Goal: Task Accomplishment & Management: Complete application form

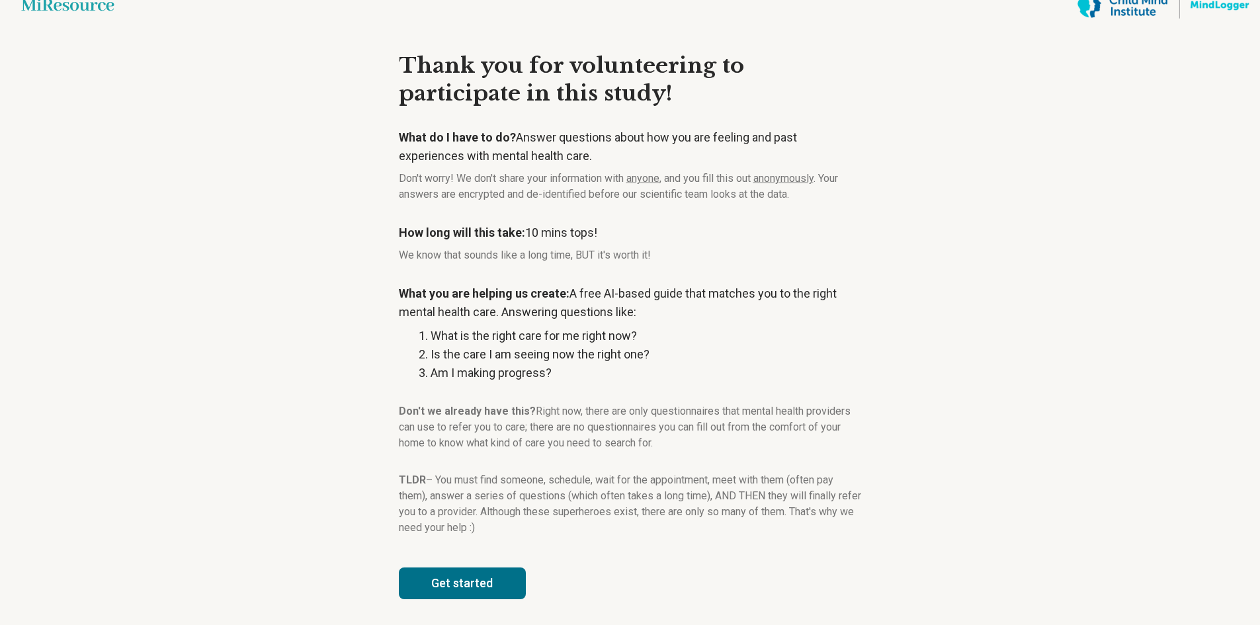
scroll to position [17, 0]
click at [491, 571] on button "Get started" at bounding box center [462, 583] width 127 height 32
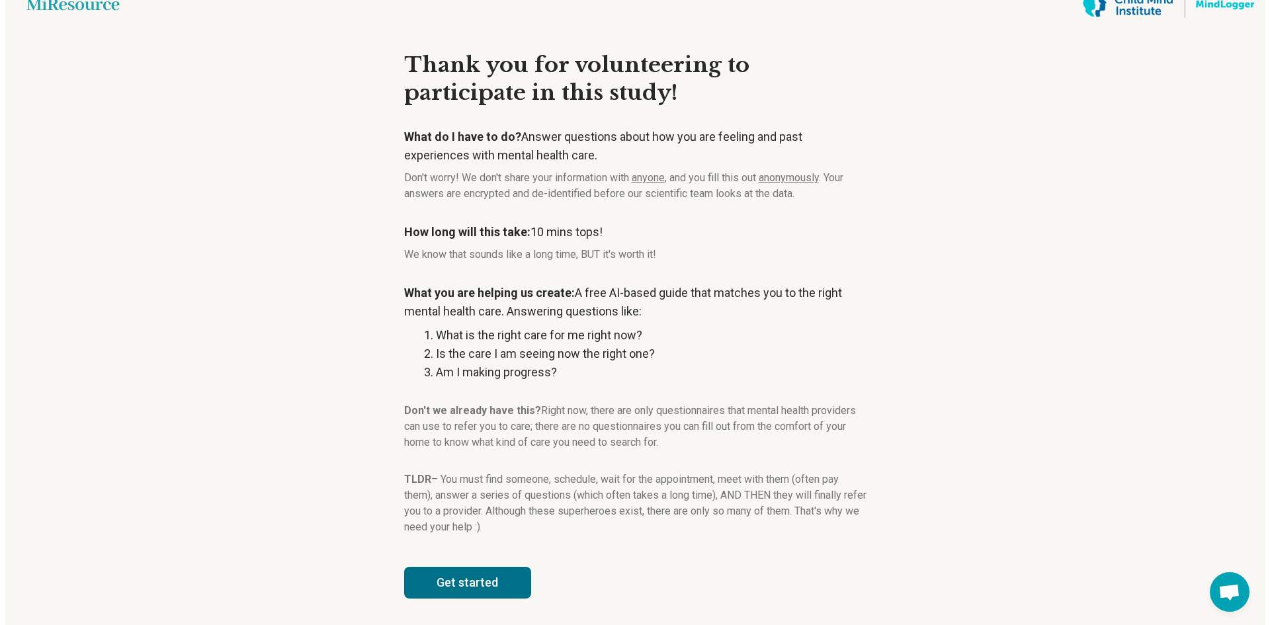
scroll to position [0, 0]
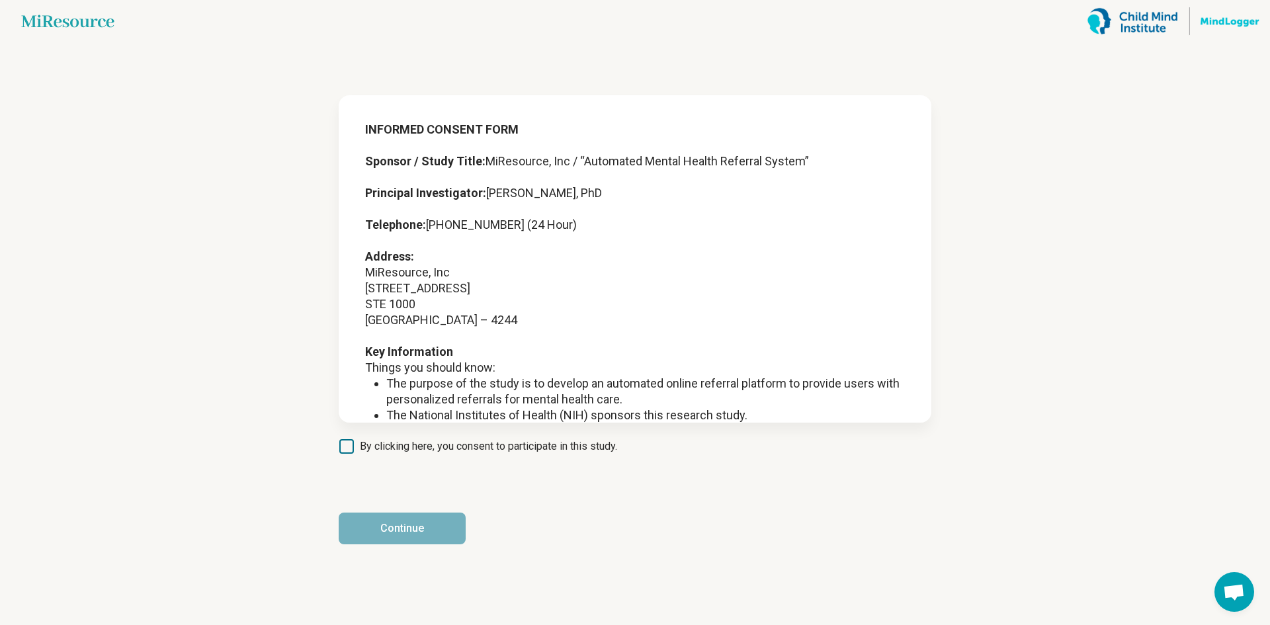
click at [413, 448] on span "By clicking here, you consent to participate in this study." at bounding box center [488, 446] width 257 height 16
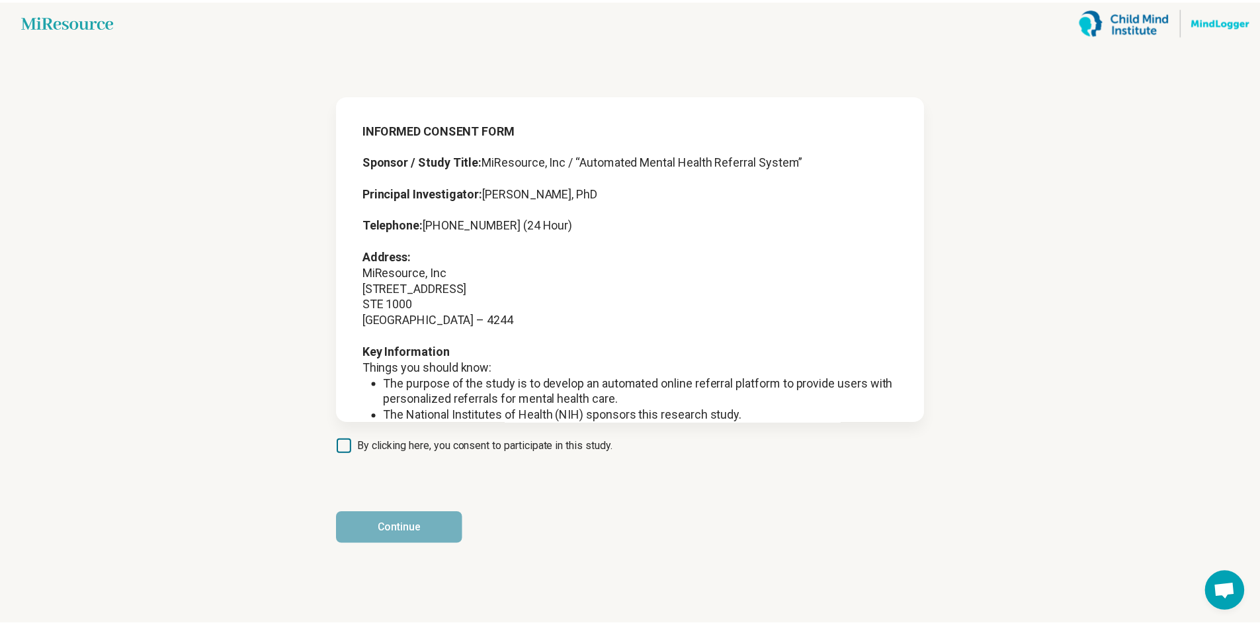
scroll to position [7, 0]
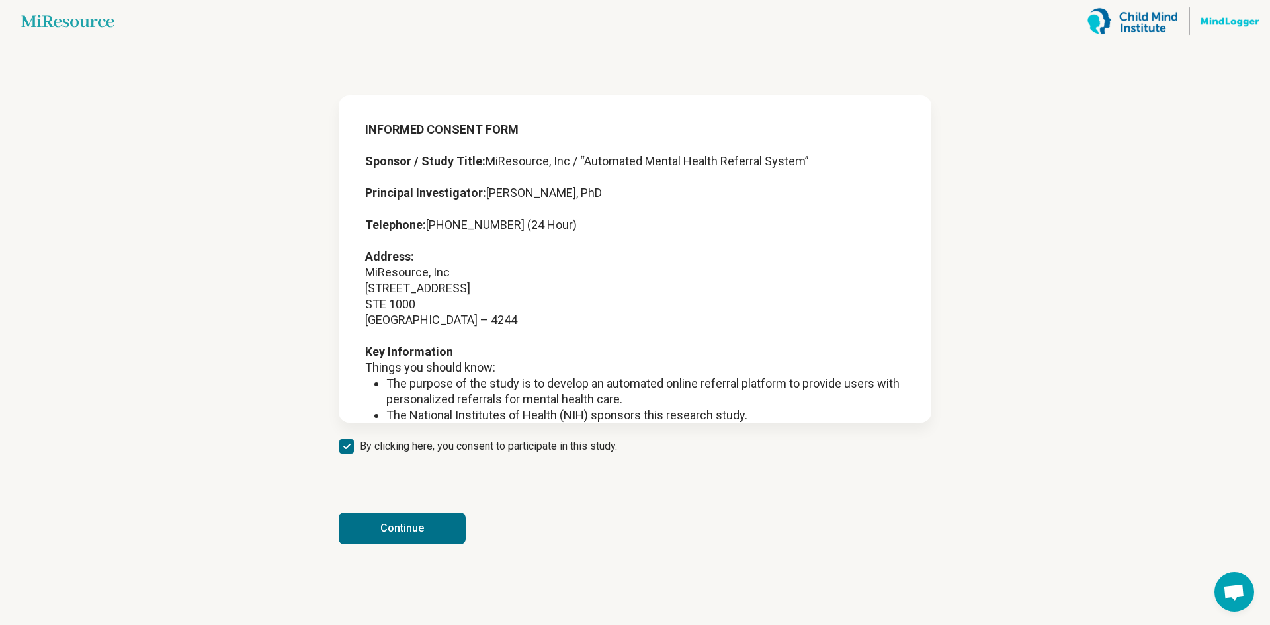
click at [419, 524] on button "Continue" at bounding box center [402, 529] width 127 height 32
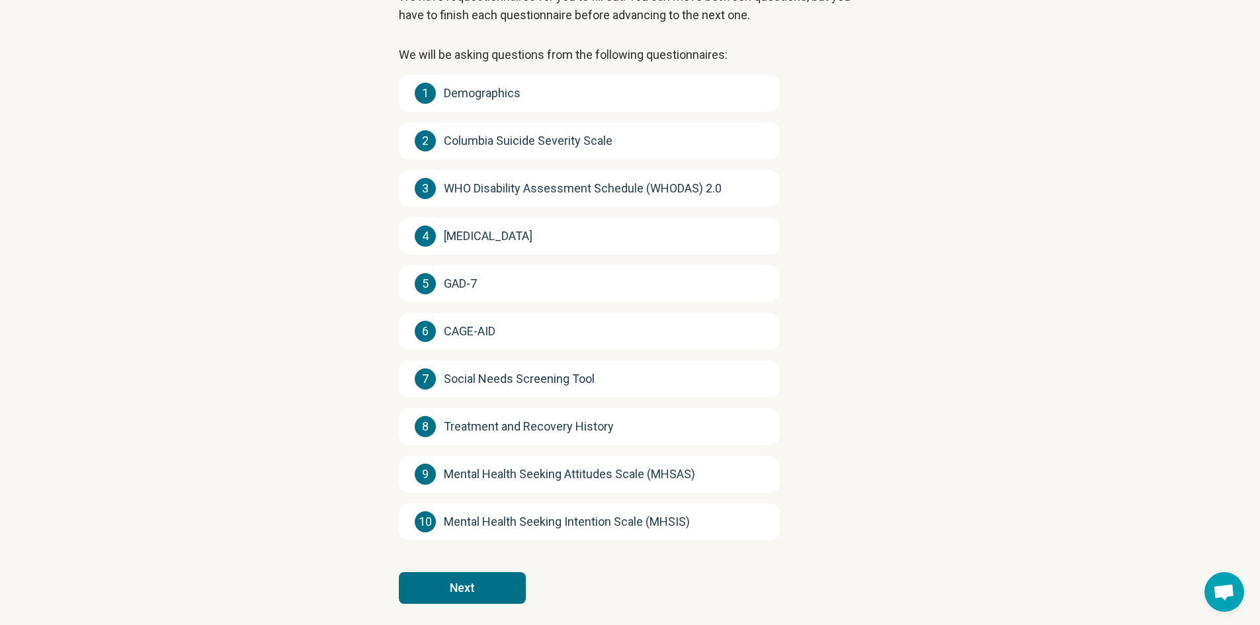
scroll to position [124, 0]
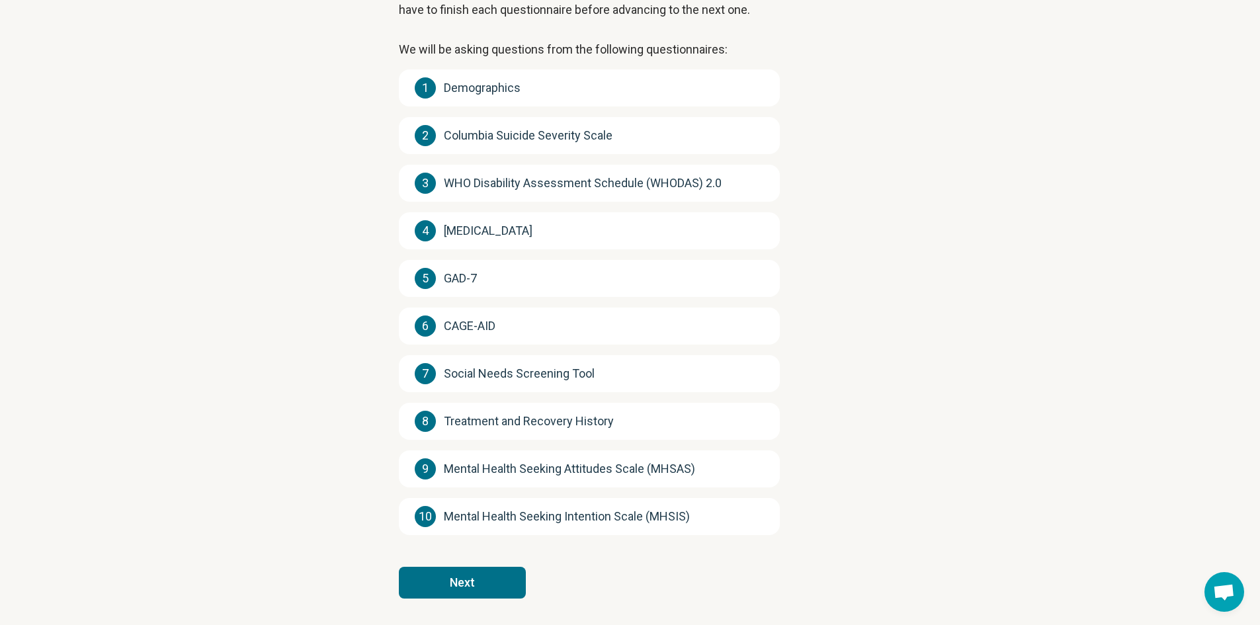
click at [482, 579] on button "Next" at bounding box center [462, 583] width 127 height 32
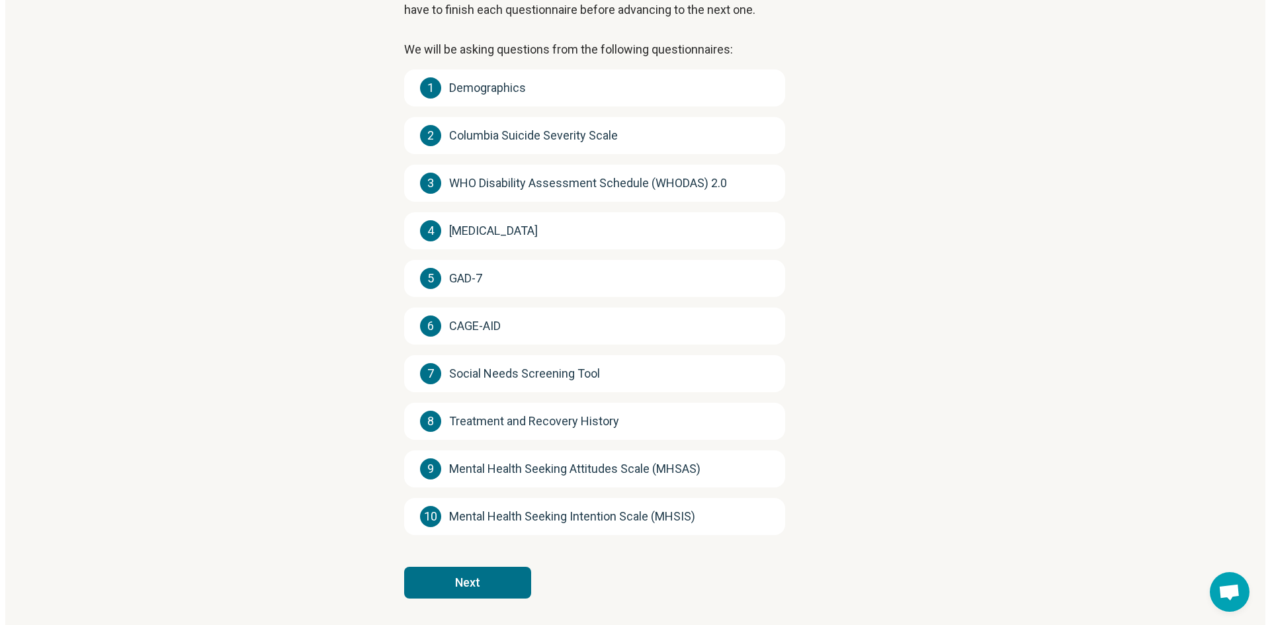
scroll to position [0, 0]
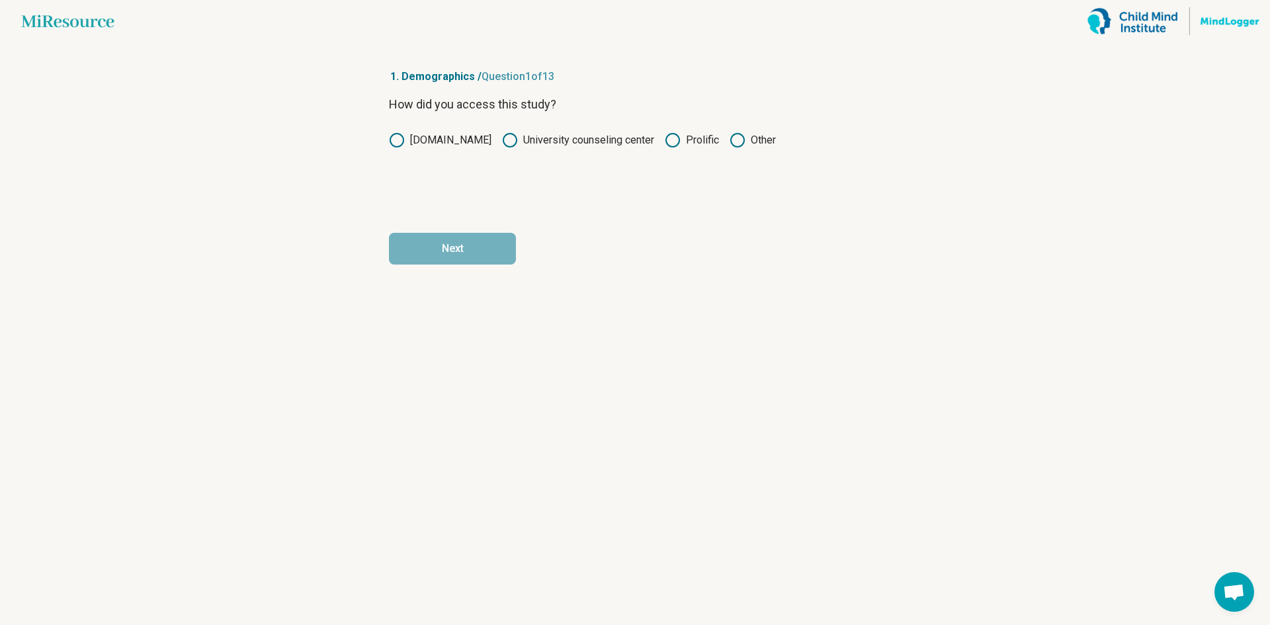
click at [702, 142] on label "Prolific" at bounding box center [692, 140] width 54 height 16
click at [500, 241] on button "Next" at bounding box center [452, 249] width 127 height 32
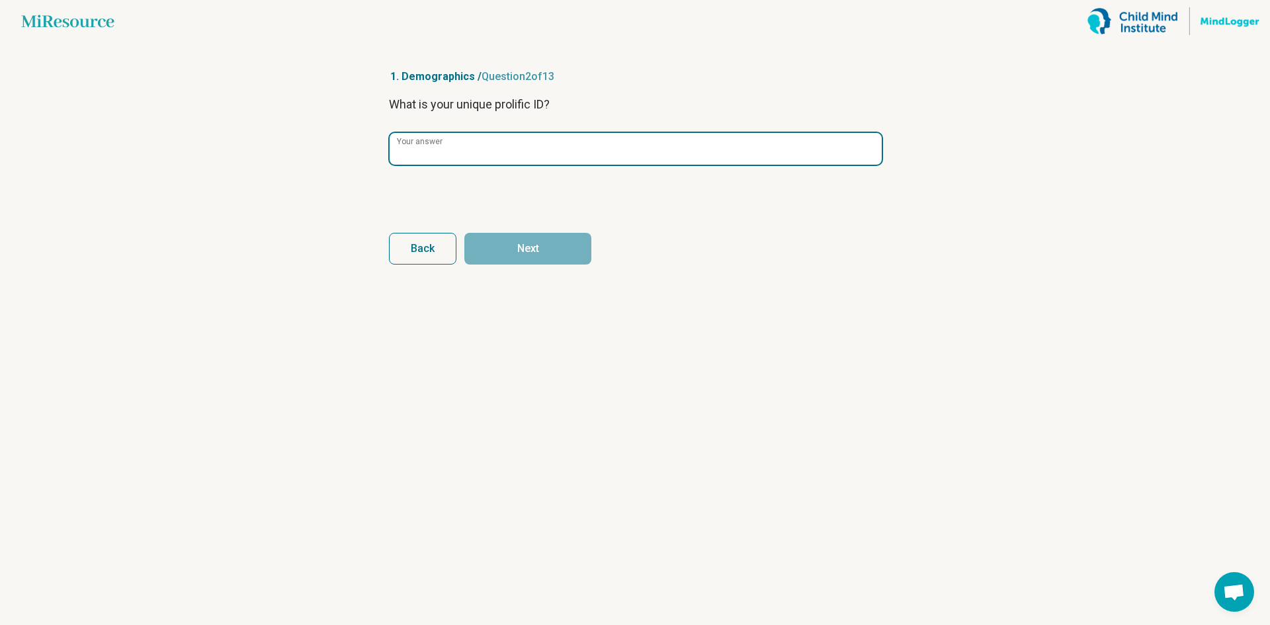
paste input "**********"
type input "**********"
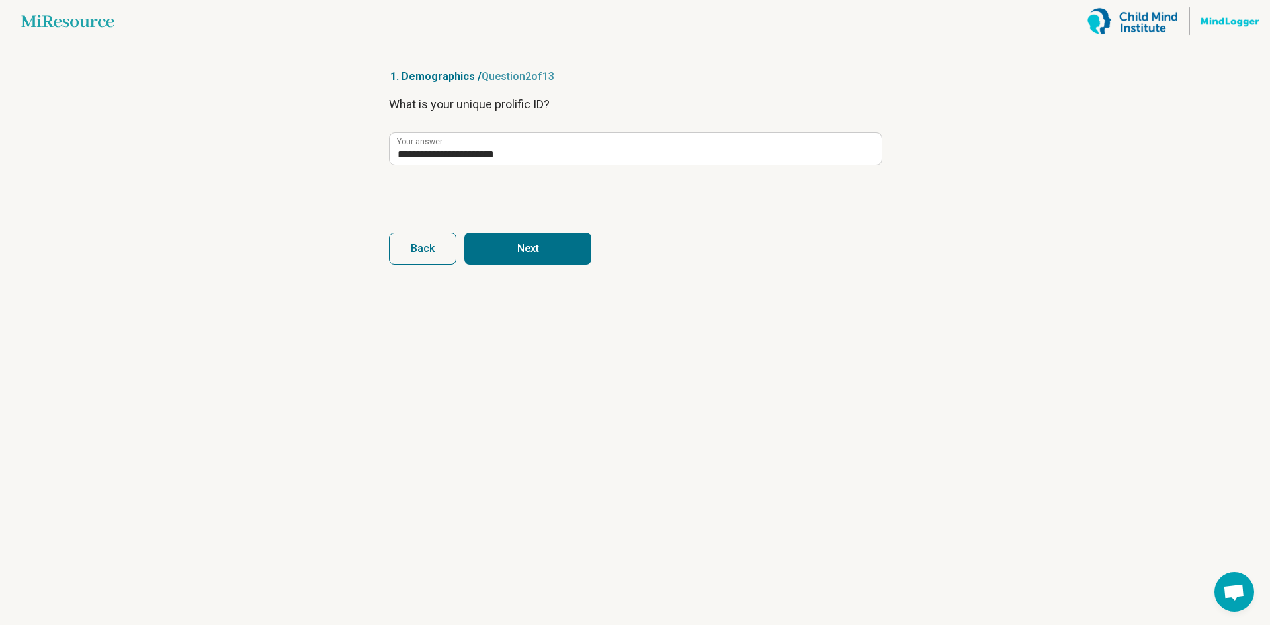
click at [552, 242] on button "Next" at bounding box center [527, 249] width 127 height 32
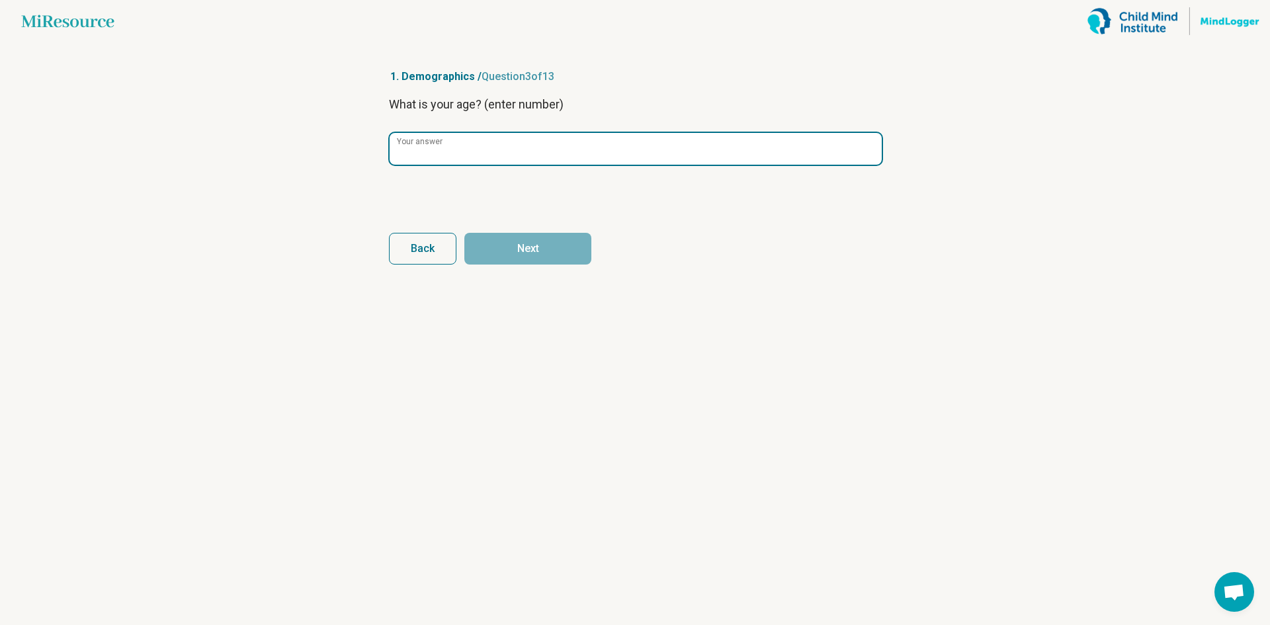
click at [454, 157] on input "Your answer" at bounding box center [636, 149] width 492 height 32
type input "**"
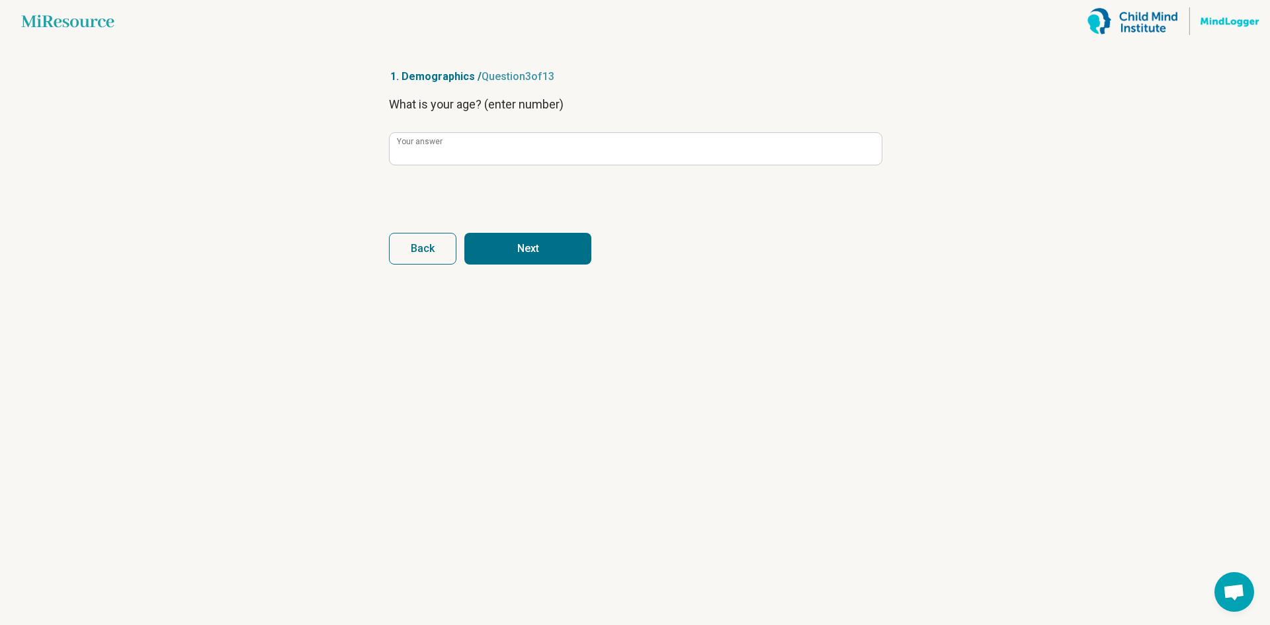
click at [505, 243] on button "Next" at bounding box center [527, 249] width 127 height 32
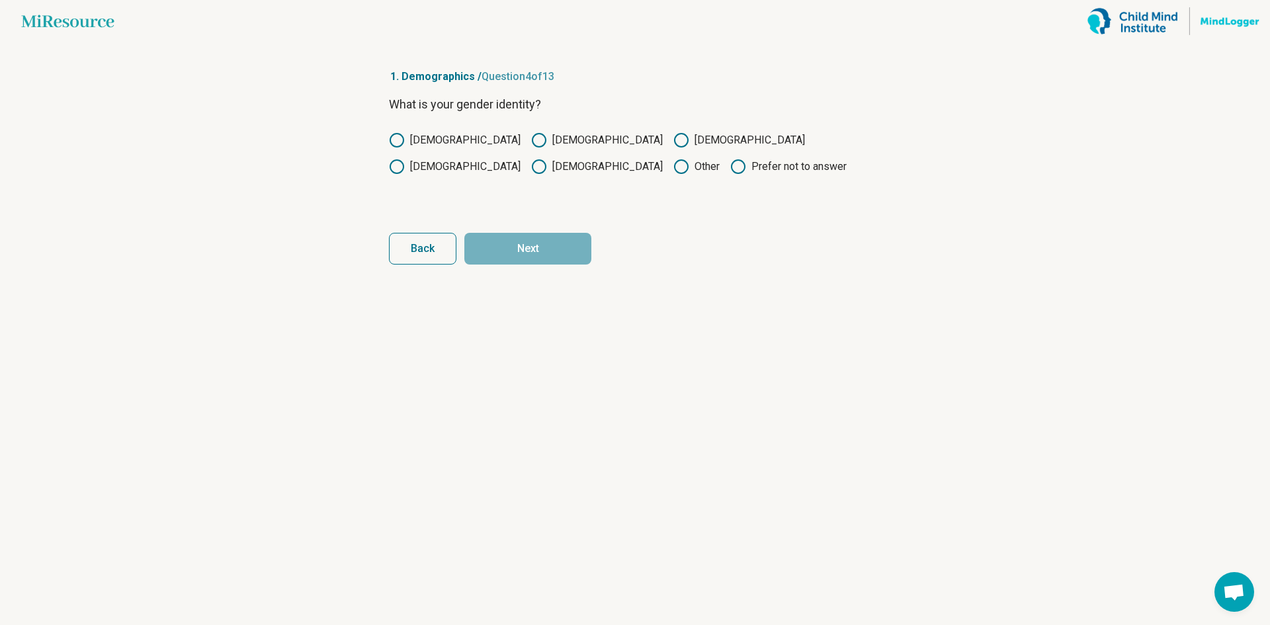
click at [531, 140] on label "[DEMOGRAPHIC_DATA]" at bounding box center [597, 140] width 132 height 16
click at [511, 248] on button "Next" at bounding box center [527, 249] width 127 height 32
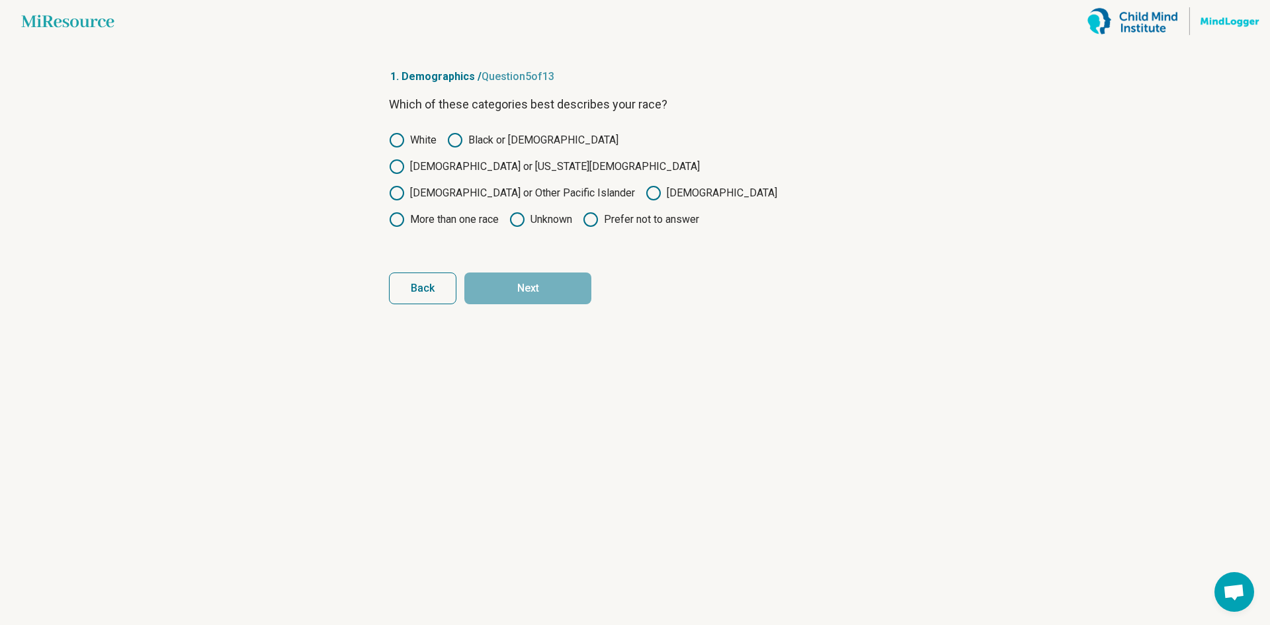
click at [429, 146] on label "White" at bounding box center [413, 140] width 48 height 16
click at [528, 272] on button "Next" at bounding box center [527, 288] width 127 height 32
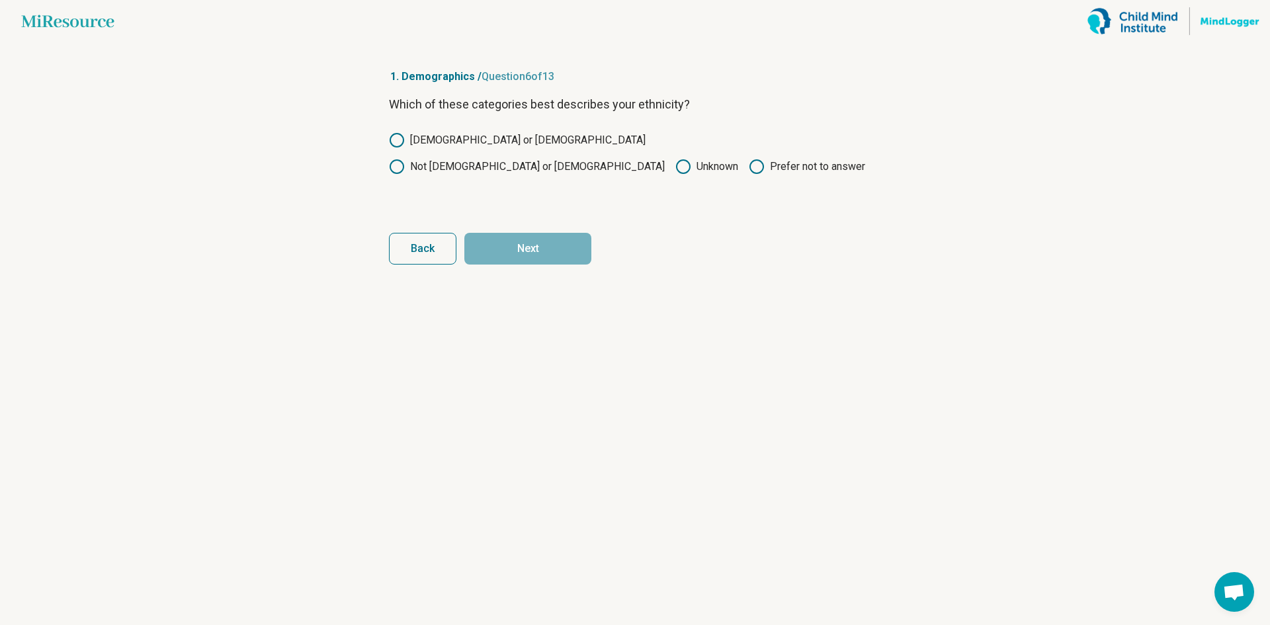
click at [551, 159] on label "Not [DEMOGRAPHIC_DATA] or [DEMOGRAPHIC_DATA]" at bounding box center [527, 167] width 276 height 16
click at [543, 257] on button "Next" at bounding box center [527, 249] width 127 height 32
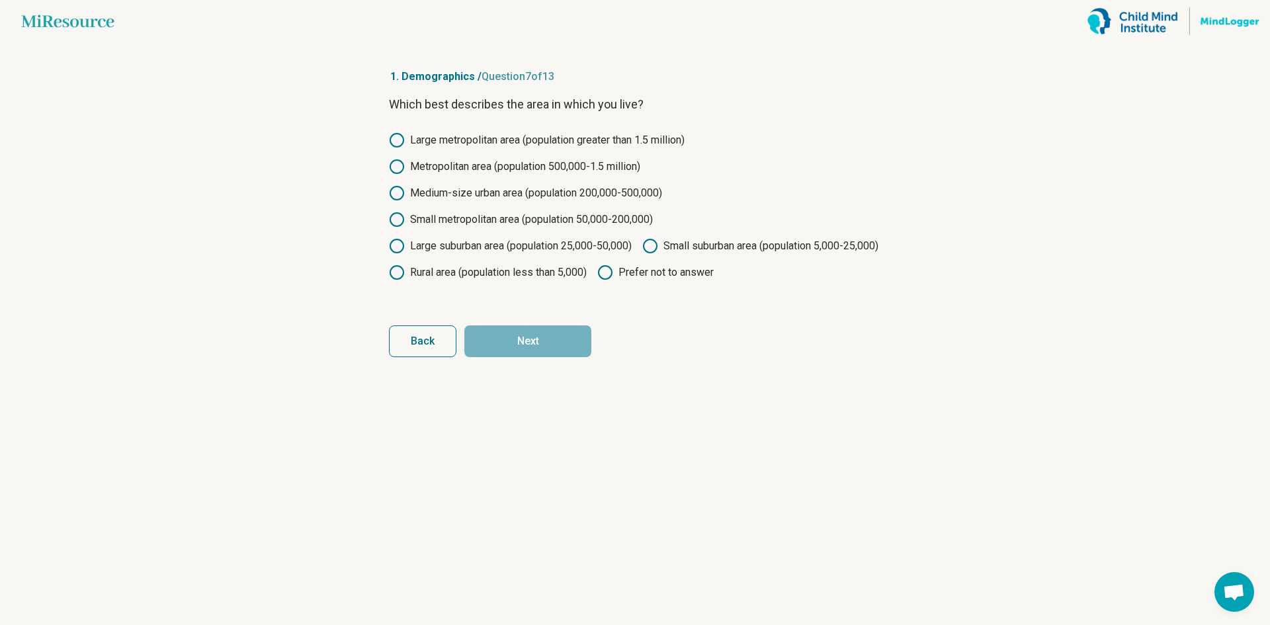
click at [509, 140] on label "Large metropolitan area (population greater than 1.5 million)" at bounding box center [537, 140] width 296 height 16
click at [524, 169] on label "Metropolitan area (population 500,000-1.5 million)" at bounding box center [514, 167] width 251 height 16
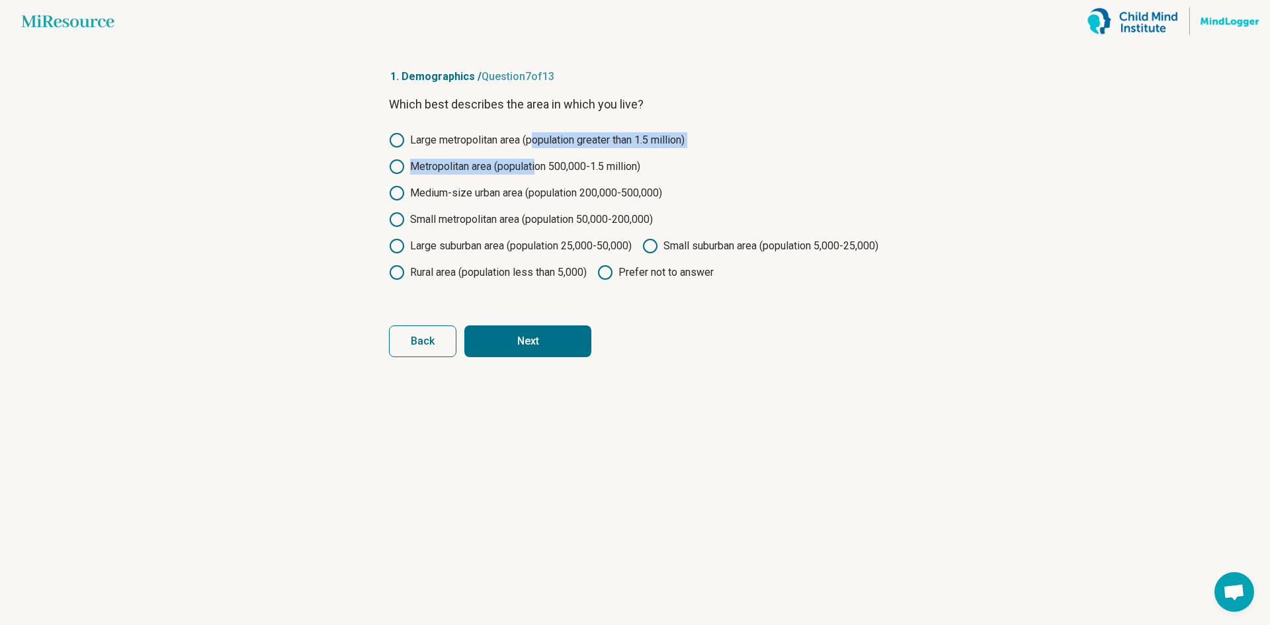
click at [536, 144] on div "Large metropolitan area (population greater than 1.5 million) Metropolitan area…" at bounding box center [635, 206] width 492 height 148
click at [536, 136] on label "Large metropolitan area (population greater than 1.5 million)" at bounding box center [537, 140] width 296 height 16
click at [548, 354] on button "Next" at bounding box center [527, 341] width 127 height 32
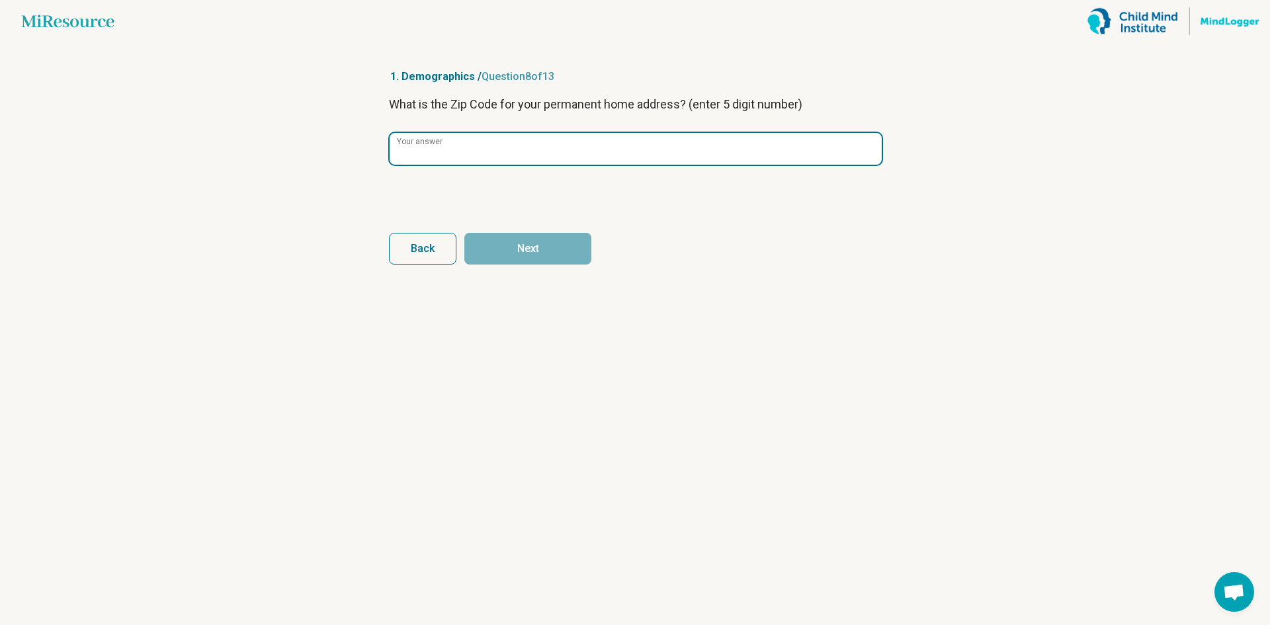
click at [511, 158] on input "Your answer" at bounding box center [636, 149] width 492 height 32
type input "*****"
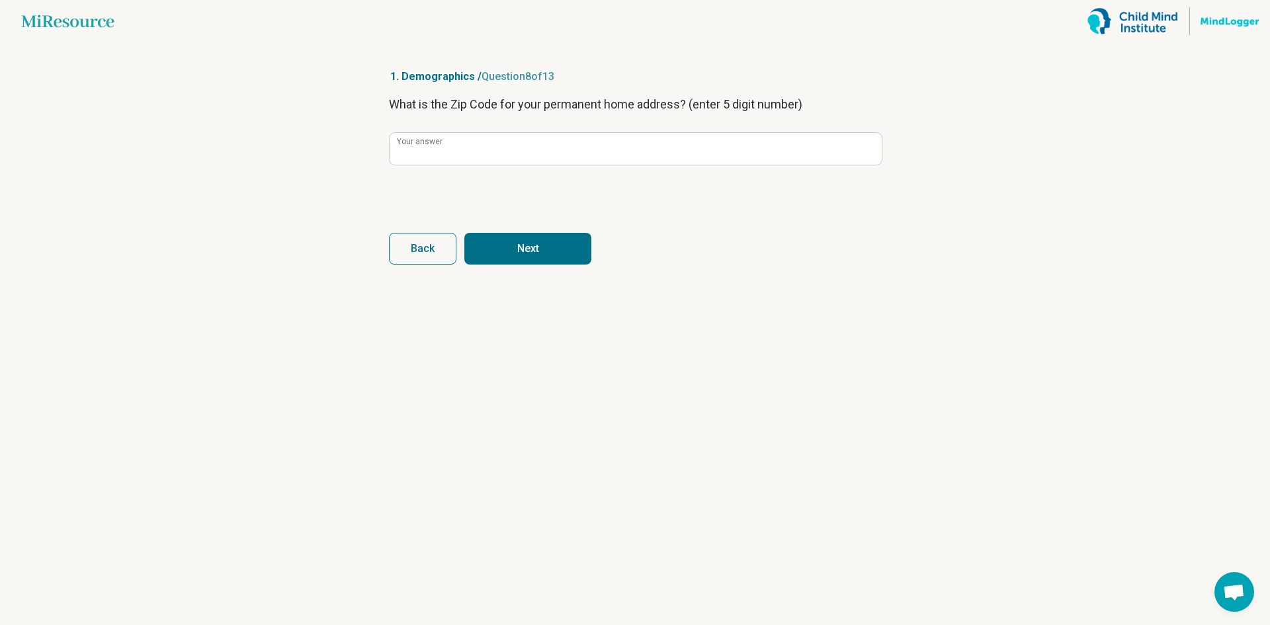
click at [536, 249] on button "Next" at bounding box center [527, 249] width 127 height 32
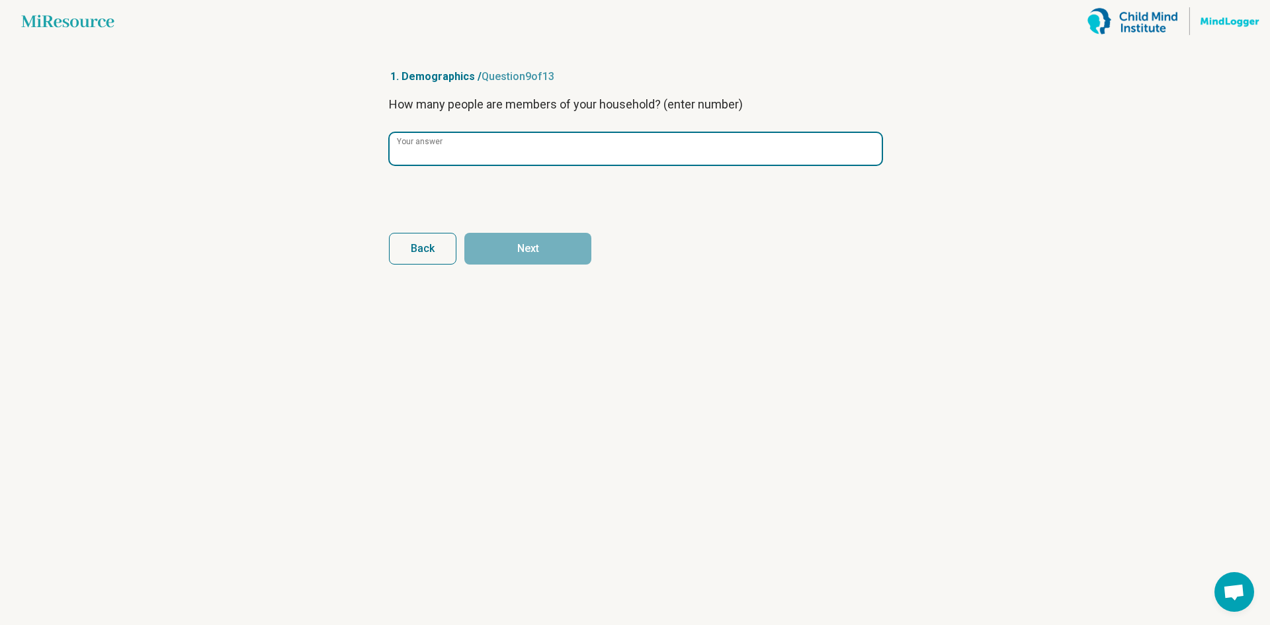
click at [533, 163] on input "Your answer" at bounding box center [636, 149] width 492 height 32
type input "*"
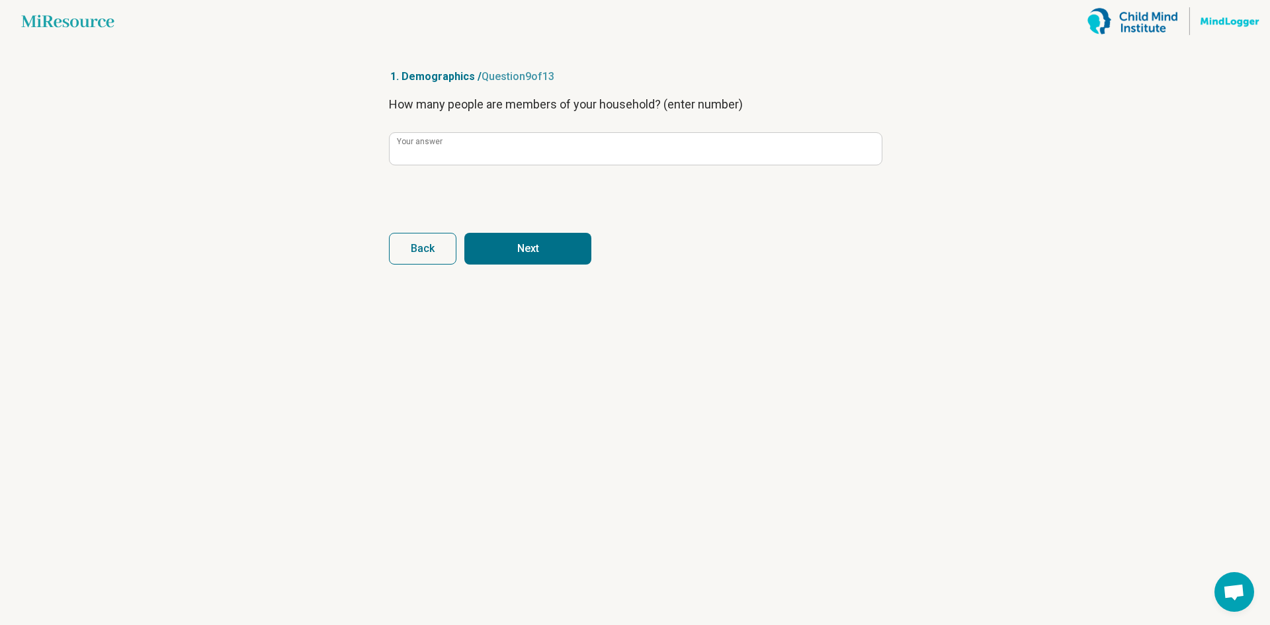
click at [525, 235] on button "Next" at bounding box center [527, 249] width 127 height 32
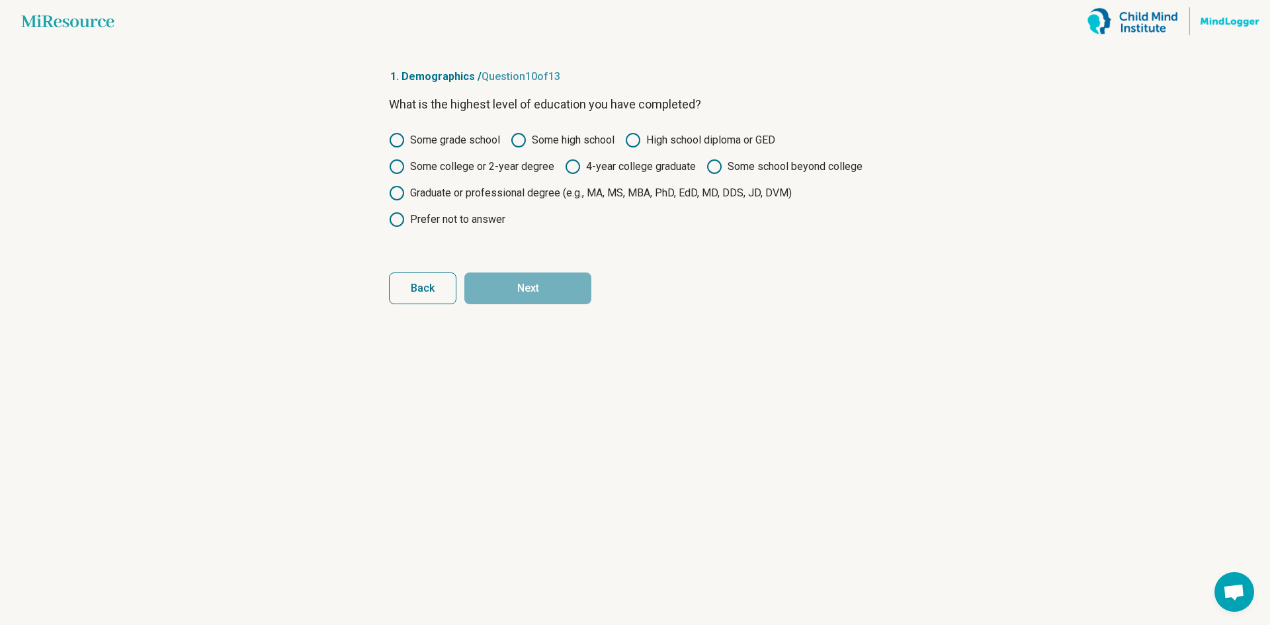
click at [541, 168] on label "Some college or 2-year degree" at bounding box center [471, 167] width 165 height 16
click at [565, 285] on button "Next" at bounding box center [527, 288] width 127 height 32
click at [532, 163] on label "Some college or 2-year degree" at bounding box center [471, 167] width 165 height 16
click at [577, 291] on button "Next" at bounding box center [527, 288] width 127 height 32
click at [520, 170] on label "Some college or 2-year degree" at bounding box center [471, 167] width 165 height 16
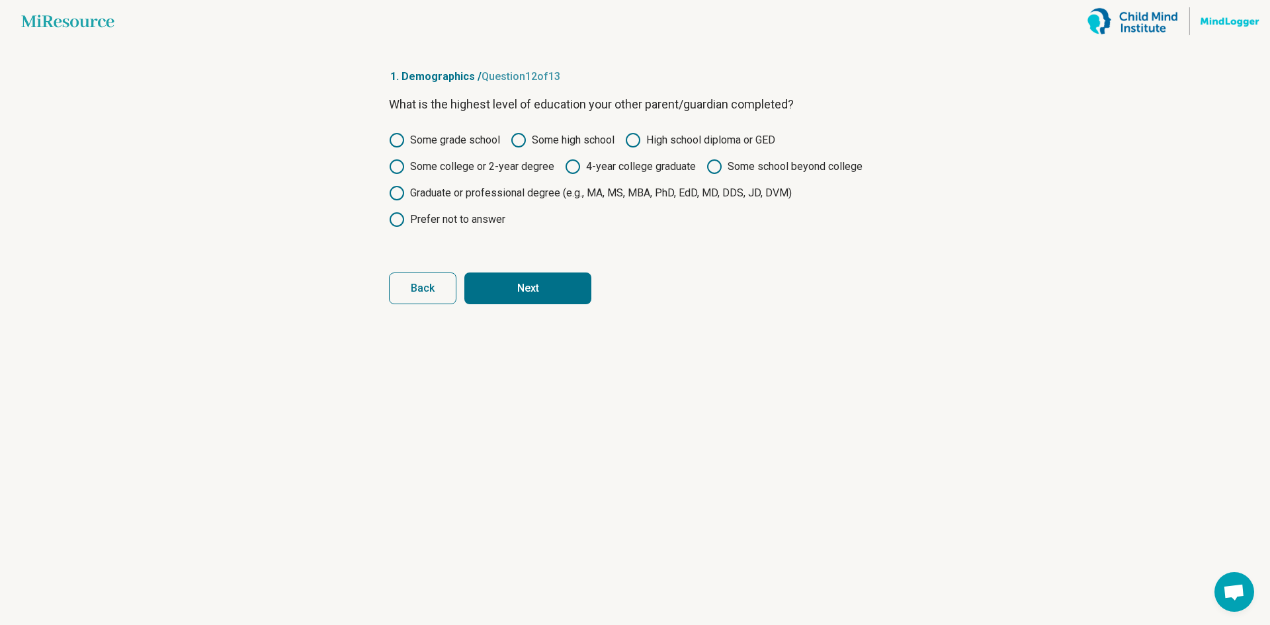
click at [524, 278] on button "Next" at bounding box center [527, 288] width 127 height 32
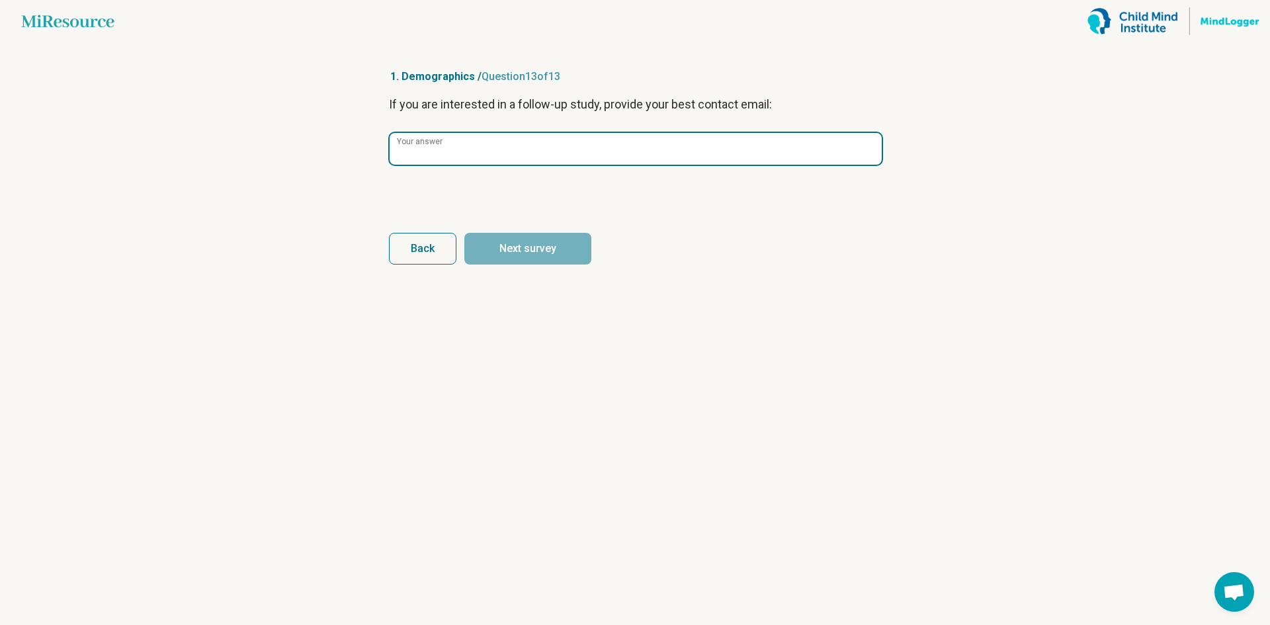
click at [564, 155] on input "Your answer" at bounding box center [636, 149] width 492 height 32
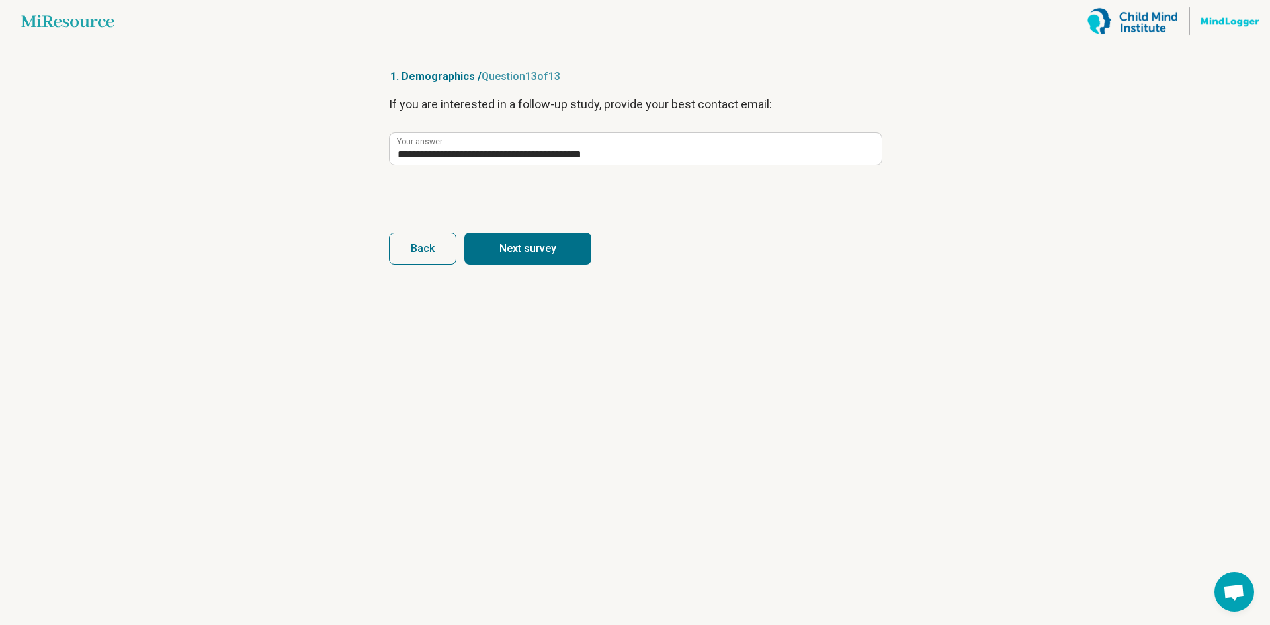
click at [546, 232] on form "**********" at bounding box center [635, 179] width 492 height 169
click at [549, 247] on button "Next survey" at bounding box center [527, 249] width 127 height 32
type input "**********"
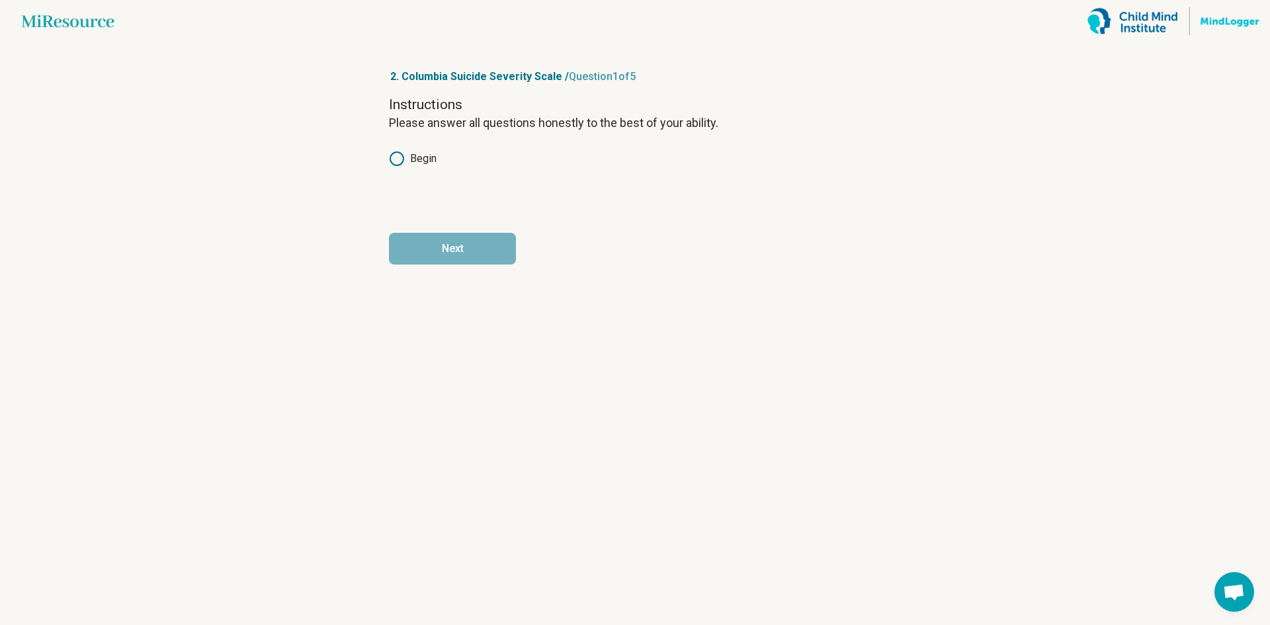
click at [421, 168] on div "Instructions Please answer all questions honestly to the best of your ability. …" at bounding box center [635, 150] width 492 height 111
click at [423, 162] on label "Begin" at bounding box center [413, 159] width 48 height 16
click at [464, 239] on button "Next" at bounding box center [452, 249] width 127 height 32
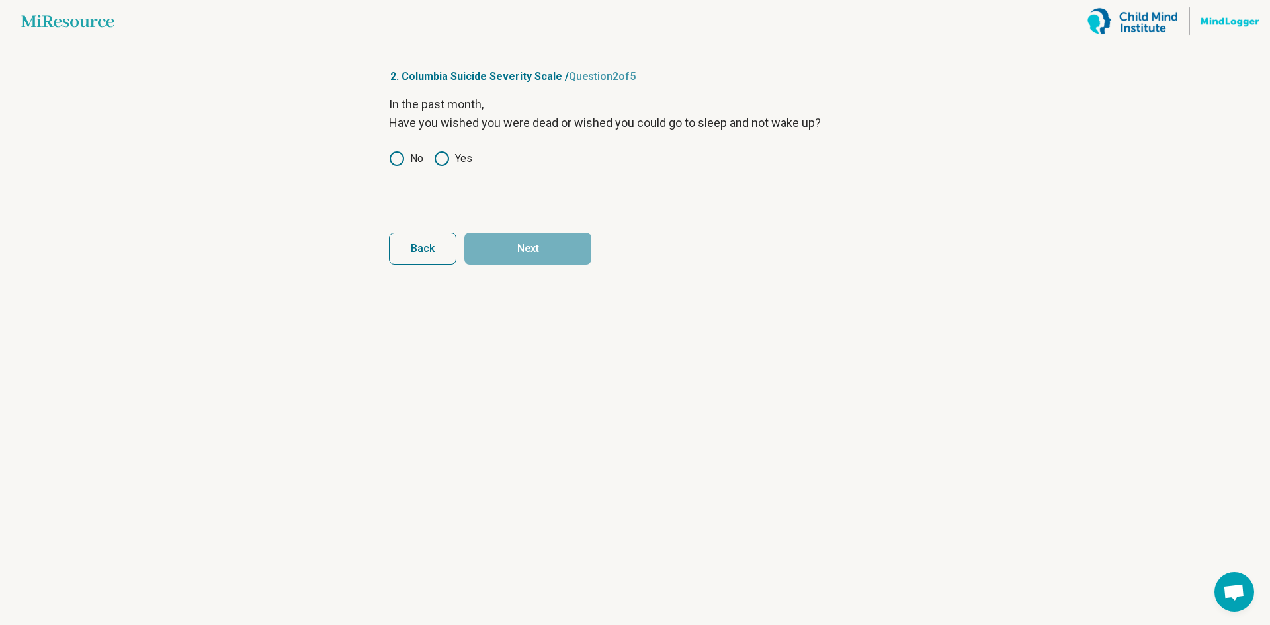
click at [447, 161] on icon at bounding box center [442, 159] width 16 height 16
click at [501, 241] on button "Next" at bounding box center [527, 249] width 127 height 32
click at [448, 159] on circle at bounding box center [441, 158] width 13 height 13
click at [516, 249] on button "Next" at bounding box center [527, 249] width 127 height 32
click at [418, 159] on label "No" at bounding box center [406, 159] width 34 height 16
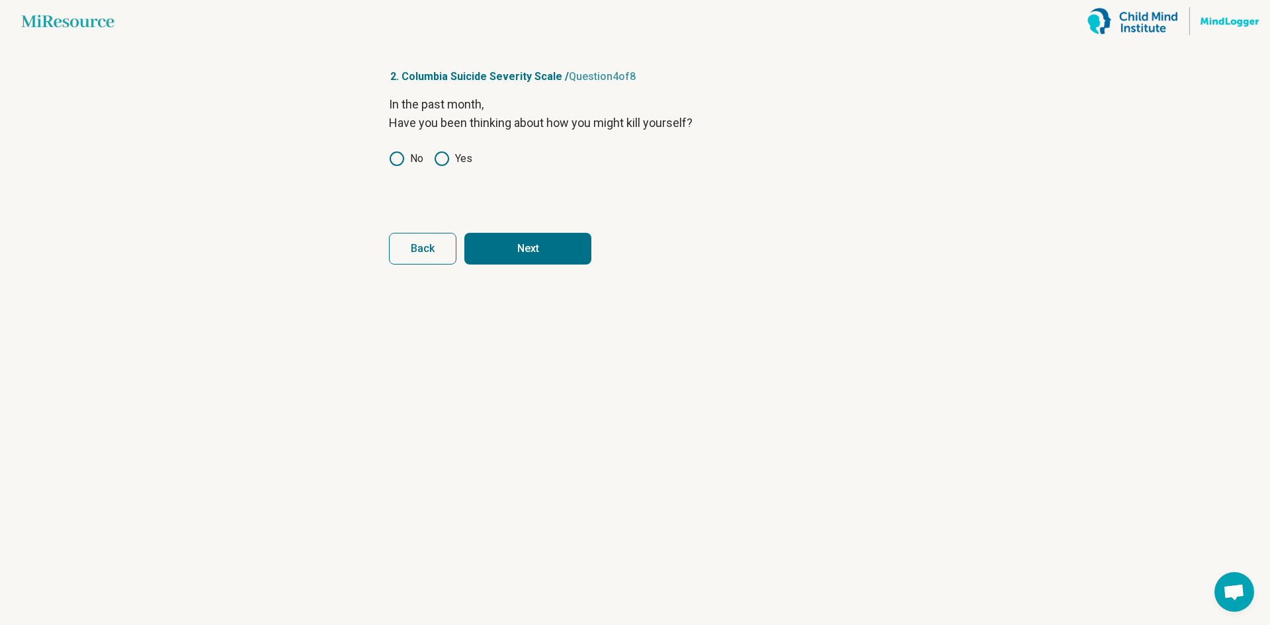
click at [463, 167] on div "In the past month, Have you been thinking about how you might kill yourself? No…" at bounding box center [635, 150] width 492 height 111
click at [454, 162] on label "Yes" at bounding box center [453, 159] width 38 height 16
click at [517, 259] on button "Next" at bounding box center [527, 249] width 127 height 32
click at [407, 158] on label "No" at bounding box center [406, 159] width 34 height 16
click at [506, 248] on button "Next" at bounding box center [527, 249] width 127 height 32
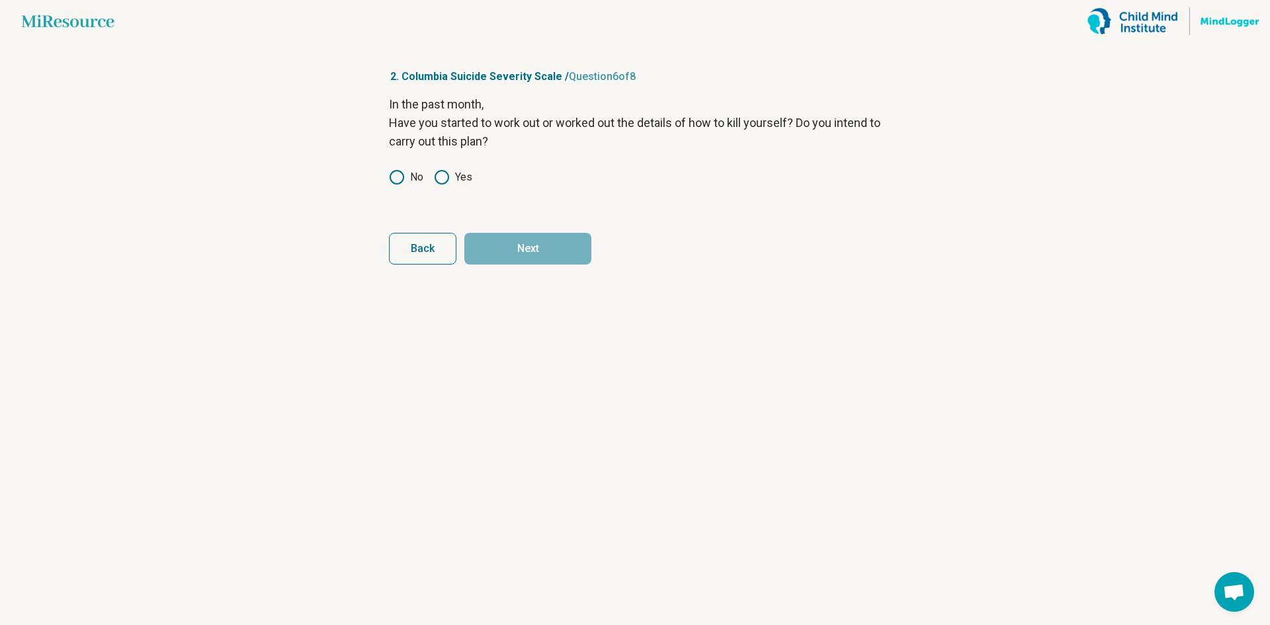
click at [409, 183] on label "No" at bounding box center [406, 177] width 34 height 16
click at [507, 247] on button "Next" at bounding box center [527, 249] width 127 height 32
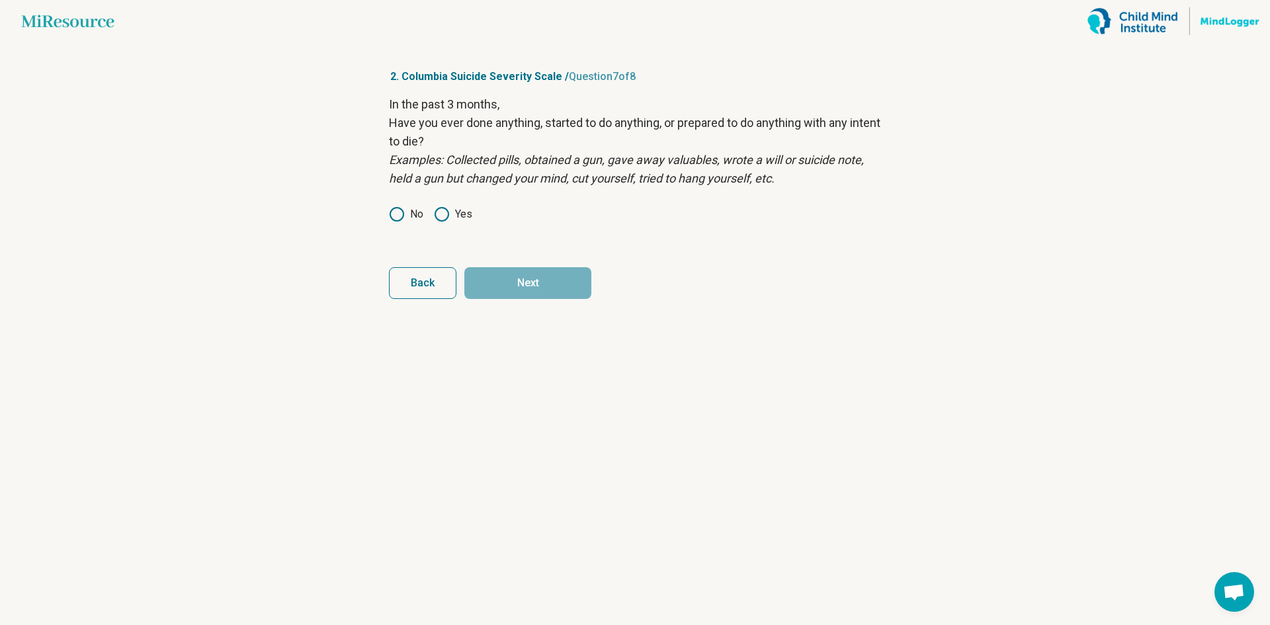
click at [396, 210] on icon at bounding box center [397, 214] width 16 height 16
click at [514, 282] on button "Next" at bounding box center [527, 283] width 127 height 32
click at [464, 210] on label "Yes" at bounding box center [453, 214] width 38 height 16
click at [512, 284] on button "Next survey" at bounding box center [527, 283] width 127 height 32
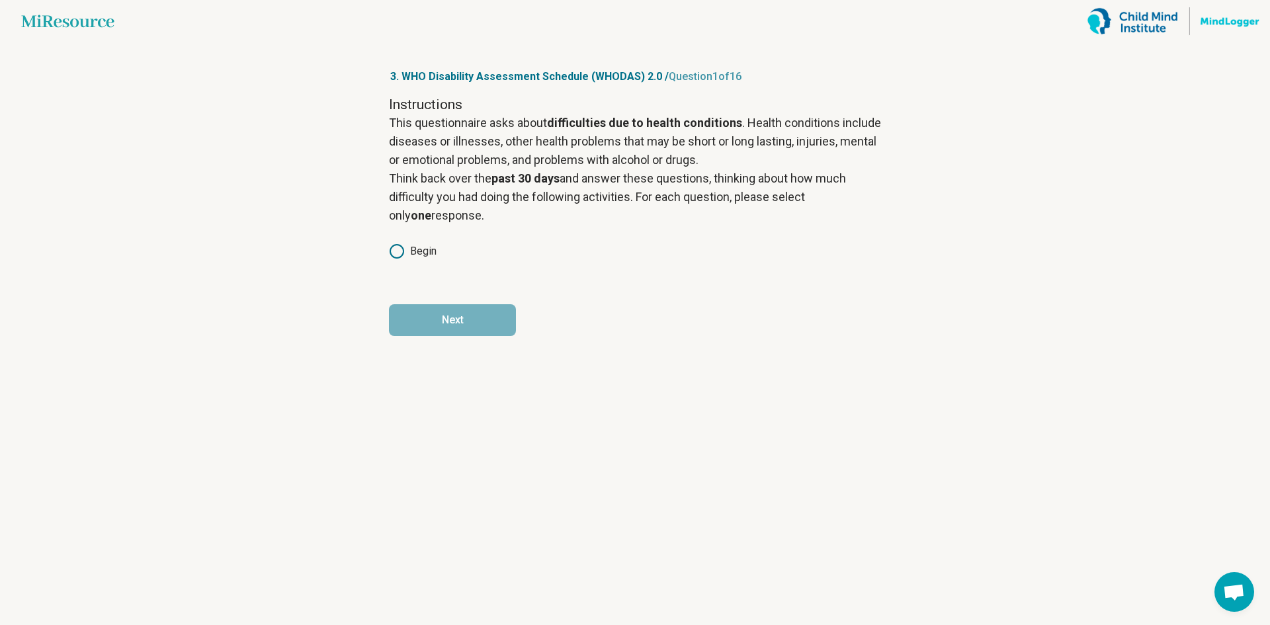
click at [423, 250] on label "Begin" at bounding box center [413, 251] width 48 height 16
click at [497, 335] on button "Next" at bounding box center [452, 320] width 127 height 32
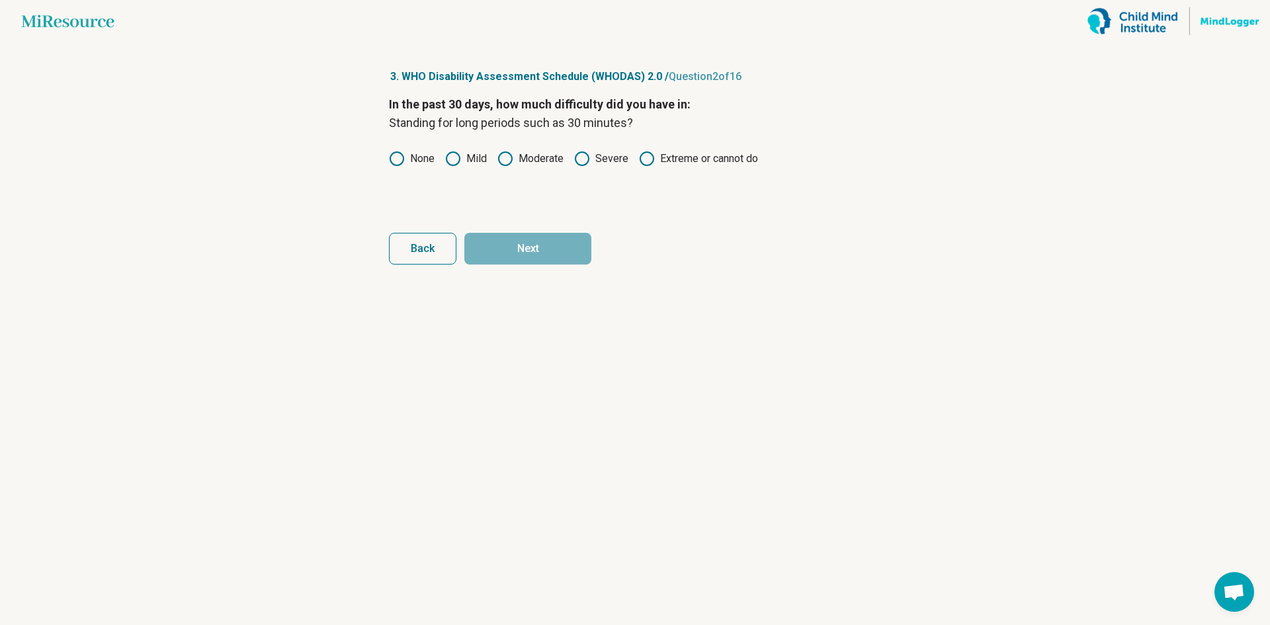
click at [429, 157] on label "None" at bounding box center [412, 159] width 46 height 16
click at [526, 238] on button "Next" at bounding box center [527, 249] width 127 height 32
click at [478, 161] on label "Mild" at bounding box center [466, 159] width 42 height 16
click at [534, 249] on button "Next" at bounding box center [527, 249] width 127 height 32
click at [468, 161] on label "Mild" at bounding box center [466, 159] width 42 height 16
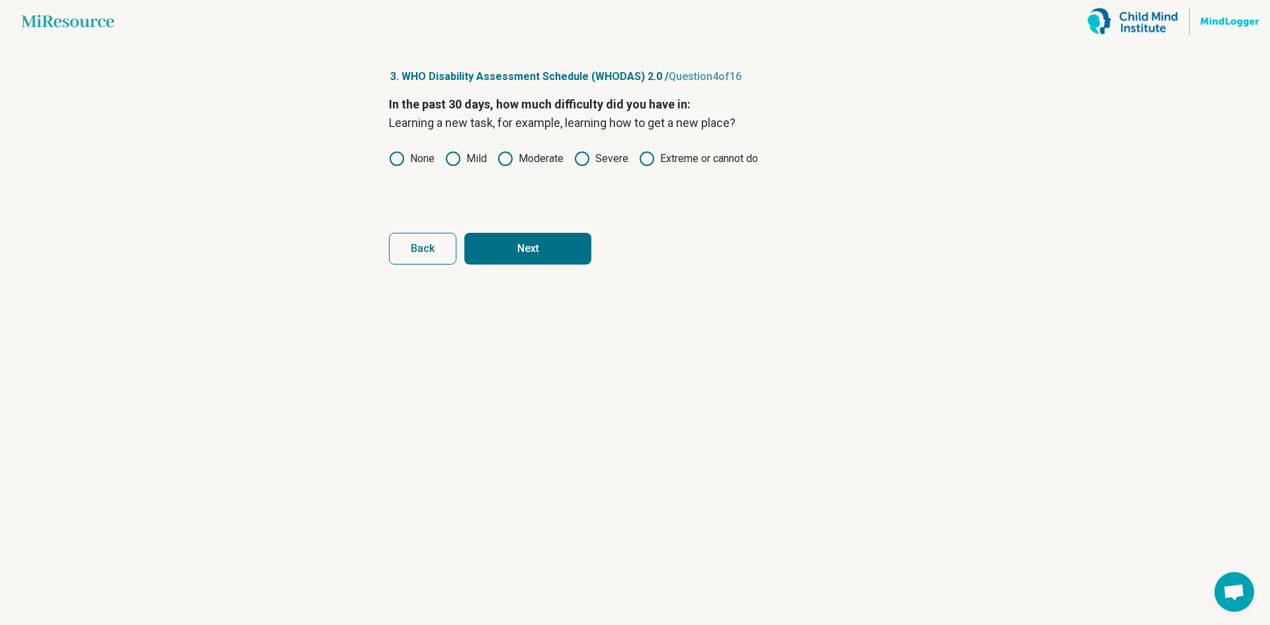
click at [507, 250] on button "Next" at bounding box center [527, 249] width 127 height 32
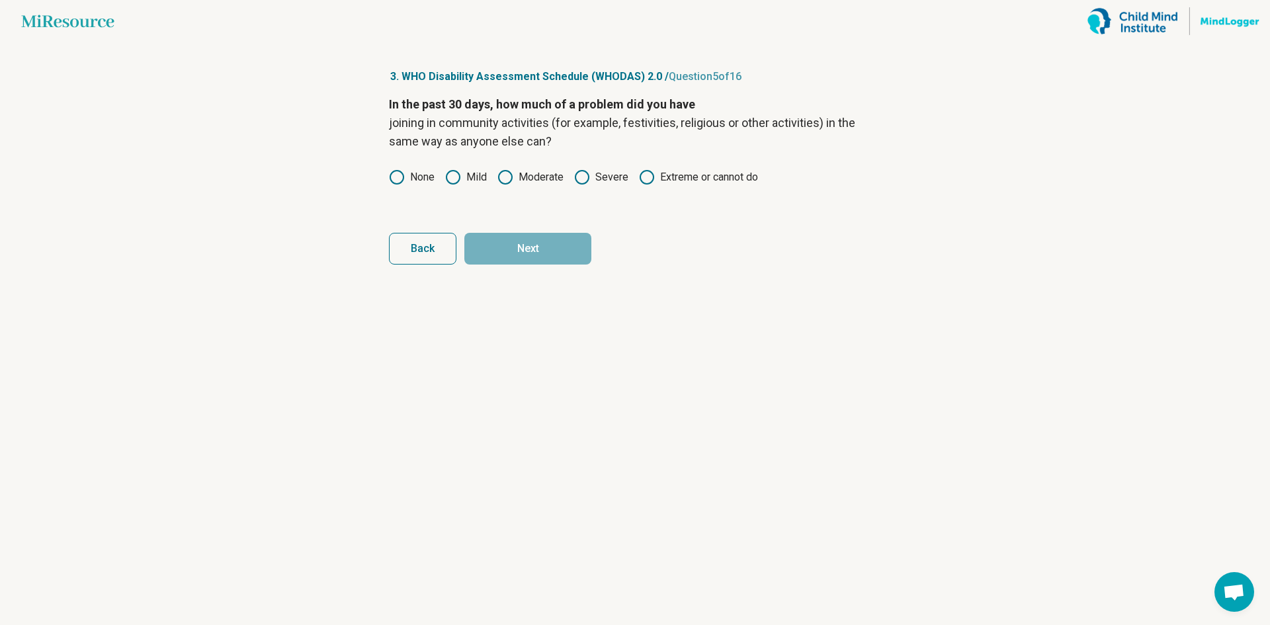
click at [644, 179] on icon at bounding box center [647, 177] width 16 height 16
click at [592, 182] on label "Severe" at bounding box center [601, 177] width 54 height 16
click at [571, 236] on button "Next" at bounding box center [527, 249] width 127 height 32
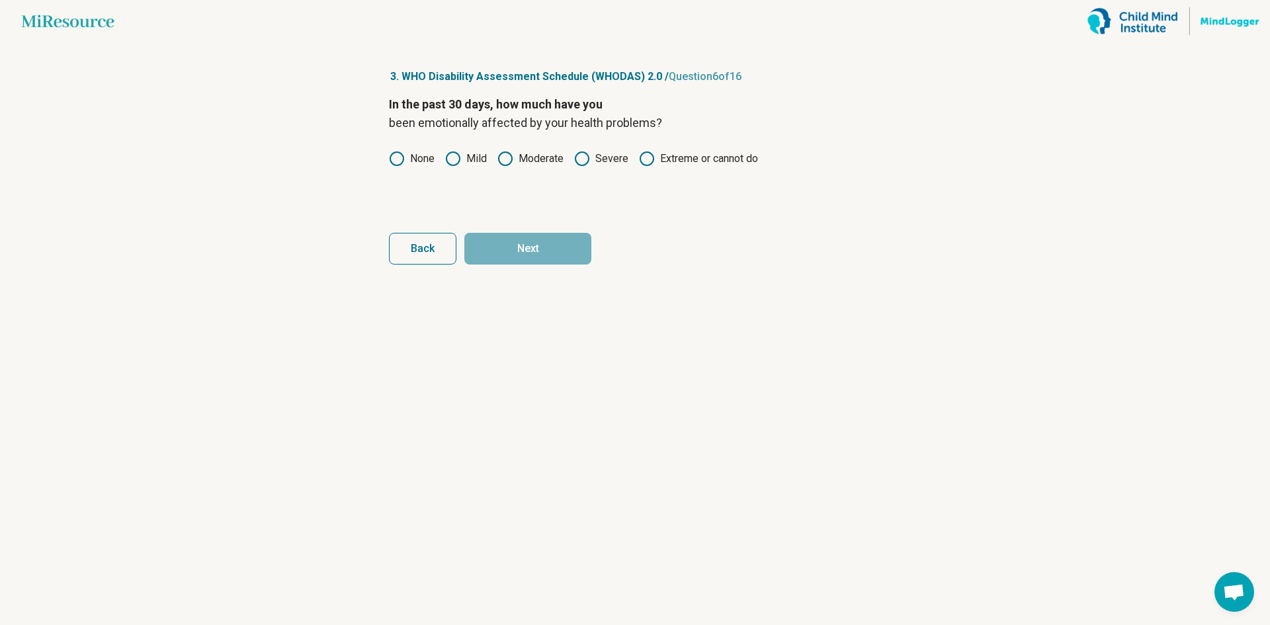
click at [419, 157] on label "None" at bounding box center [412, 159] width 46 height 16
click at [520, 242] on button "Next" at bounding box center [527, 249] width 127 height 32
click at [431, 159] on label "None" at bounding box center [412, 159] width 46 height 16
click at [522, 247] on button "Next" at bounding box center [527, 249] width 127 height 32
drag, startPoint x: 431, startPoint y: 159, endPoint x: 437, endPoint y: 166, distance: 9.4
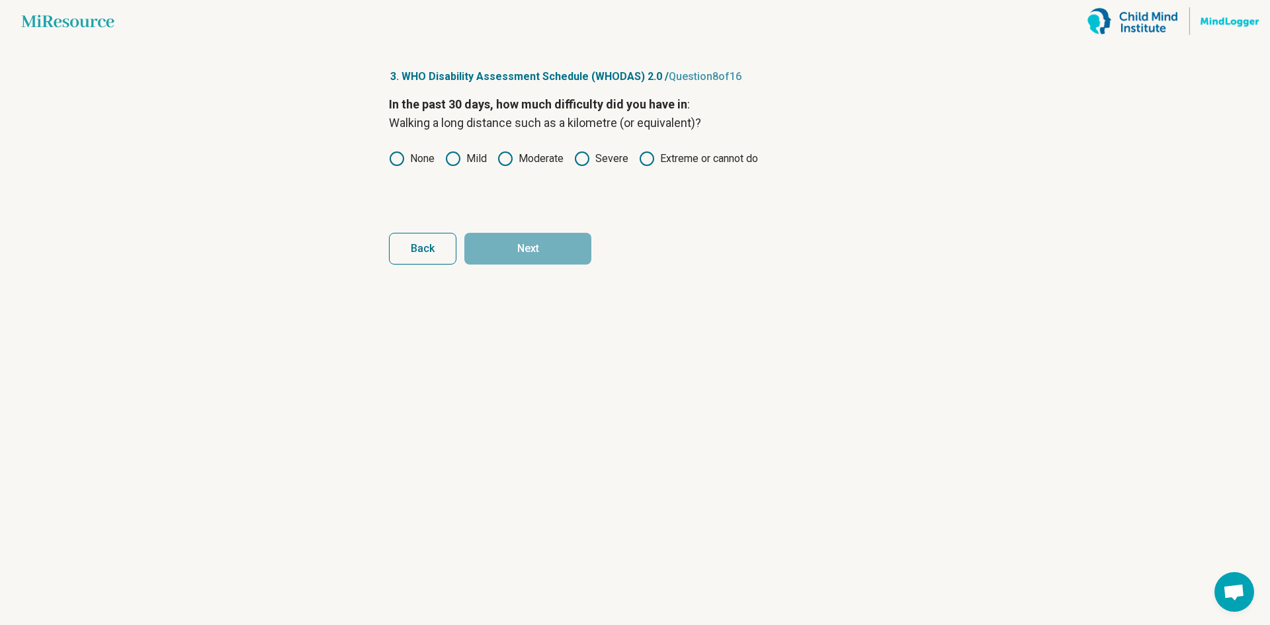
click at [431, 159] on label "None" at bounding box center [412, 159] width 46 height 16
click at [519, 250] on button "Next" at bounding box center [527, 249] width 127 height 32
drag, startPoint x: 424, startPoint y: 161, endPoint x: 466, endPoint y: 199, distance: 57.1
click at [425, 162] on label "None" at bounding box center [412, 159] width 46 height 16
click at [521, 251] on button "Next" at bounding box center [527, 249] width 127 height 32
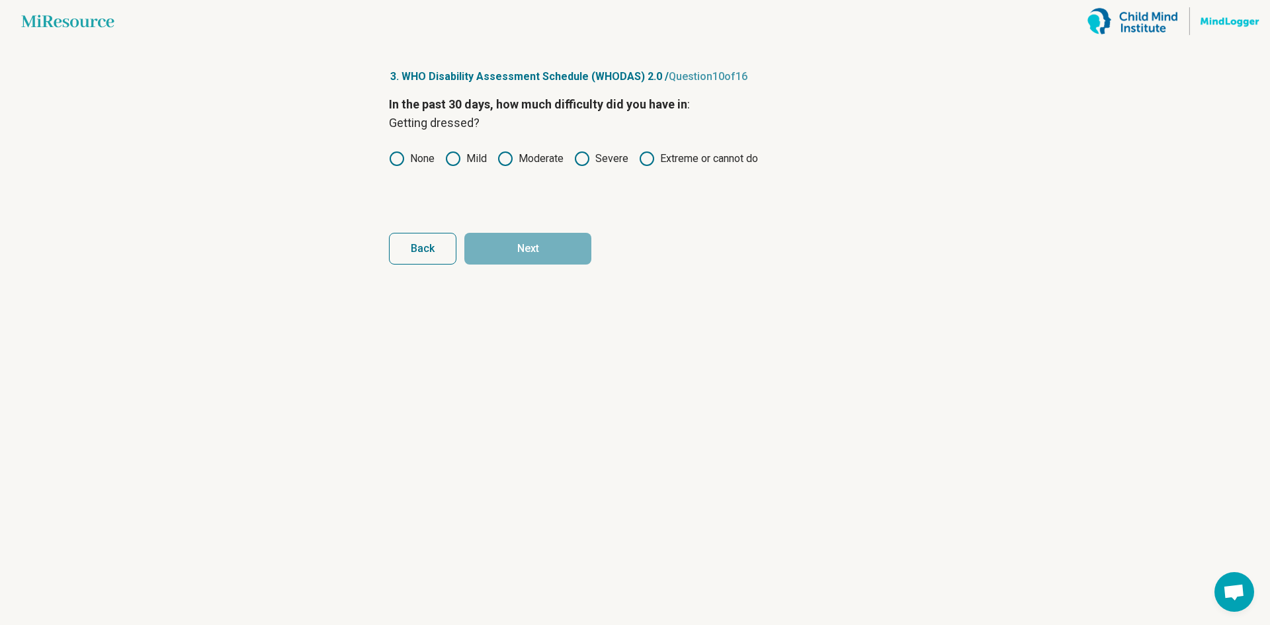
click at [424, 161] on label "None" at bounding box center [412, 159] width 46 height 16
click at [515, 251] on button "Next" at bounding box center [527, 249] width 127 height 32
click at [622, 158] on label "Severe" at bounding box center [601, 159] width 54 height 16
click at [563, 235] on button "Next" at bounding box center [527, 249] width 127 height 32
click at [415, 157] on label "None" at bounding box center [412, 159] width 46 height 16
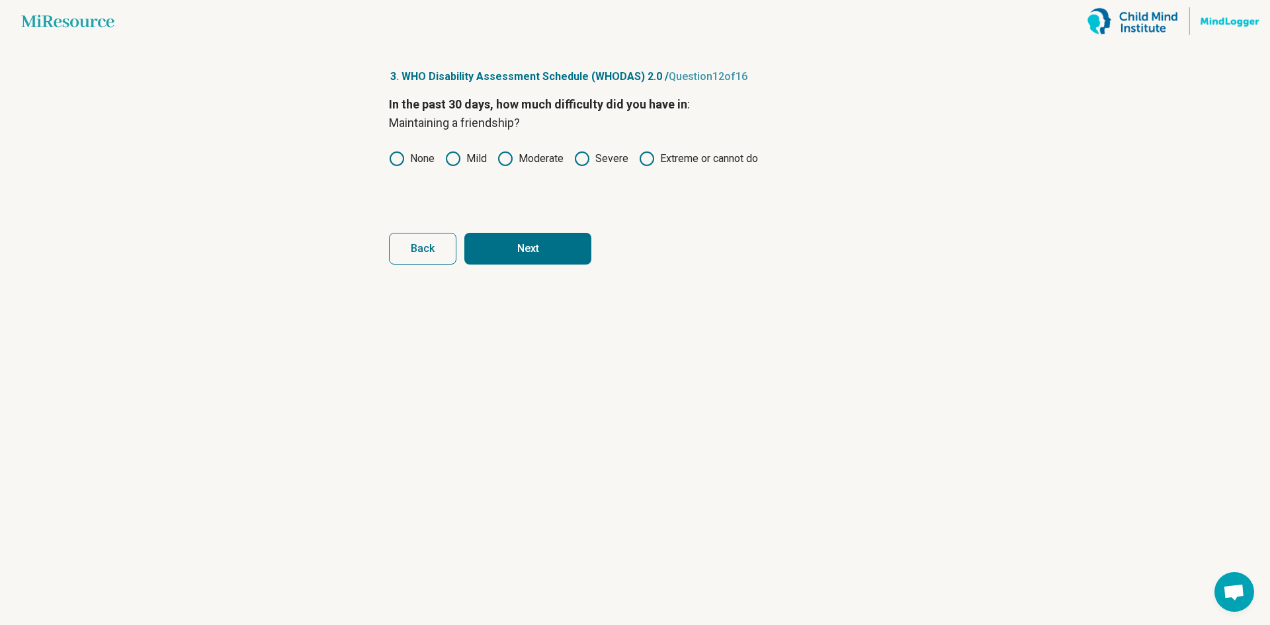
click at [515, 237] on button "Next" at bounding box center [527, 249] width 127 height 32
click at [485, 160] on label "Mild" at bounding box center [466, 159] width 42 height 16
click at [516, 247] on button "Next" at bounding box center [527, 249] width 127 height 32
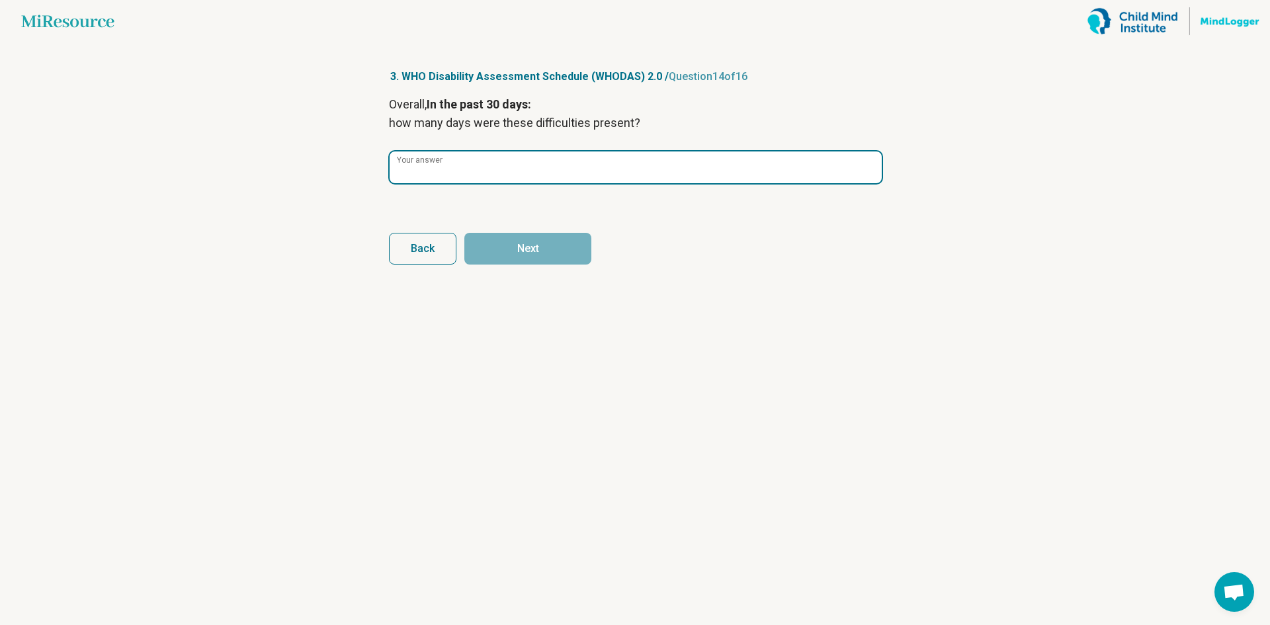
click at [533, 166] on input "Your answer" at bounding box center [636, 167] width 492 height 32
type input "**"
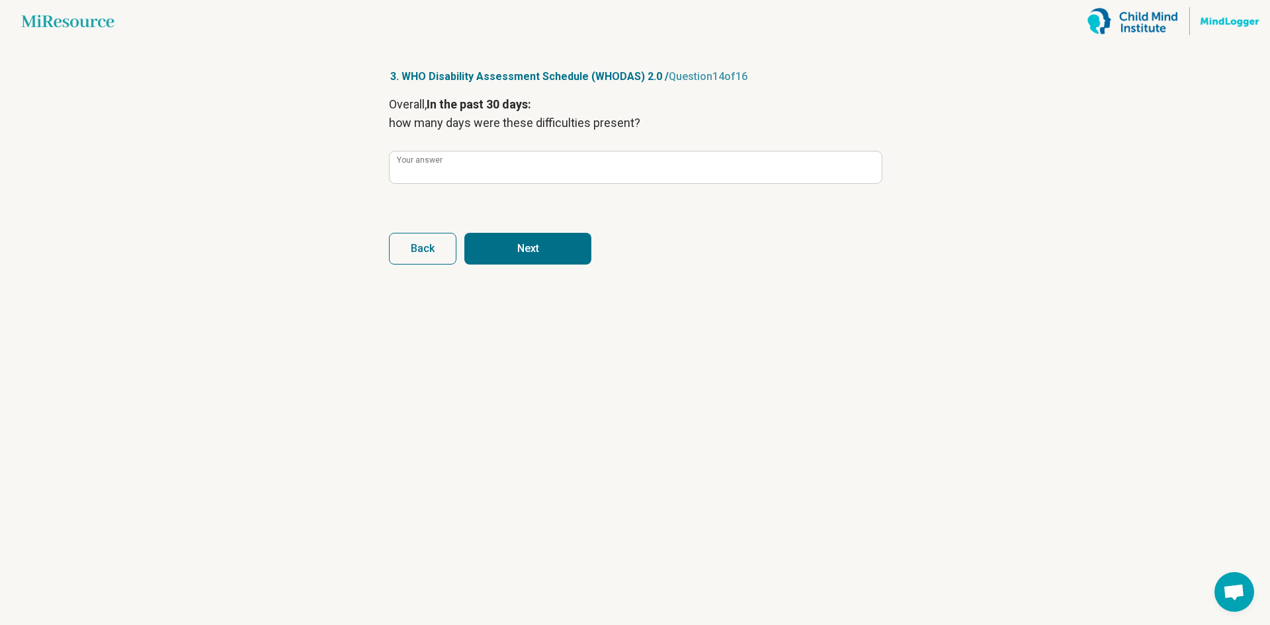
click at [540, 247] on button "Next" at bounding box center [527, 249] width 127 height 32
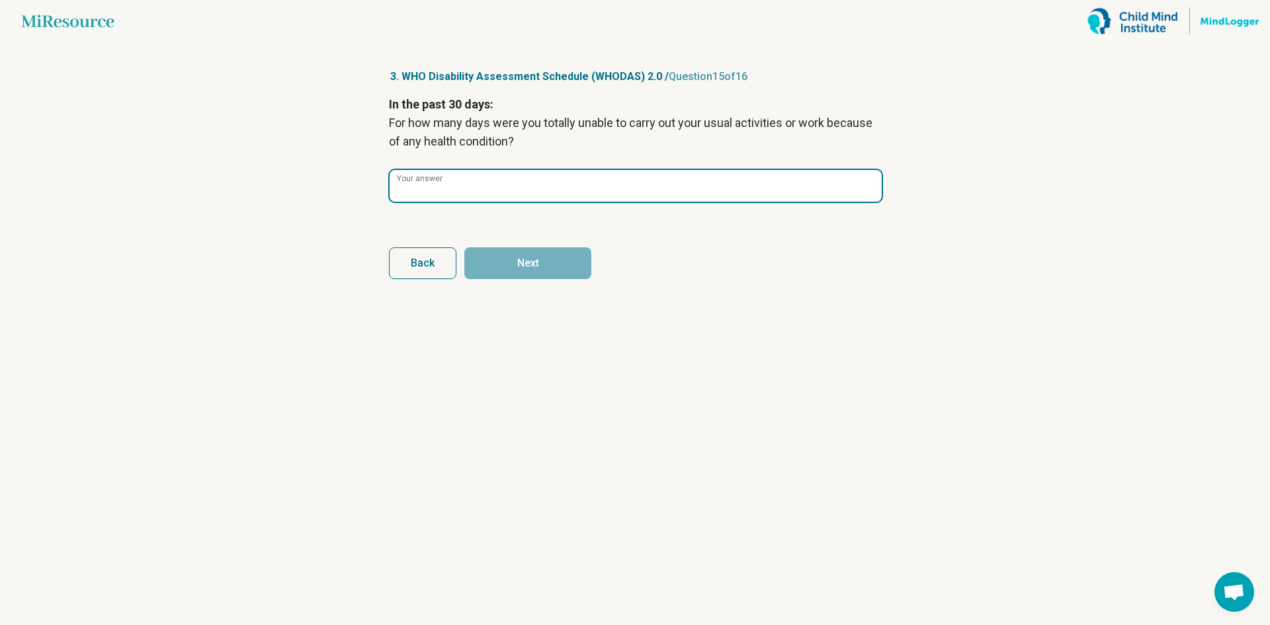
click at [536, 195] on input "Your answer" at bounding box center [636, 186] width 492 height 32
type input "*"
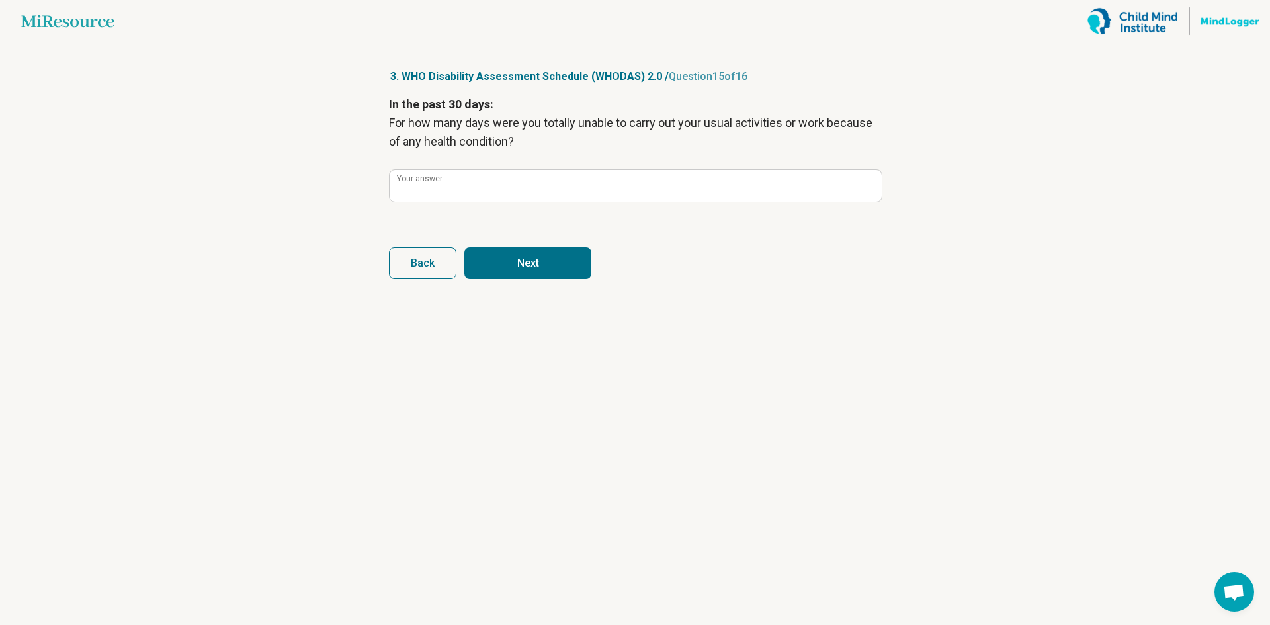
click at [549, 269] on button "Next" at bounding box center [527, 263] width 127 height 32
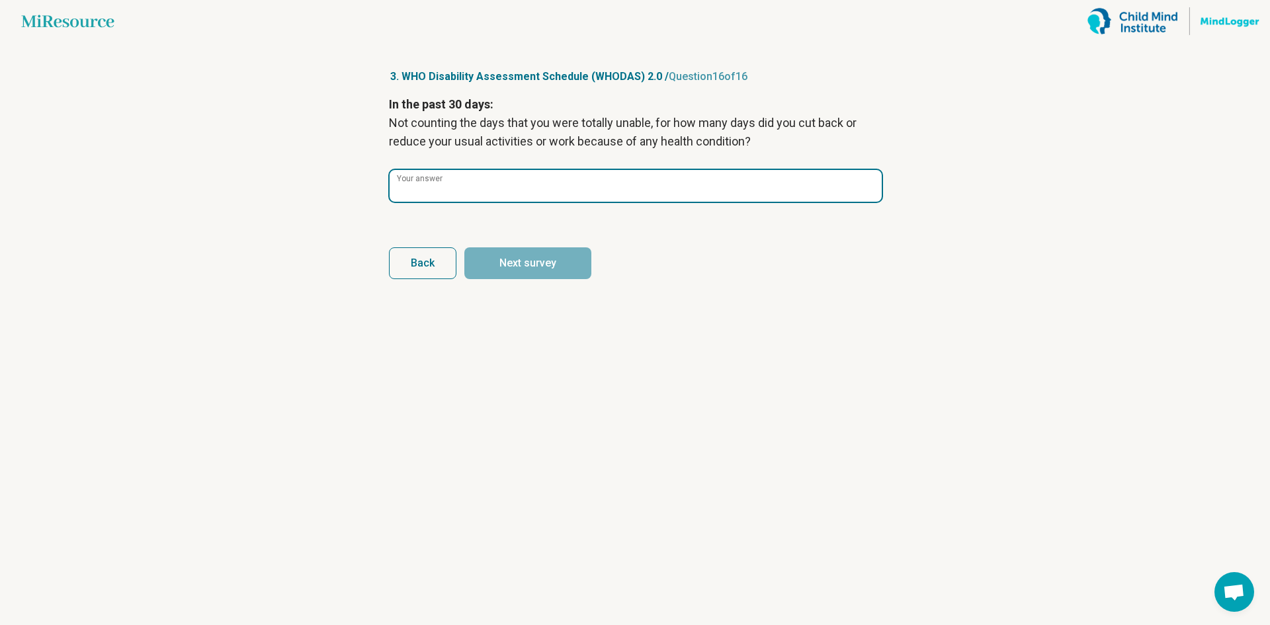
click at [548, 196] on input "Your answer" at bounding box center [636, 186] width 492 height 32
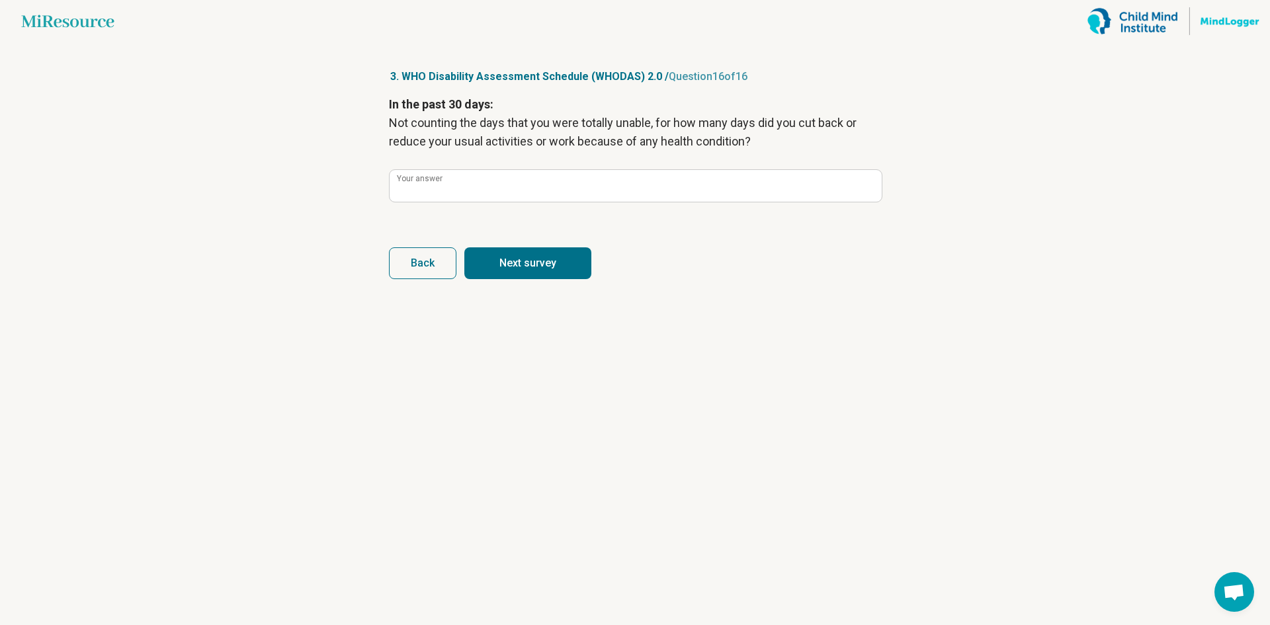
click at [561, 263] on button "Next survey" at bounding box center [527, 263] width 127 height 32
type input "*"
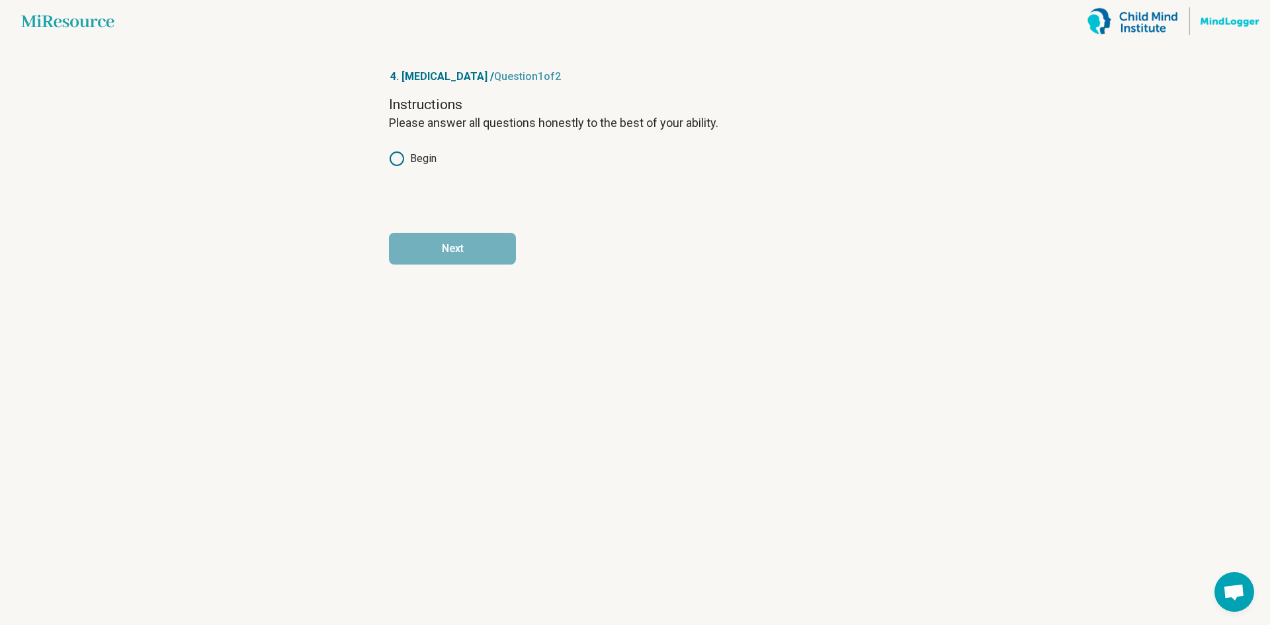
click at [430, 165] on label "Begin" at bounding box center [413, 159] width 48 height 16
click at [441, 170] on div "Instructions Please answer all questions honestly to the best of your ability. …" at bounding box center [635, 150] width 492 height 111
click at [435, 160] on label "Begin" at bounding box center [413, 159] width 48 height 16
click at [462, 244] on button "Next" at bounding box center [452, 249] width 127 height 32
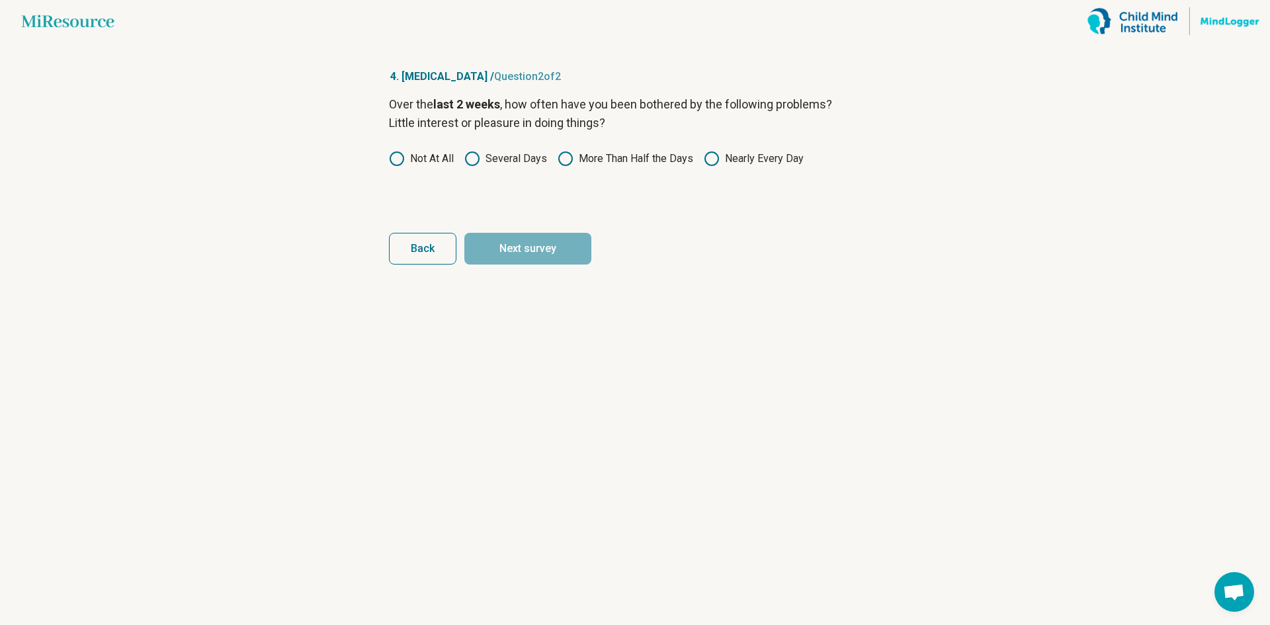
click at [515, 159] on label "Several Days" at bounding box center [505, 159] width 83 height 16
click at [523, 243] on button "Next survey" at bounding box center [527, 249] width 127 height 32
click at [482, 159] on label "Several Days" at bounding box center [505, 159] width 83 height 16
click at [528, 258] on button "Next survey" at bounding box center [527, 249] width 127 height 32
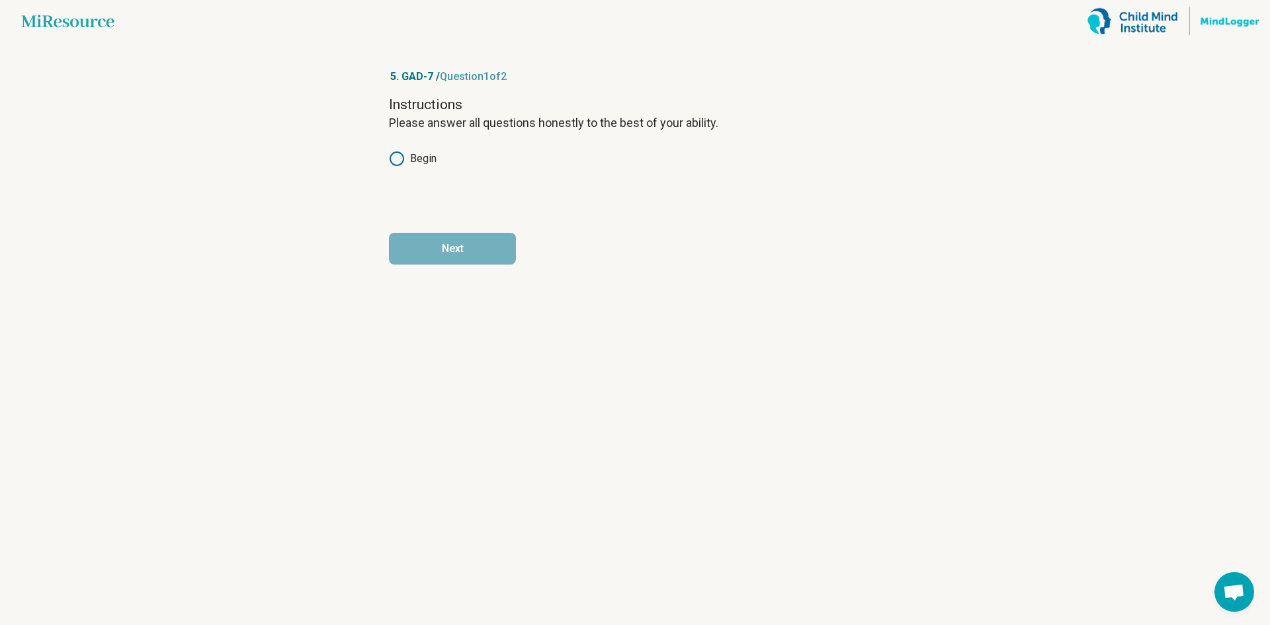
click at [413, 161] on label "Begin" at bounding box center [413, 159] width 48 height 16
click at [472, 246] on button "Next" at bounding box center [452, 249] width 127 height 32
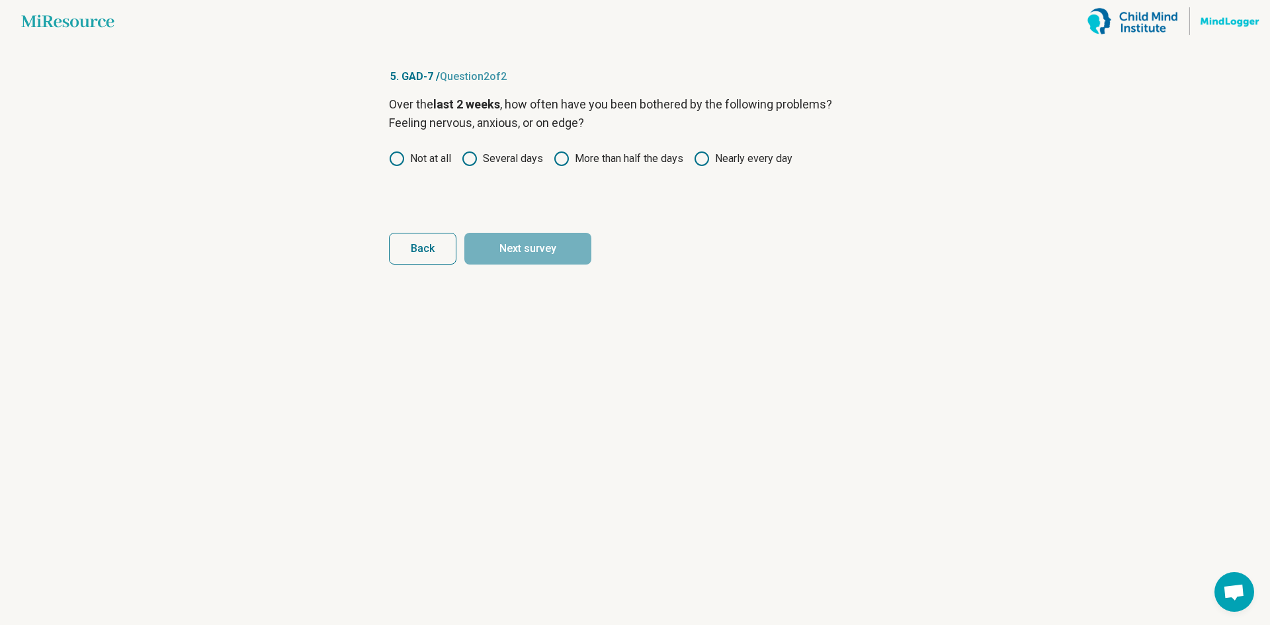
click at [705, 159] on icon at bounding box center [702, 159] width 16 height 16
click at [549, 231] on form "Over the last 2 weeks , how often have you been bothered by the following probl…" at bounding box center [635, 179] width 492 height 169
click at [552, 242] on button "Next survey" at bounding box center [527, 249] width 127 height 32
click at [699, 164] on circle at bounding box center [701, 158] width 13 height 13
click at [529, 268] on article "5. GAD-7 / Question 3 of 3 Over the last 2 weeks , how often have you been both…" at bounding box center [635, 333] width 534 height 583
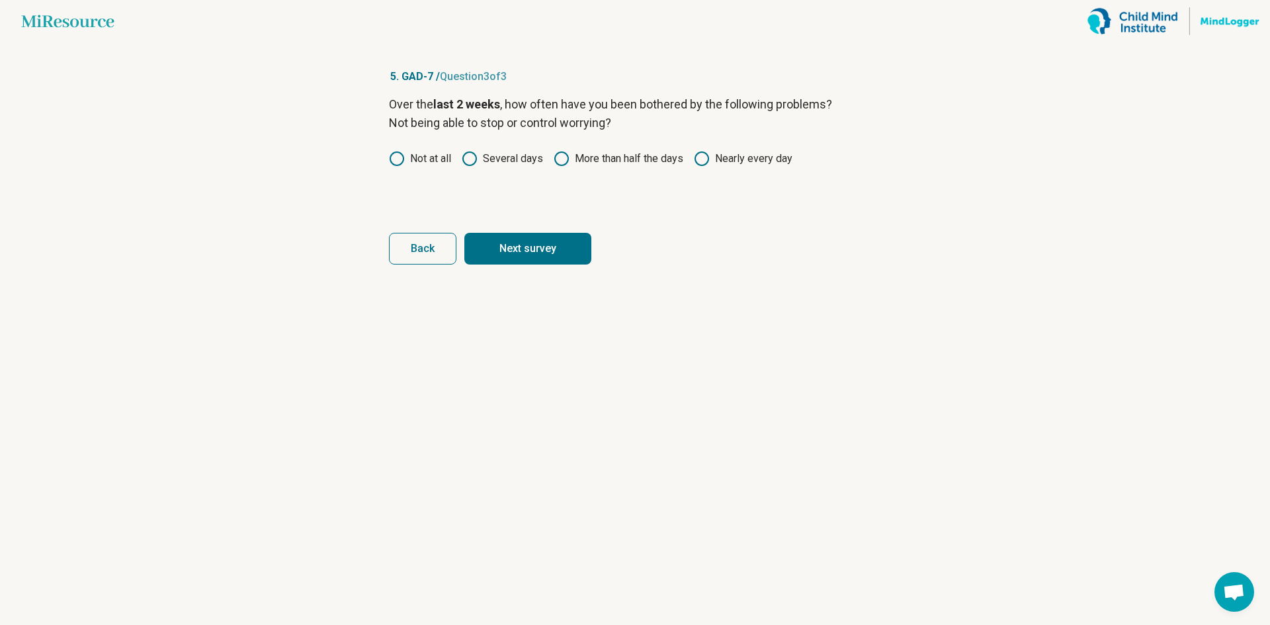
click at [531, 259] on button "Next survey" at bounding box center [527, 249] width 127 height 32
click at [704, 159] on icon at bounding box center [702, 159] width 16 height 16
click at [559, 237] on button "Next survey" at bounding box center [527, 249] width 127 height 32
click at [748, 161] on label "Nearly every day" at bounding box center [743, 159] width 99 height 16
click at [583, 251] on button "Next" at bounding box center [527, 249] width 127 height 32
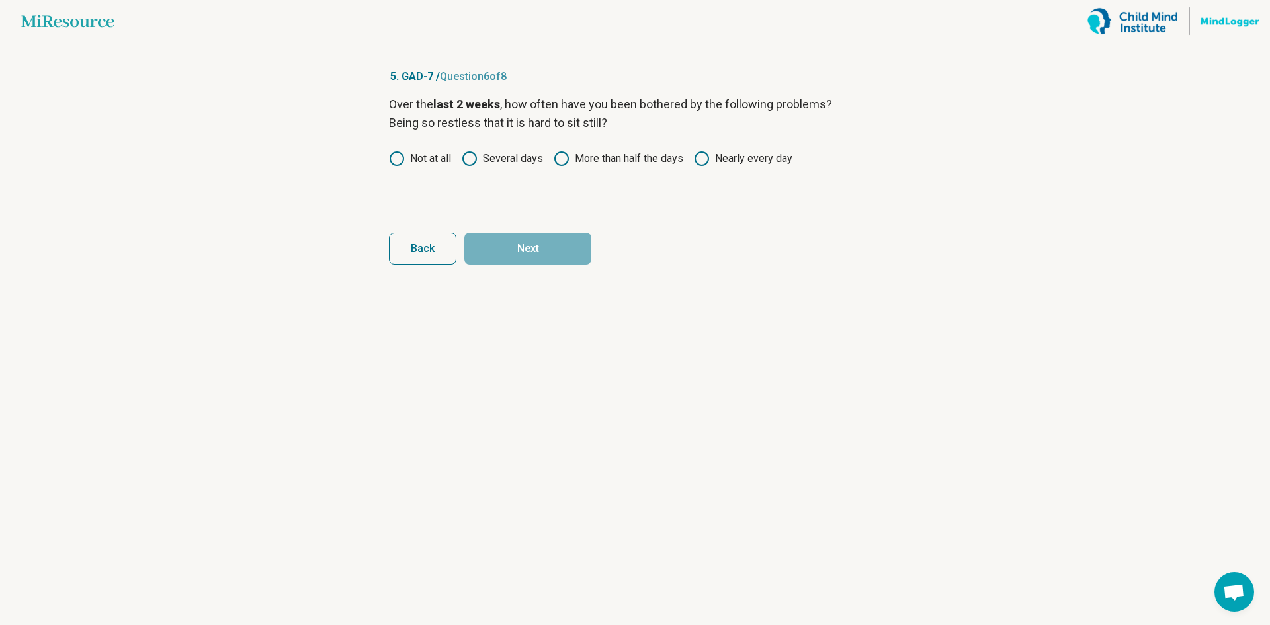
click at [735, 163] on label "Nearly every day" at bounding box center [743, 159] width 99 height 16
click at [569, 247] on button "Next" at bounding box center [527, 249] width 127 height 32
click at [748, 163] on label "Nearly every day" at bounding box center [743, 159] width 99 height 16
click at [657, 154] on label "More than half the days" at bounding box center [619, 159] width 130 height 16
click at [560, 248] on button "Next" at bounding box center [527, 249] width 127 height 32
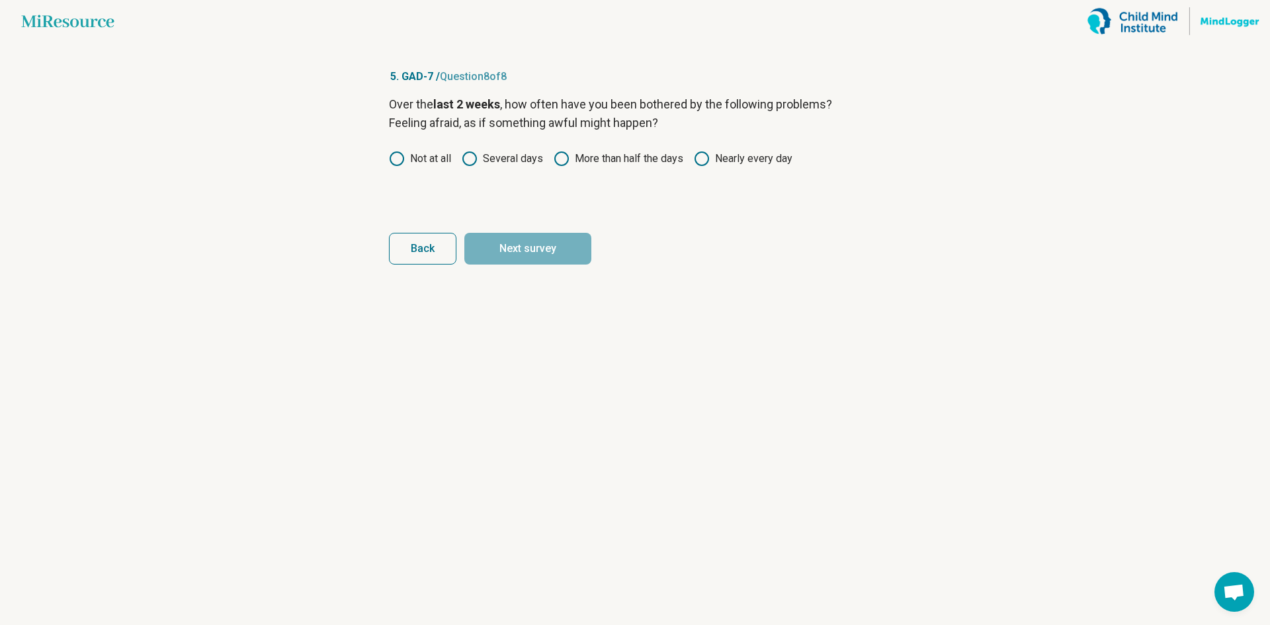
click at [728, 161] on label "Nearly every day" at bounding box center [743, 159] width 99 height 16
click at [598, 220] on form "Over the last 2 weeks , how often have you been bothered by the following probl…" at bounding box center [635, 179] width 492 height 169
click at [578, 245] on button "Next survey" at bounding box center [527, 249] width 127 height 32
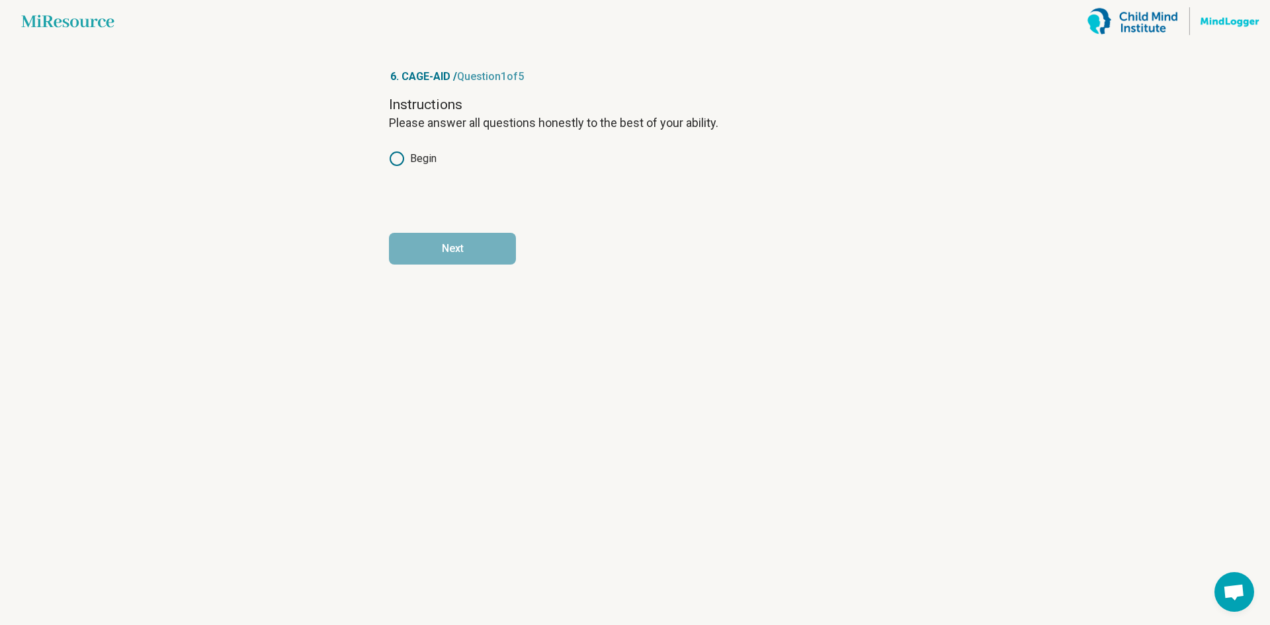
click at [401, 163] on circle at bounding box center [396, 158] width 13 height 13
click at [457, 241] on button "Next" at bounding box center [452, 249] width 127 height 32
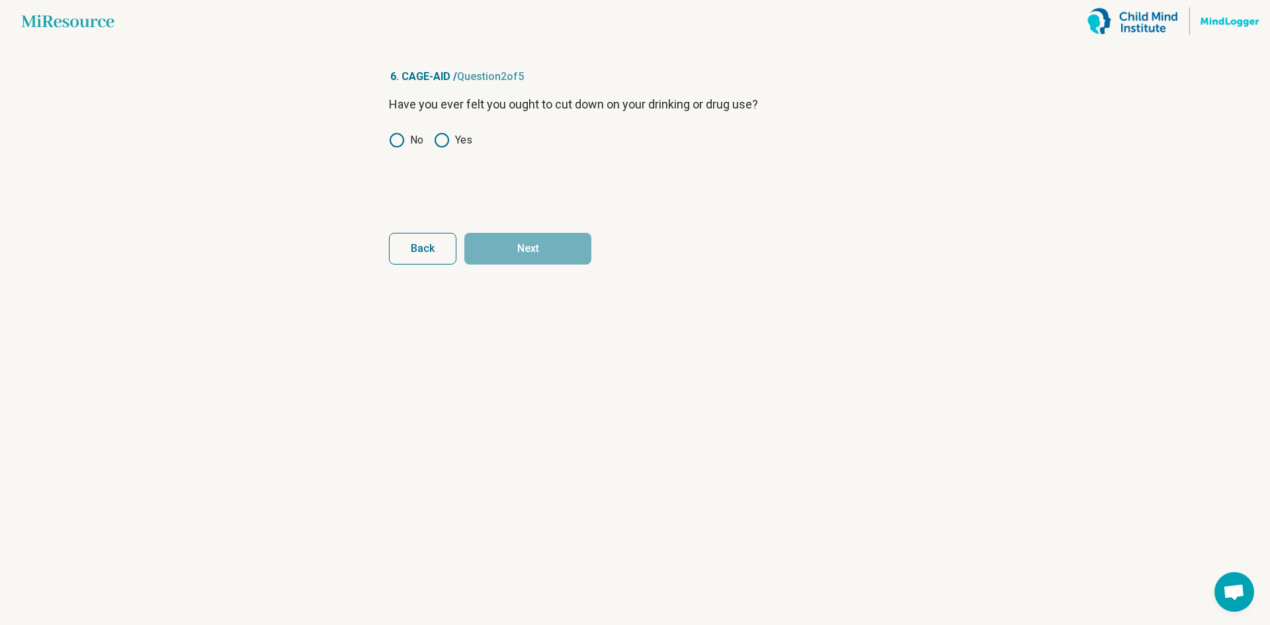
click at [442, 139] on icon at bounding box center [442, 140] width 16 height 16
click at [515, 237] on button "Next" at bounding box center [527, 249] width 127 height 32
click at [440, 142] on icon at bounding box center [442, 140] width 16 height 16
click at [524, 249] on button "Next" at bounding box center [527, 249] width 127 height 32
click at [447, 137] on icon at bounding box center [442, 140] width 16 height 16
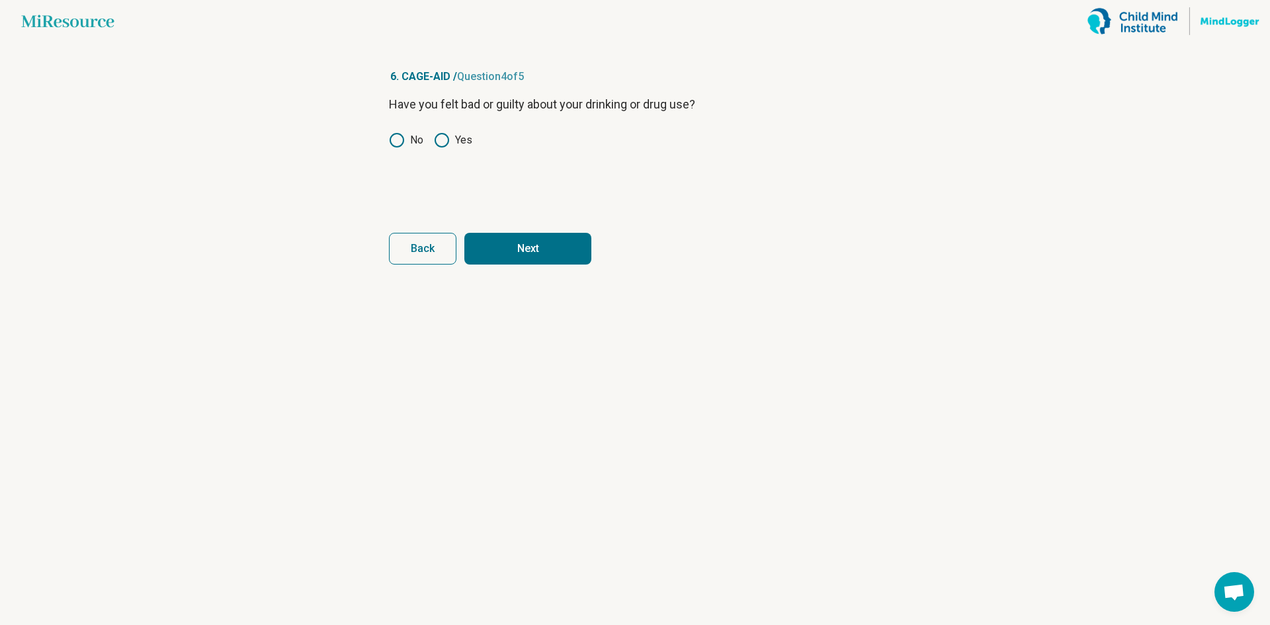
click at [525, 260] on button "Next" at bounding box center [527, 249] width 127 height 32
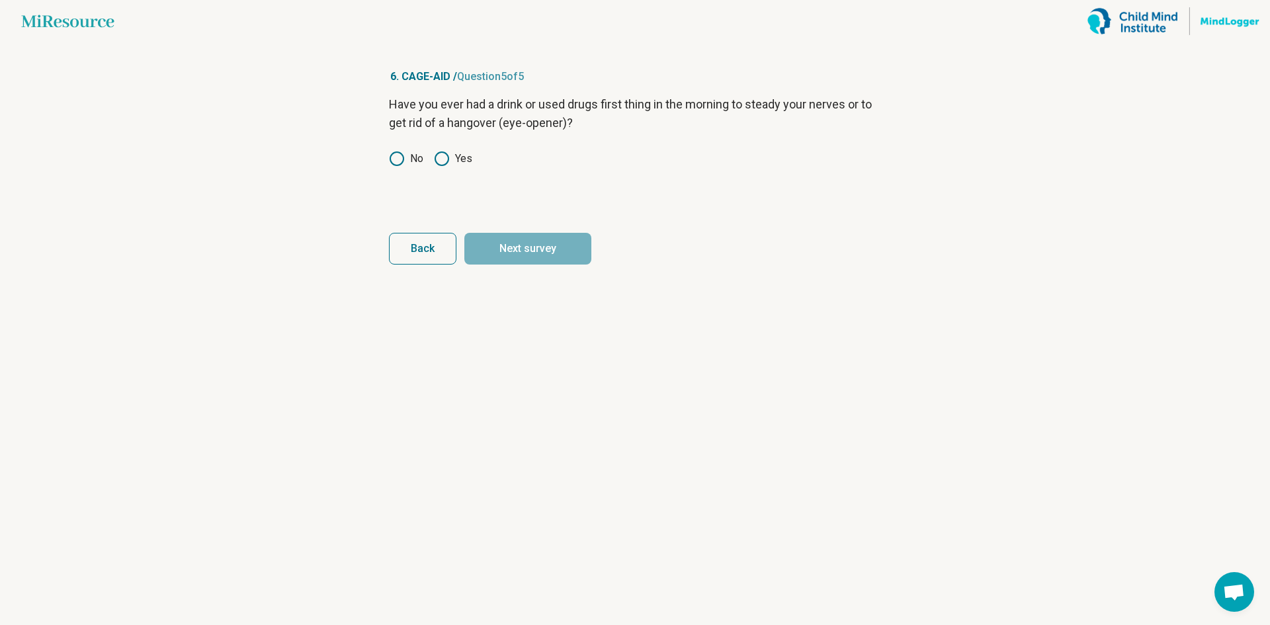
click at [438, 158] on icon at bounding box center [442, 159] width 16 height 16
click at [532, 245] on button "Next survey" at bounding box center [527, 249] width 127 height 32
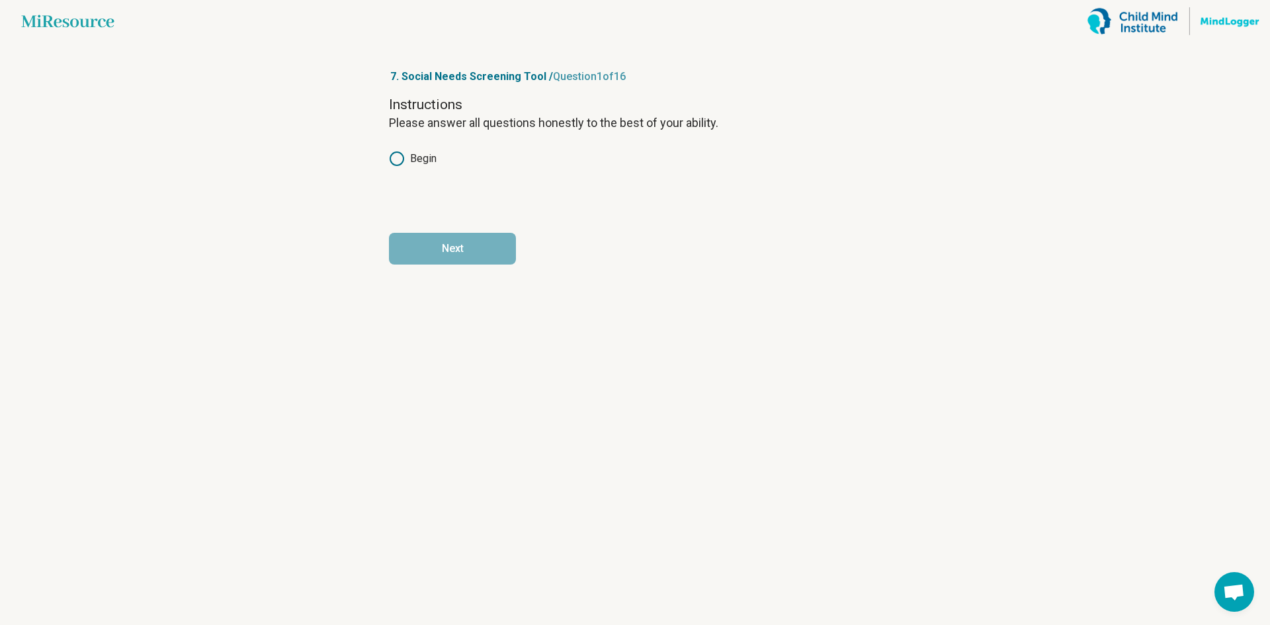
click at [415, 165] on label "Begin" at bounding box center [413, 159] width 48 height 16
click at [479, 253] on button "Next" at bounding box center [452, 249] width 127 height 32
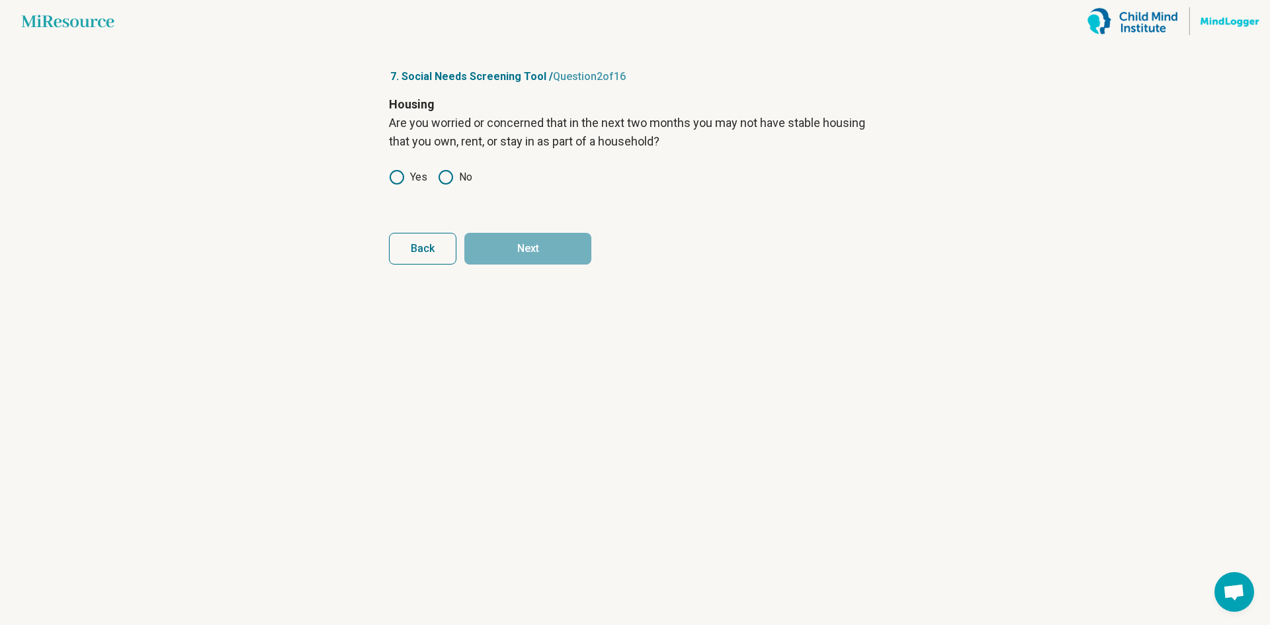
click at [445, 179] on icon at bounding box center [446, 177] width 16 height 16
click at [542, 253] on button "Next" at bounding box center [527, 249] width 127 height 32
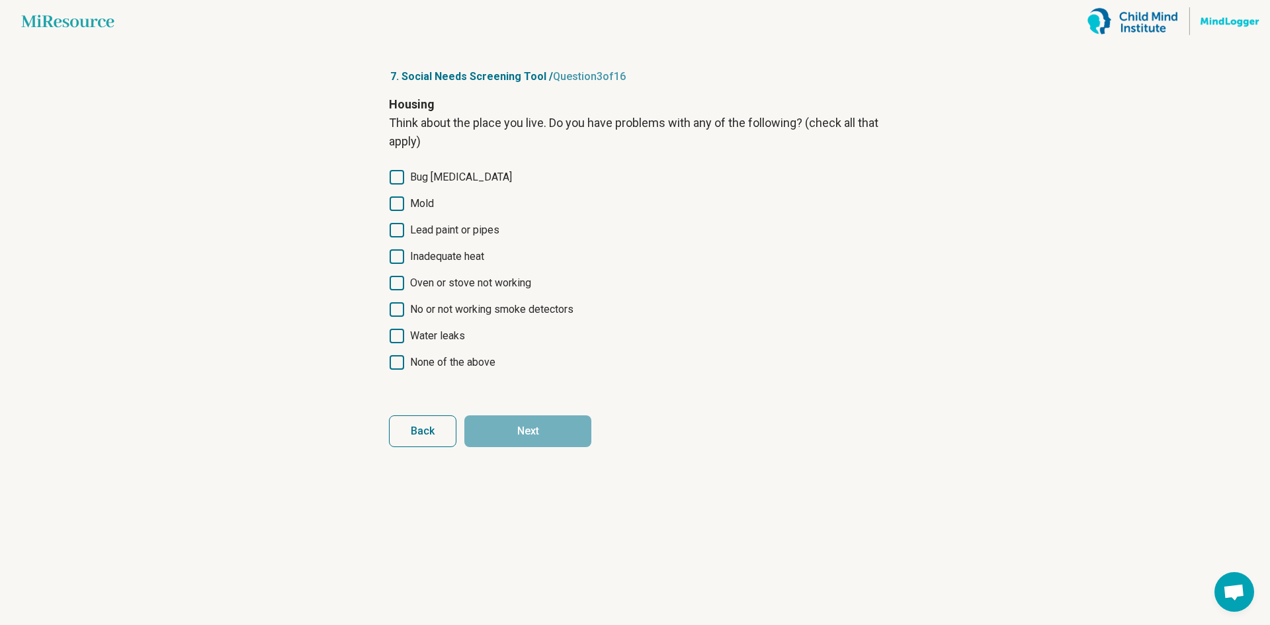
click at [432, 179] on span "Bug [MEDICAL_DATA]" at bounding box center [461, 177] width 102 height 16
click at [538, 434] on button "Next" at bounding box center [527, 431] width 127 height 32
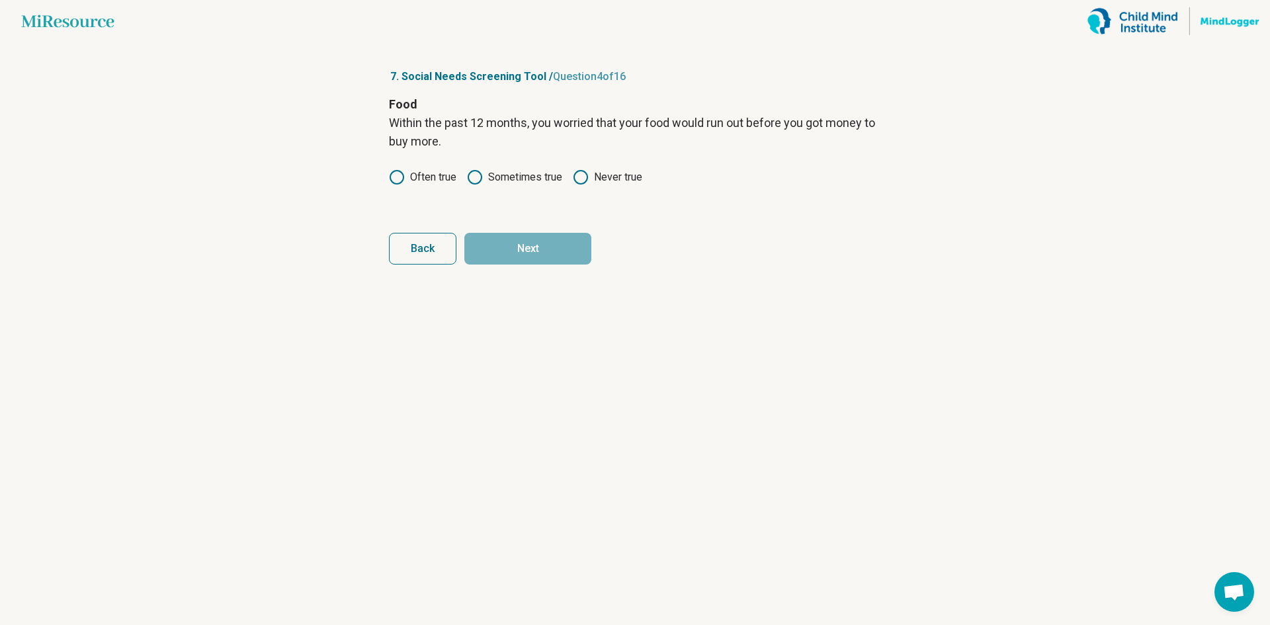
click at [483, 176] on icon at bounding box center [475, 177] width 16 height 16
click at [533, 241] on button "Next" at bounding box center [527, 249] width 127 height 32
click at [501, 177] on label "Sometimes true" at bounding box center [514, 177] width 95 height 16
click at [592, 180] on label "Never true" at bounding box center [607, 177] width 69 height 16
click at [550, 178] on label "Sometimes true" at bounding box center [514, 177] width 95 height 16
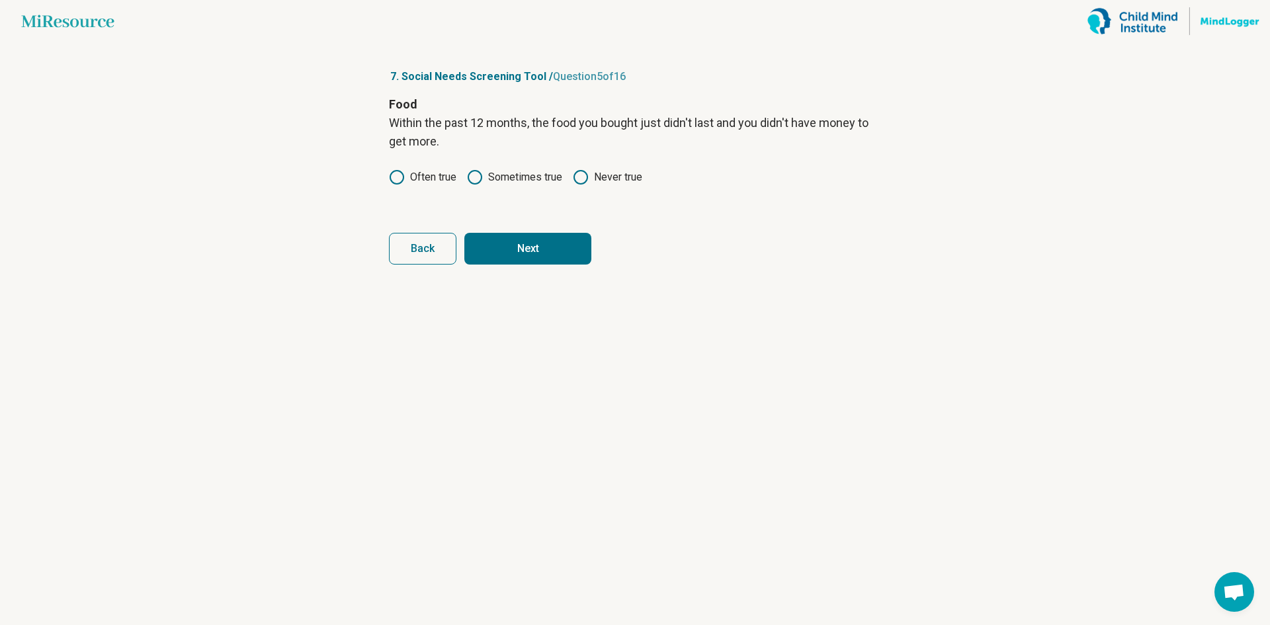
click at [596, 179] on label "Never true" at bounding box center [607, 177] width 69 height 16
click at [572, 255] on button "Next" at bounding box center [527, 249] width 127 height 32
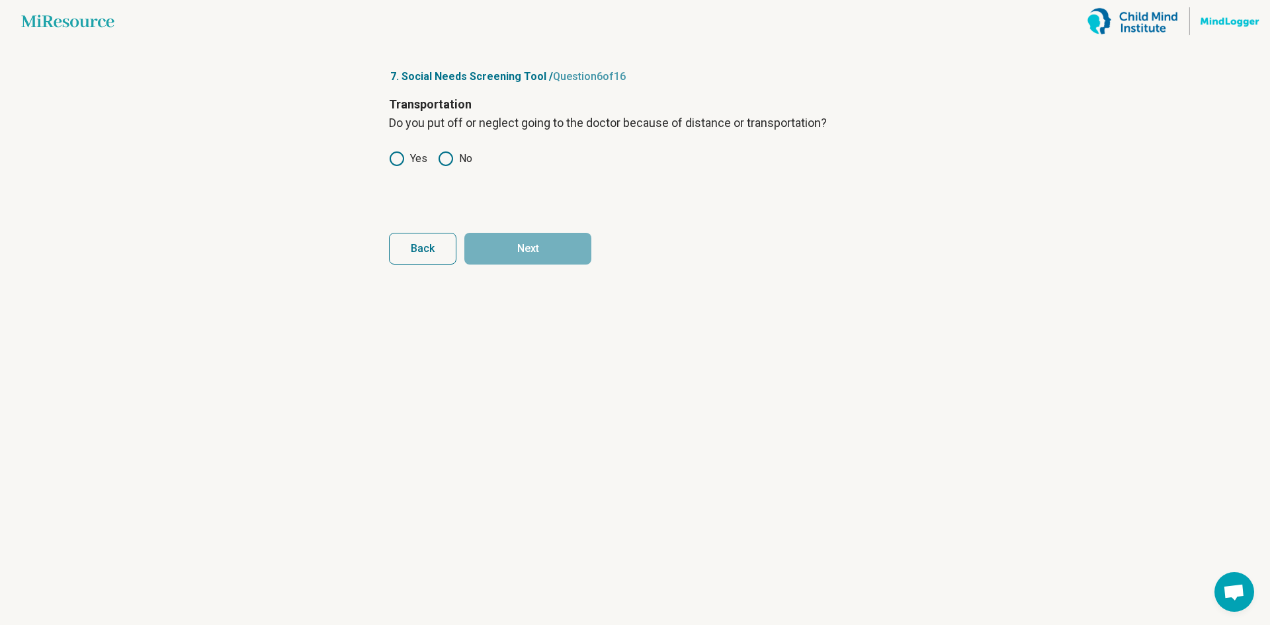
click at [412, 159] on label "Yes" at bounding box center [408, 159] width 38 height 16
click at [524, 249] on button "Next" at bounding box center [527, 249] width 127 height 32
click at [424, 175] on label "Yes" at bounding box center [408, 177] width 38 height 16
click at [422, 175] on label "Yes" at bounding box center [408, 177] width 38 height 16
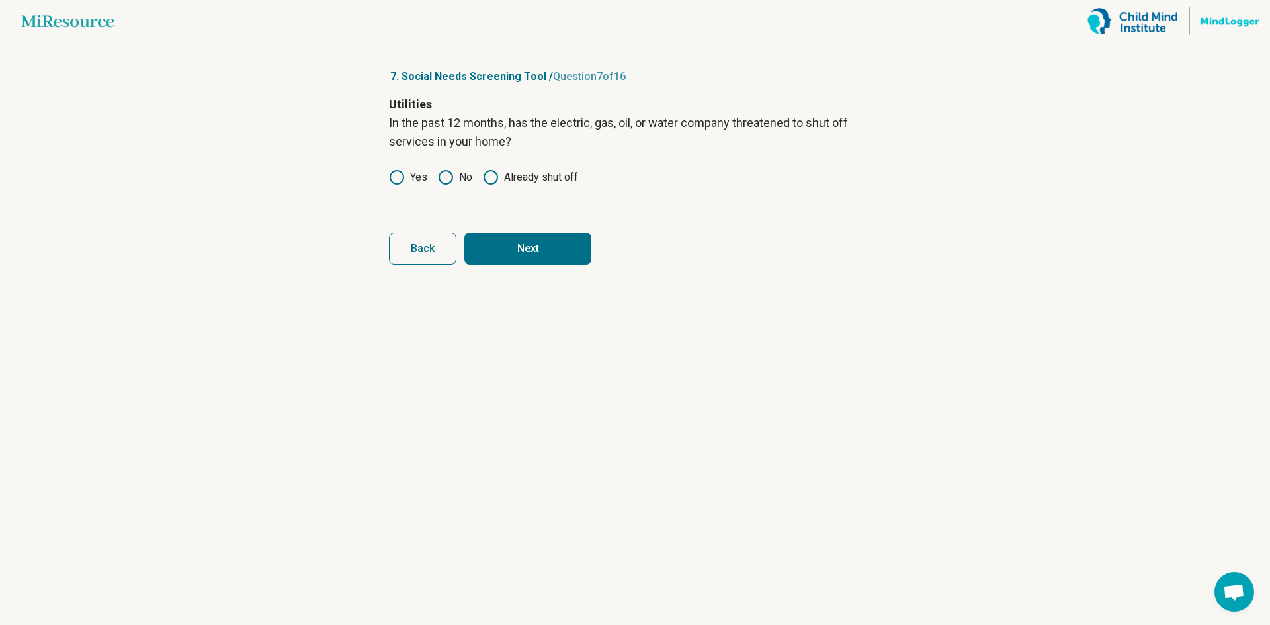
click at [515, 178] on label "Already shut off" at bounding box center [530, 177] width 95 height 16
click at [425, 176] on label "Yes" at bounding box center [408, 177] width 38 height 16
click at [499, 184] on label "Already shut off" at bounding box center [530, 177] width 95 height 16
click at [418, 183] on label "Yes" at bounding box center [408, 177] width 38 height 16
click at [523, 247] on button "Next" at bounding box center [527, 249] width 127 height 32
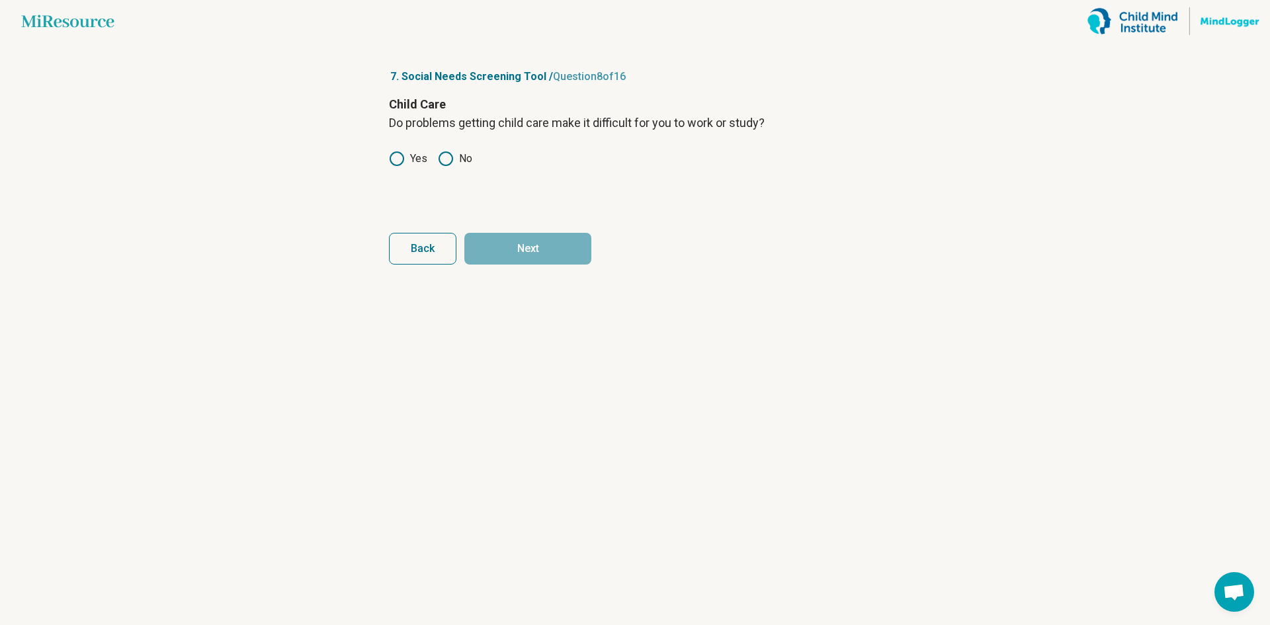
click at [440, 155] on circle at bounding box center [445, 158] width 13 height 13
click at [526, 250] on button "Next" at bounding box center [527, 249] width 127 height 32
click at [457, 161] on label "No" at bounding box center [455, 159] width 34 height 16
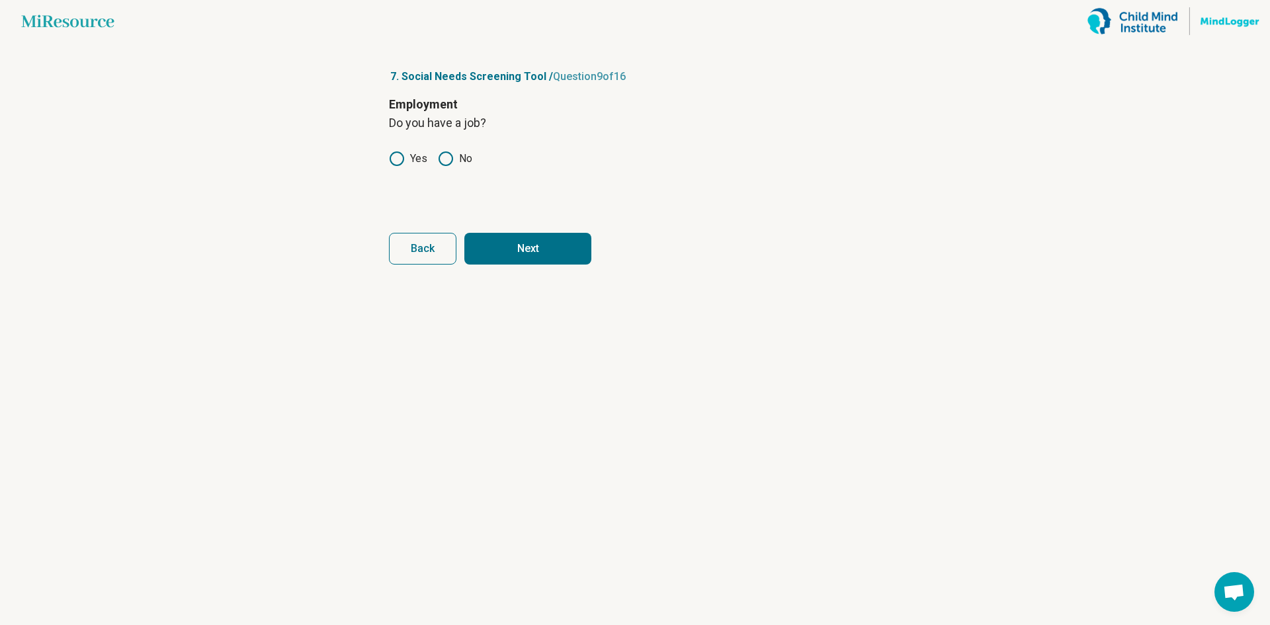
click at [504, 252] on button "Next" at bounding box center [527, 249] width 127 height 32
drag, startPoint x: 414, startPoint y: 161, endPoint x: 437, endPoint y: 172, distance: 25.5
click at [415, 162] on label "Yes" at bounding box center [408, 159] width 38 height 16
click at [515, 243] on button "Next" at bounding box center [527, 249] width 127 height 32
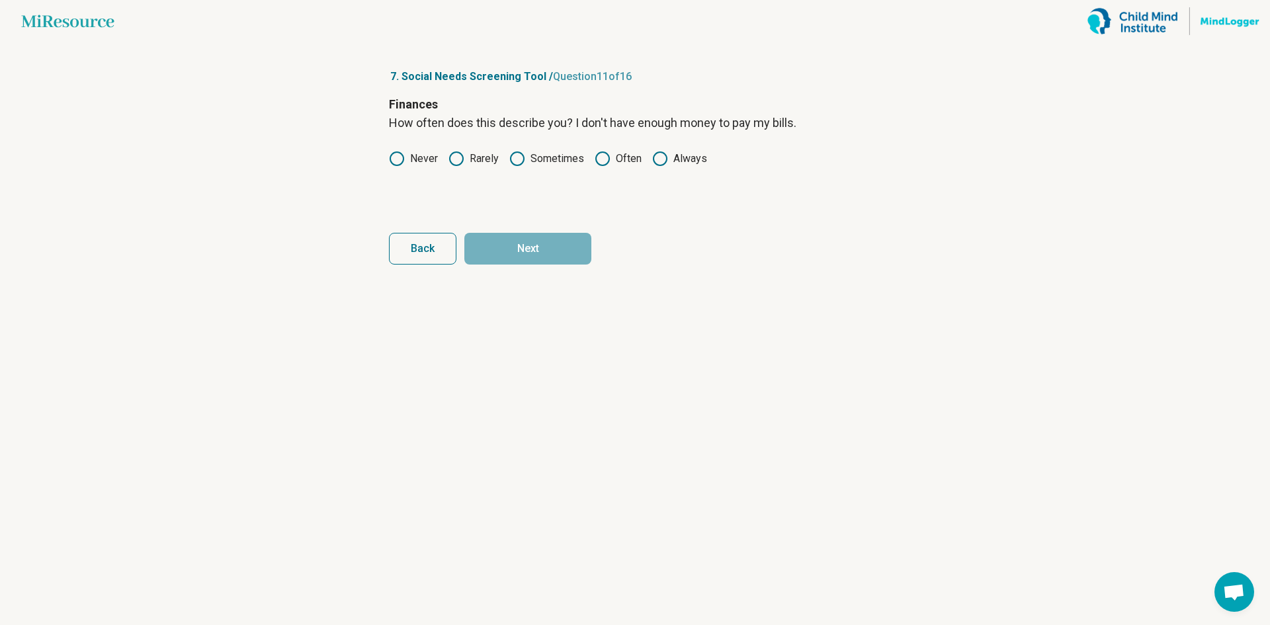
click at [558, 162] on label "Sometimes" at bounding box center [546, 159] width 75 height 16
click at [602, 161] on icon at bounding box center [603, 159] width 16 height 16
click at [581, 243] on button "Next" at bounding box center [527, 249] width 127 height 32
click at [440, 160] on div "Never Rarely Sometimes Fairly Often Frequently" at bounding box center [635, 159] width 492 height 16
drag, startPoint x: 416, startPoint y: 151, endPoint x: 427, endPoint y: 156, distance: 12.2
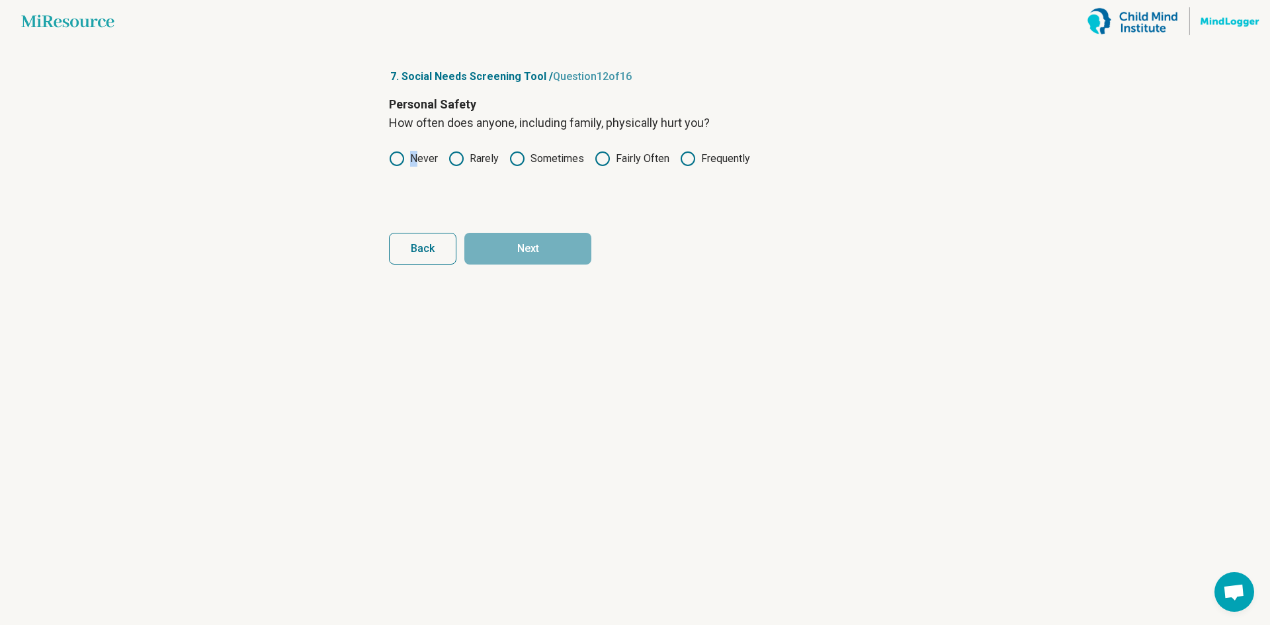
click at [417, 151] on label "Never" at bounding box center [413, 159] width 49 height 16
click at [417, 155] on label "Never" at bounding box center [413, 159] width 49 height 16
click at [515, 247] on button "Next" at bounding box center [527, 249] width 127 height 32
click at [413, 165] on label "Never" at bounding box center [413, 159] width 49 height 16
click at [458, 165] on circle at bounding box center [456, 158] width 13 height 13
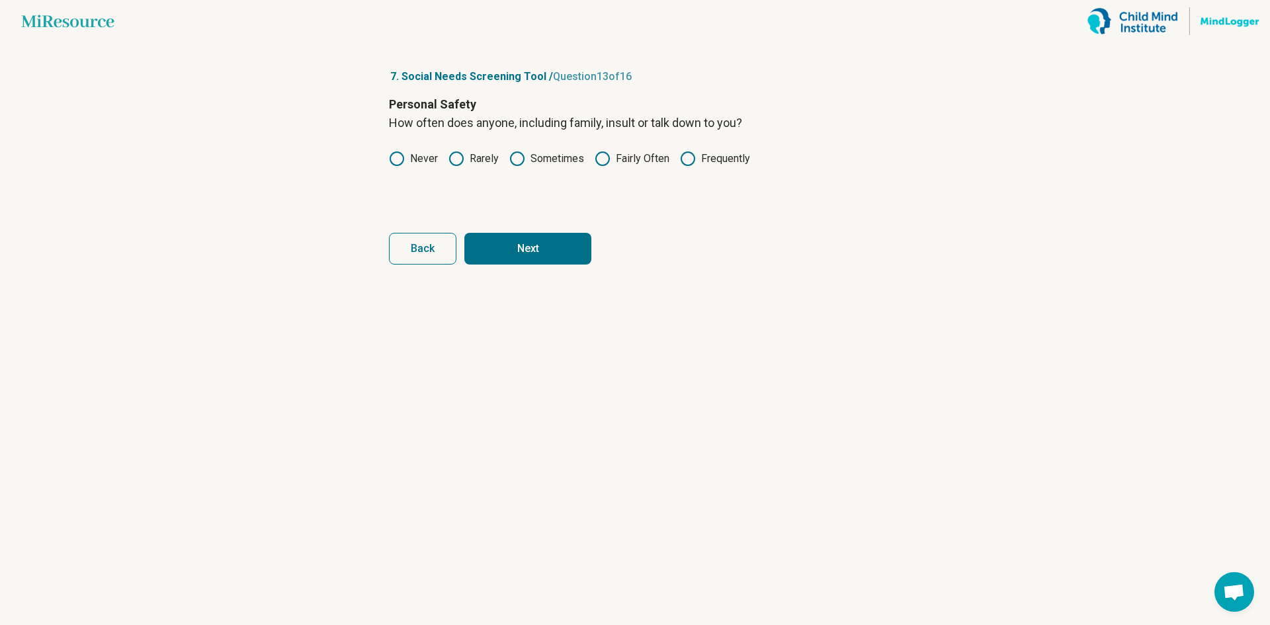
click at [515, 254] on button "Next" at bounding box center [527, 249] width 127 height 32
click at [421, 159] on label "Never" at bounding box center [413, 159] width 49 height 16
click at [507, 242] on button "Next" at bounding box center [527, 249] width 127 height 32
click at [428, 166] on div "Personal Safety How often does anyone, including family, scream or curse at you…" at bounding box center [635, 150] width 492 height 111
drag, startPoint x: 429, startPoint y: 163, endPoint x: 473, endPoint y: 219, distance: 71.2
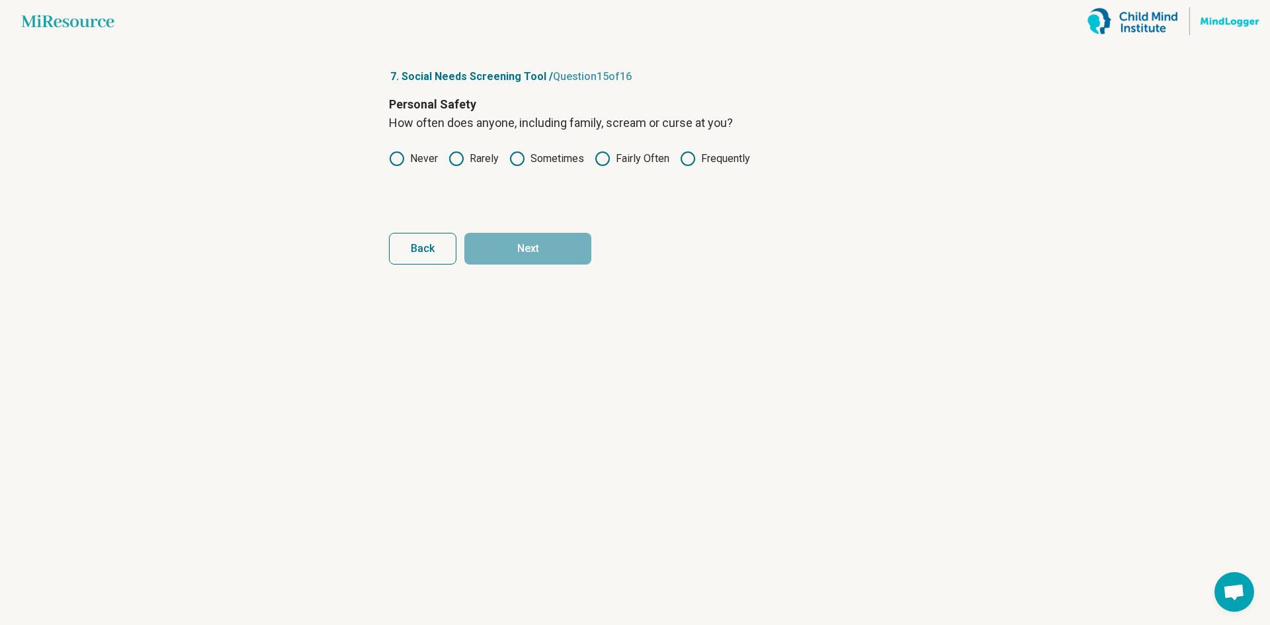
click at [430, 163] on label "Never" at bounding box center [413, 159] width 49 height 16
click at [509, 257] on button "Next" at bounding box center [527, 249] width 127 height 32
click at [414, 160] on label "Yes" at bounding box center [408, 159] width 38 height 16
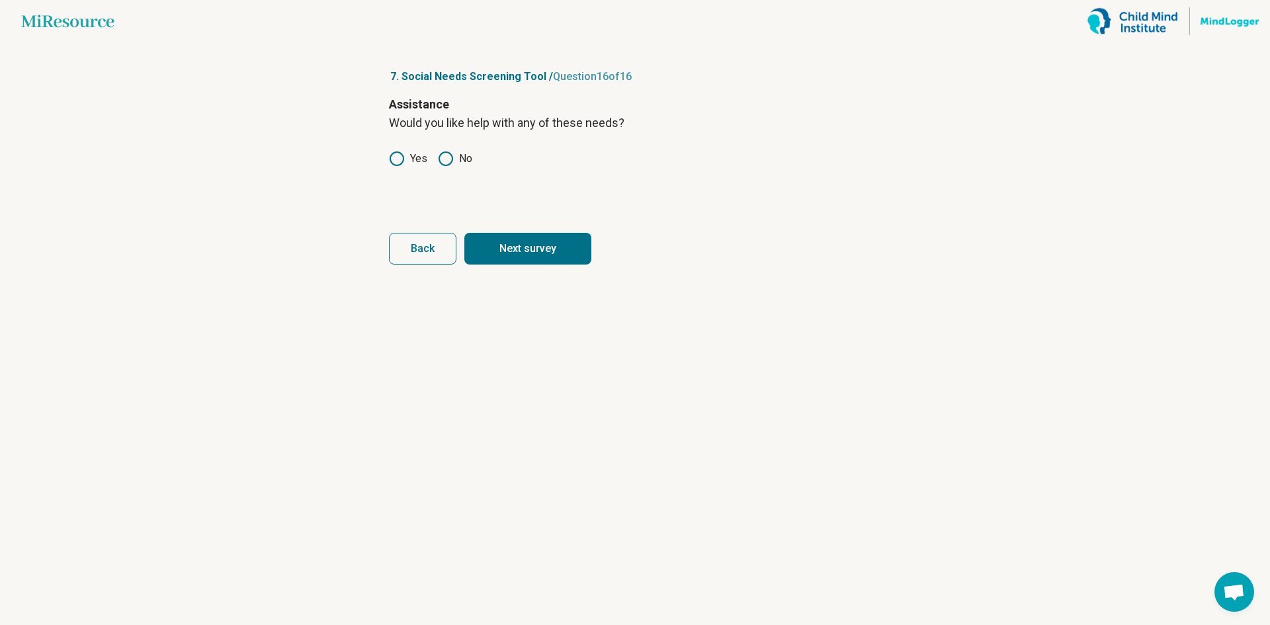
click at [518, 254] on button "Next survey" at bounding box center [527, 249] width 127 height 32
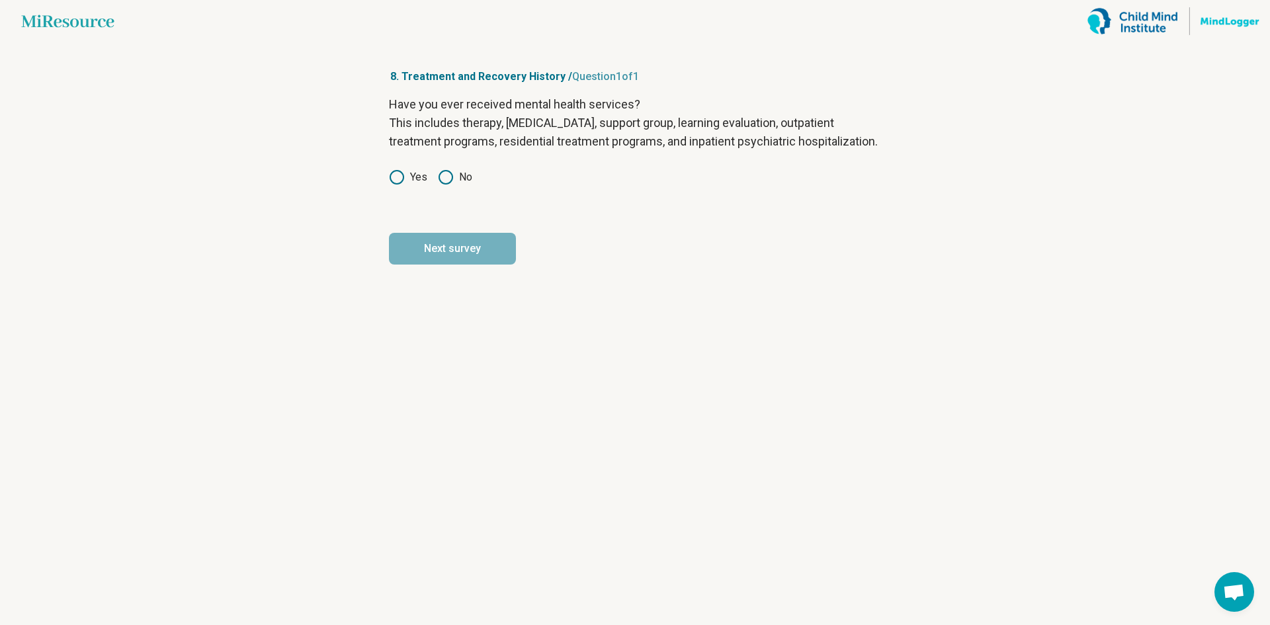
click at [413, 185] on label "Yes" at bounding box center [408, 177] width 38 height 16
click at [407, 185] on label "Yes" at bounding box center [408, 177] width 38 height 16
click at [456, 265] on button "Next survey" at bounding box center [452, 249] width 127 height 32
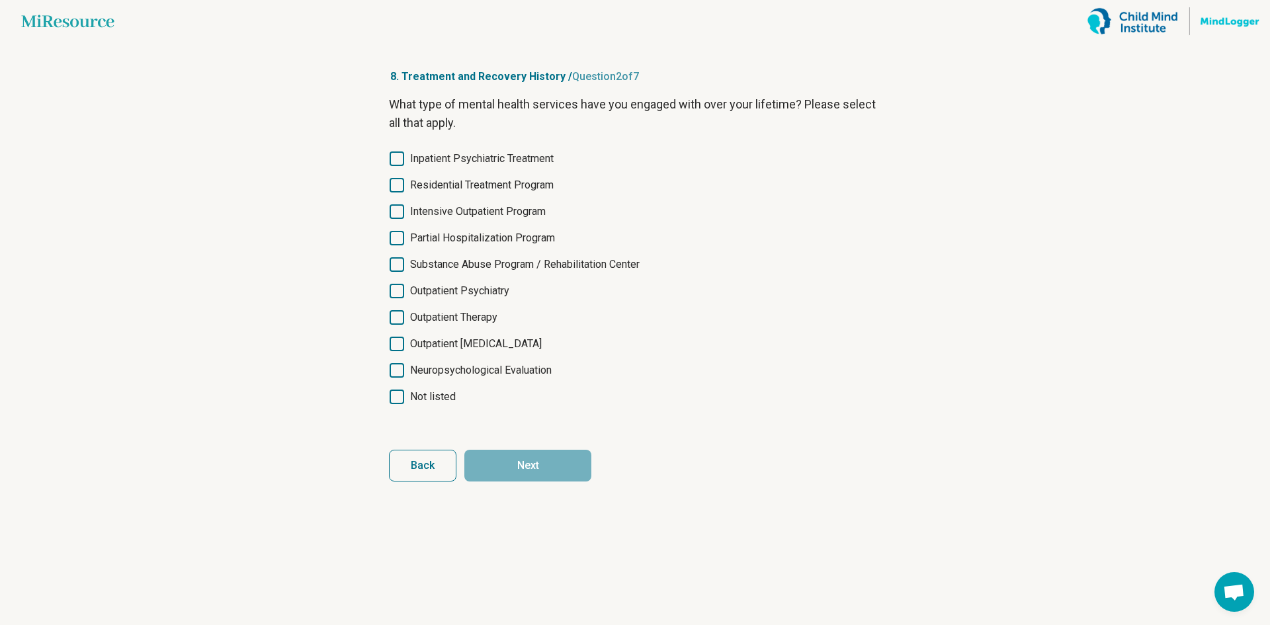
click at [396, 162] on icon at bounding box center [397, 158] width 15 height 15
click at [393, 287] on icon at bounding box center [397, 291] width 15 height 15
click at [395, 316] on icon at bounding box center [397, 317] width 15 height 15
click at [398, 371] on icon at bounding box center [397, 370] width 15 height 15
click at [544, 466] on button "Next" at bounding box center [527, 466] width 127 height 32
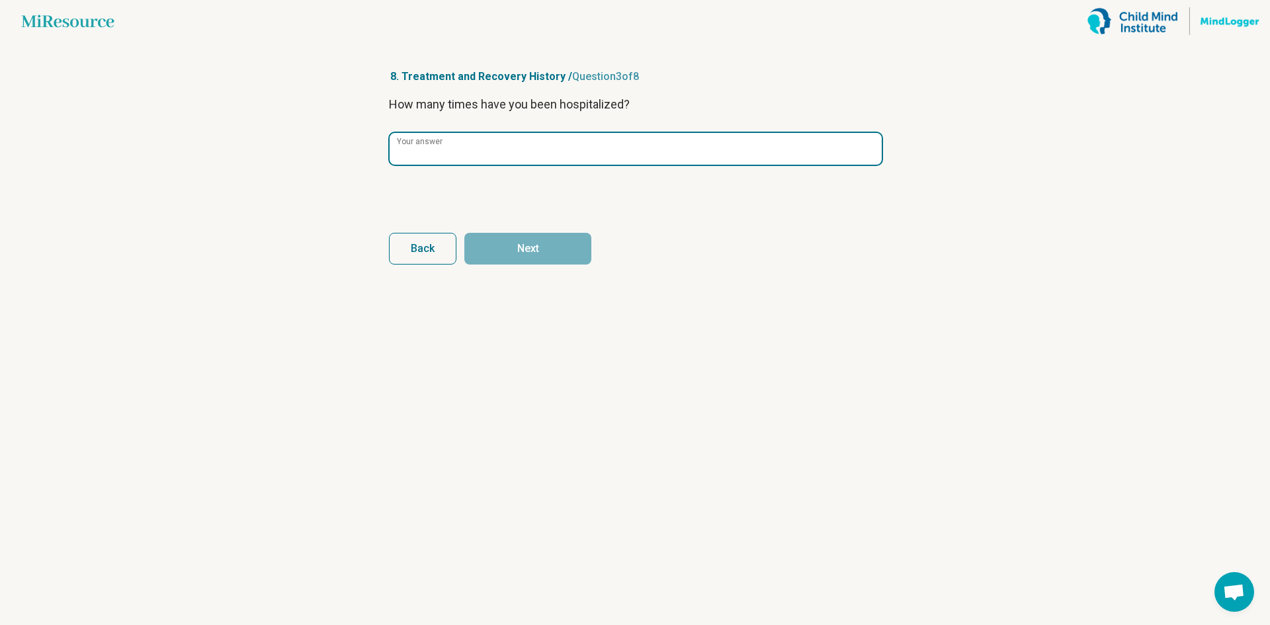
click at [533, 162] on input "Your answer" at bounding box center [636, 149] width 492 height 32
type input "*"
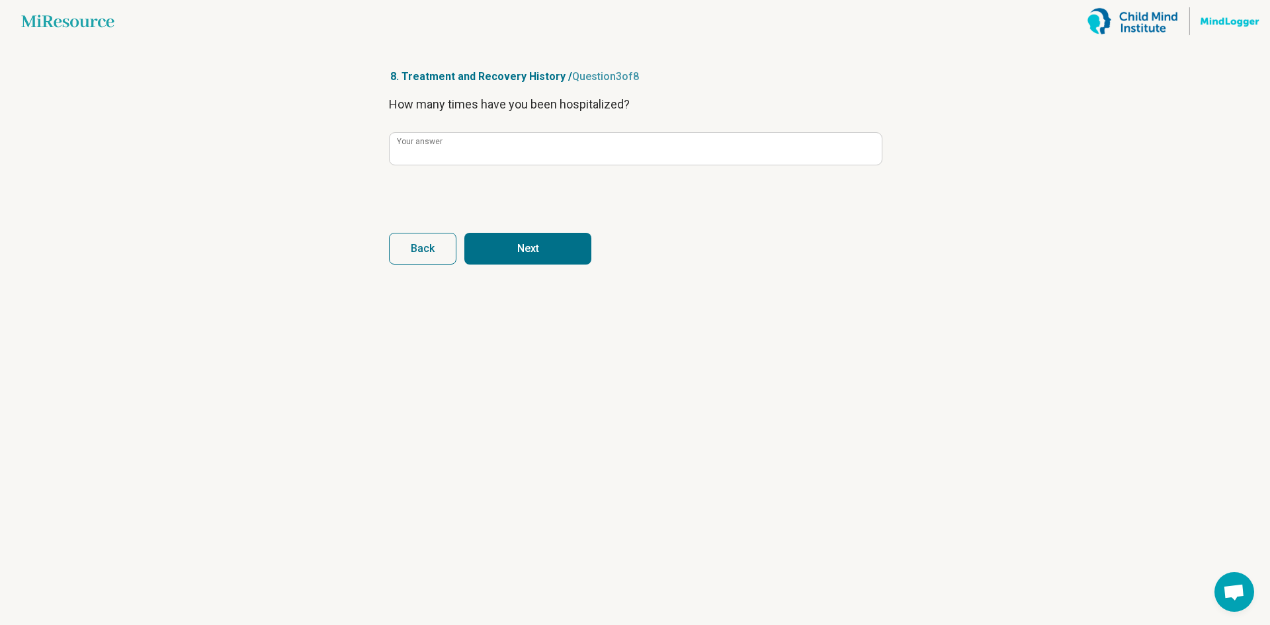
click at [544, 260] on button "Next" at bounding box center [527, 249] width 127 height 32
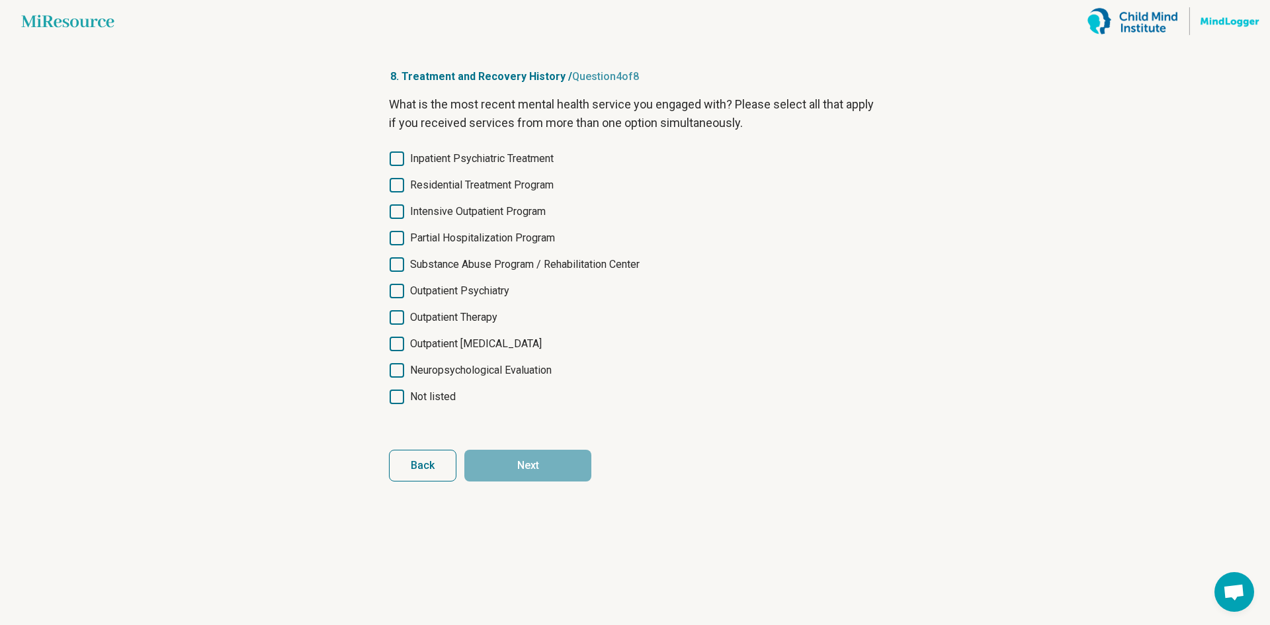
click at [542, 161] on span "Inpatient Psychiatric Treatment" at bounding box center [482, 159] width 144 height 16
click at [504, 376] on span "Neuropsychological Evaluation" at bounding box center [481, 370] width 142 height 16
click at [485, 318] on span "Outpatient Therapy" at bounding box center [453, 317] width 87 height 16
drag, startPoint x: 501, startPoint y: 290, endPoint x: 504, endPoint y: 315, distance: 25.3
click at [502, 290] on span "Outpatient Psychiatry" at bounding box center [459, 291] width 99 height 16
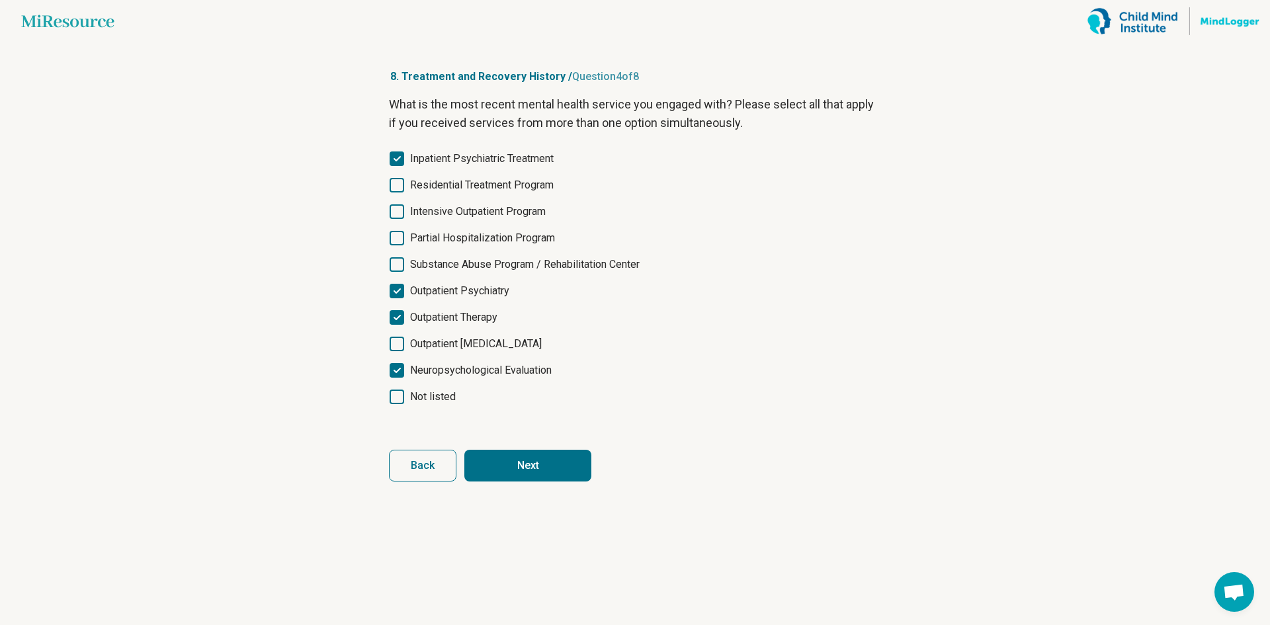
click at [545, 456] on button "Next" at bounding box center [527, 466] width 127 height 32
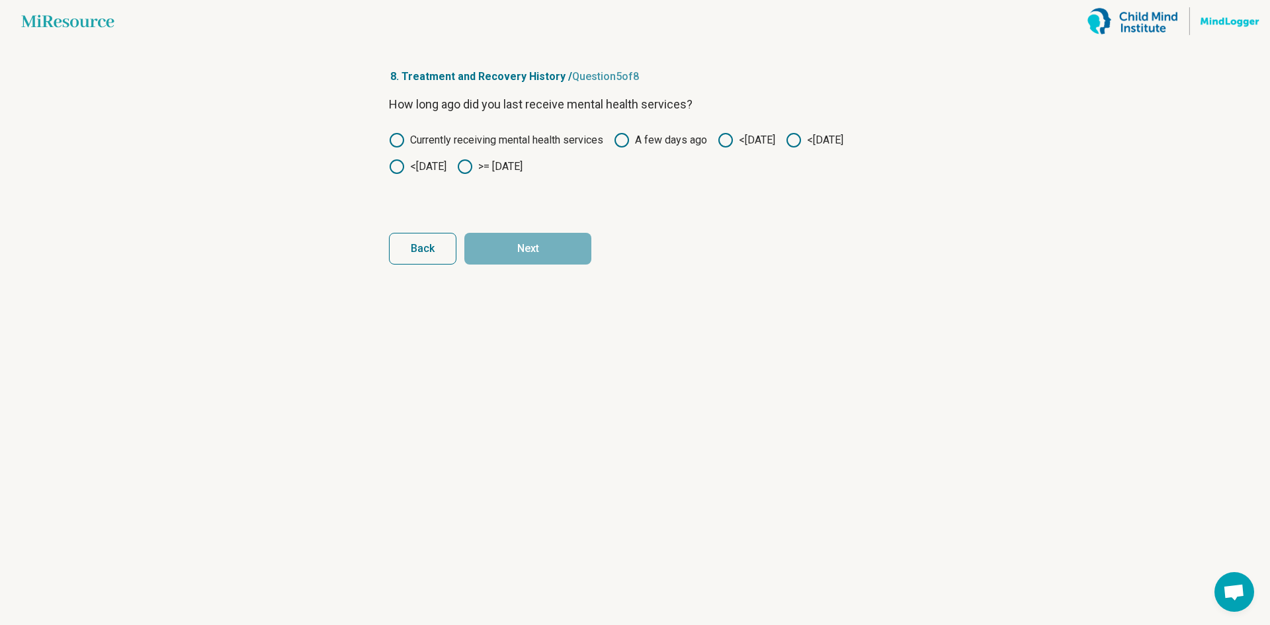
click at [786, 148] on label "<[DATE]" at bounding box center [815, 140] width 58 height 16
click at [514, 246] on button "Next" at bounding box center [527, 249] width 127 height 32
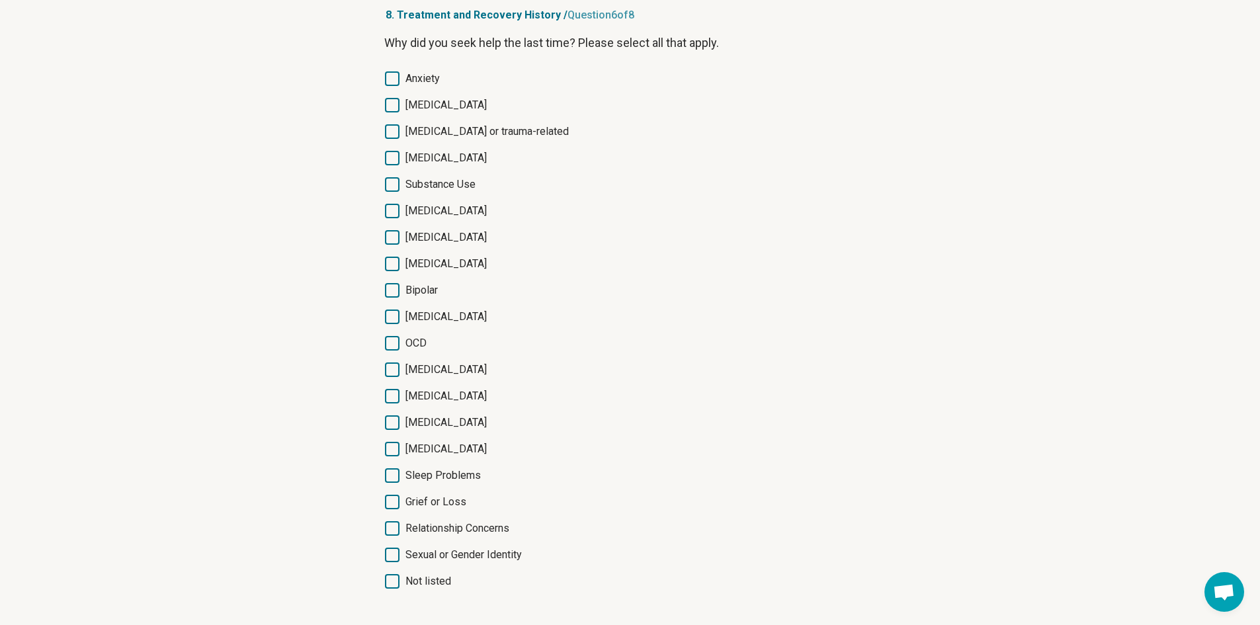
scroll to position [66, 0]
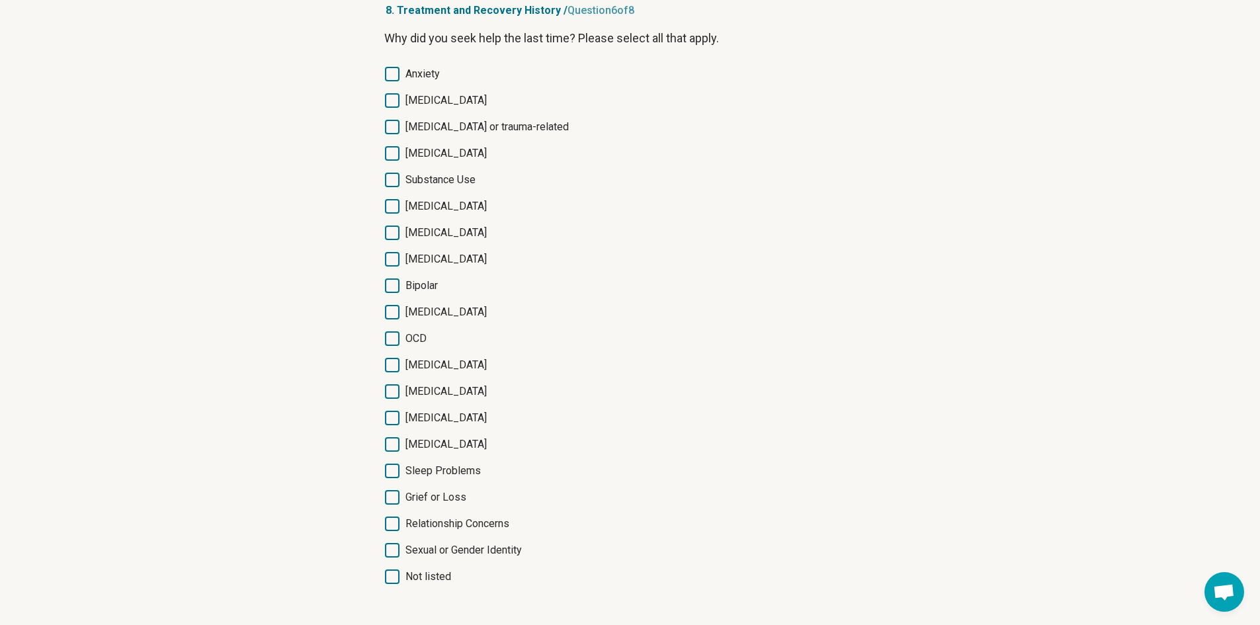
click at [444, 233] on span "[MEDICAL_DATA]" at bounding box center [445, 233] width 81 height 16
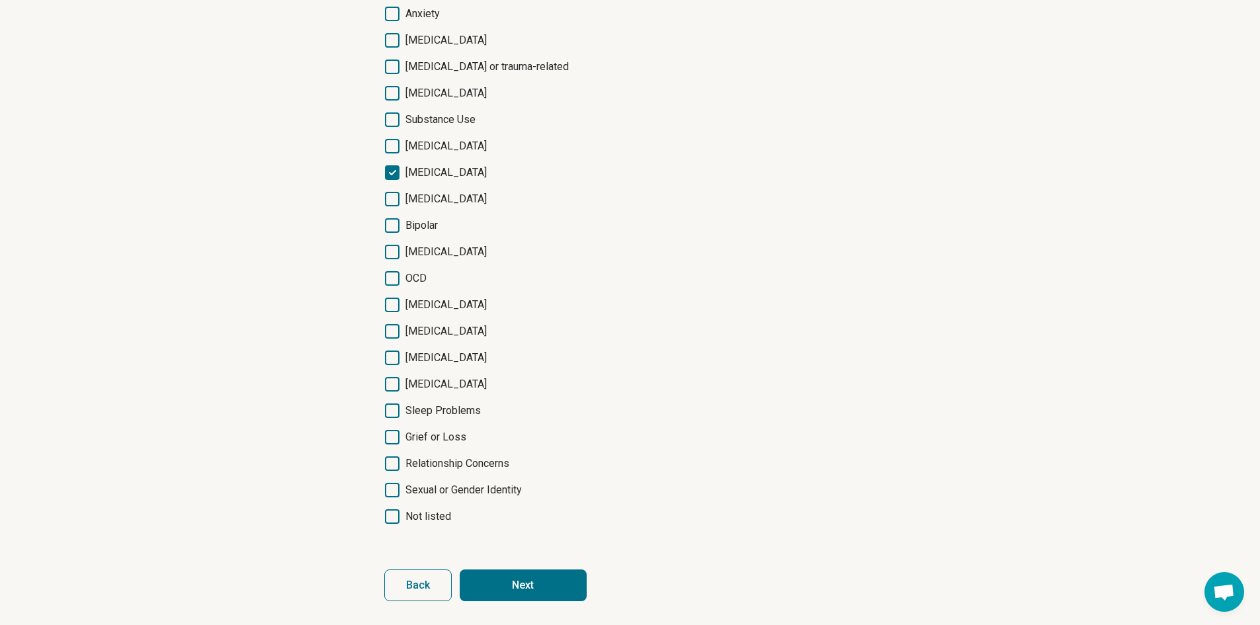
scroll to position [129, 0]
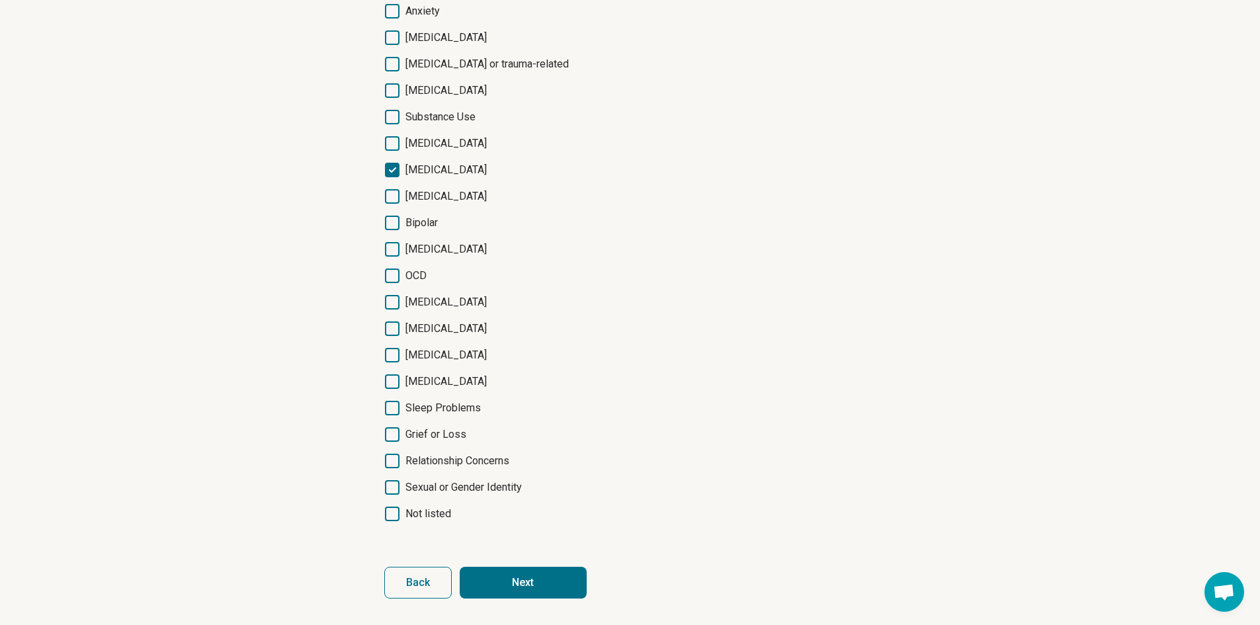
click at [436, 513] on span "Not listed" at bounding box center [428, 514] width 46 height 16
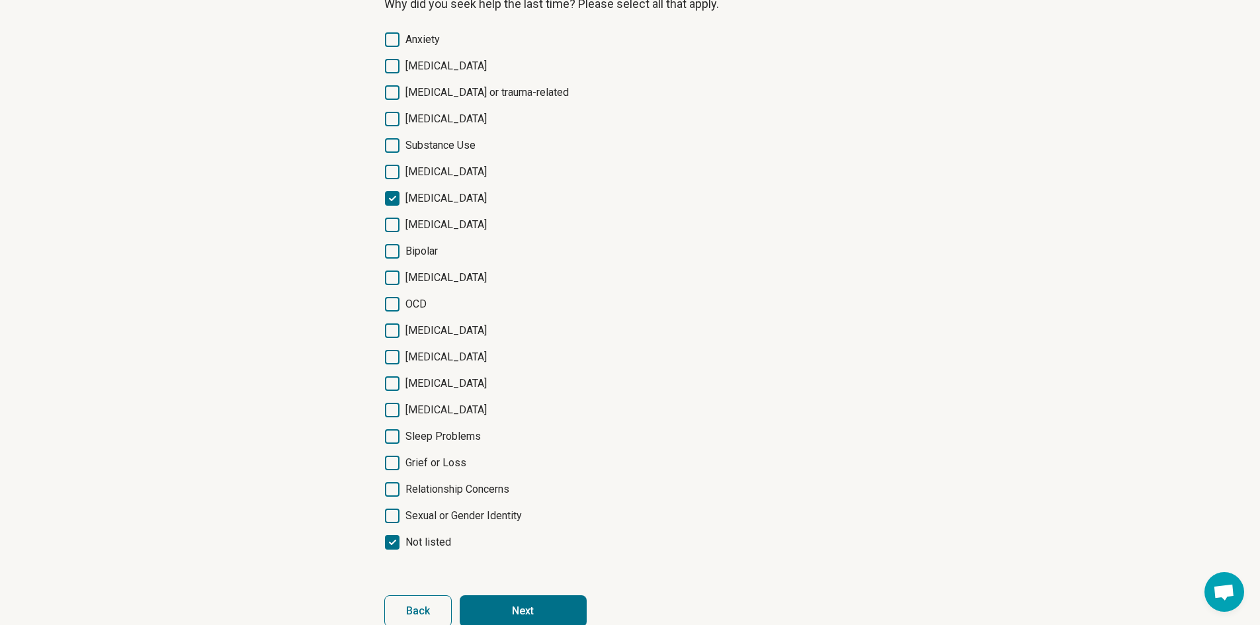
scroll to position [63, 0]
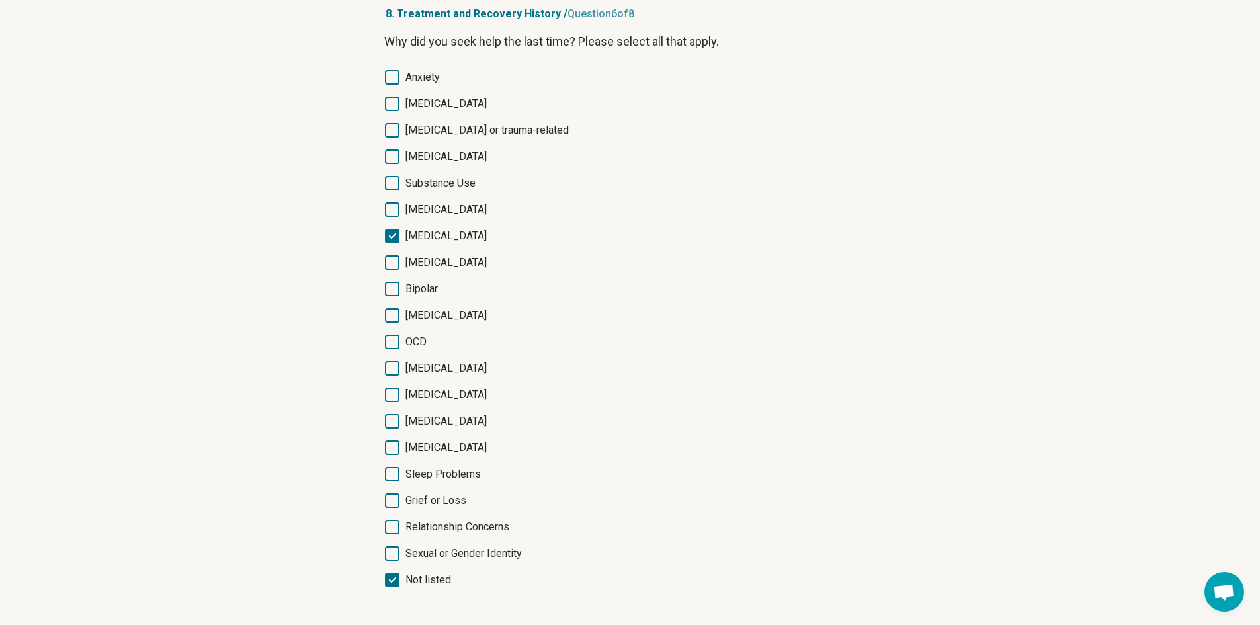
click at [456, 444] on span "[MEDICAL_DATA]" at bounding box center [445, 448] width 81 height 16
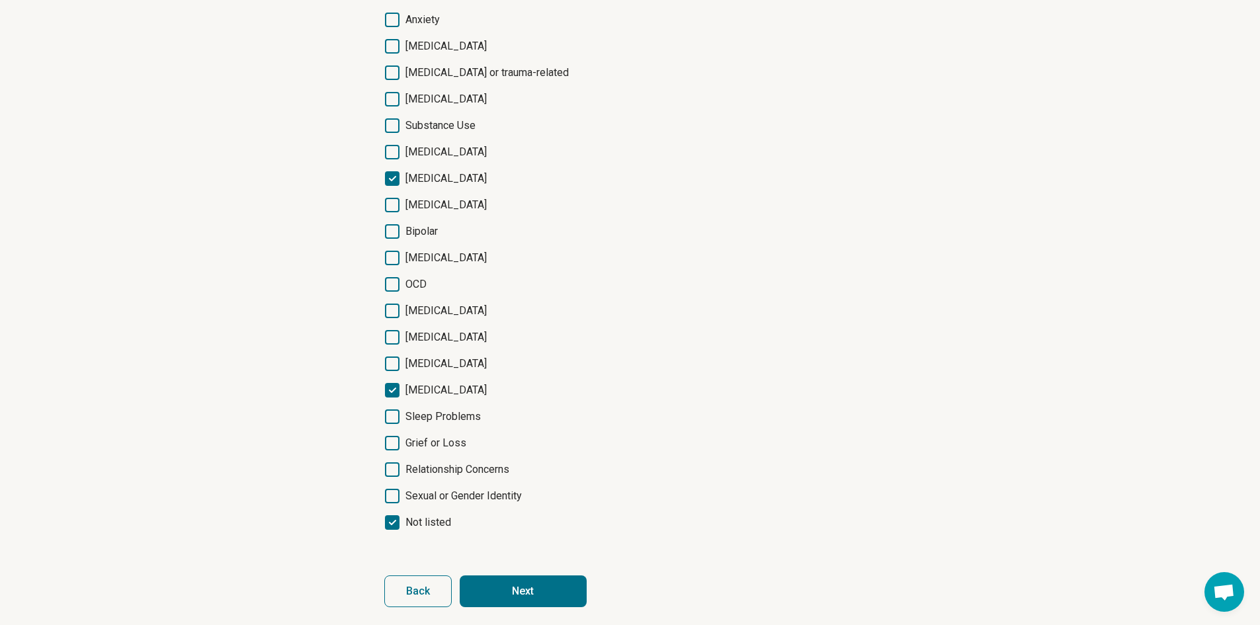
scroll to position [129, 0]
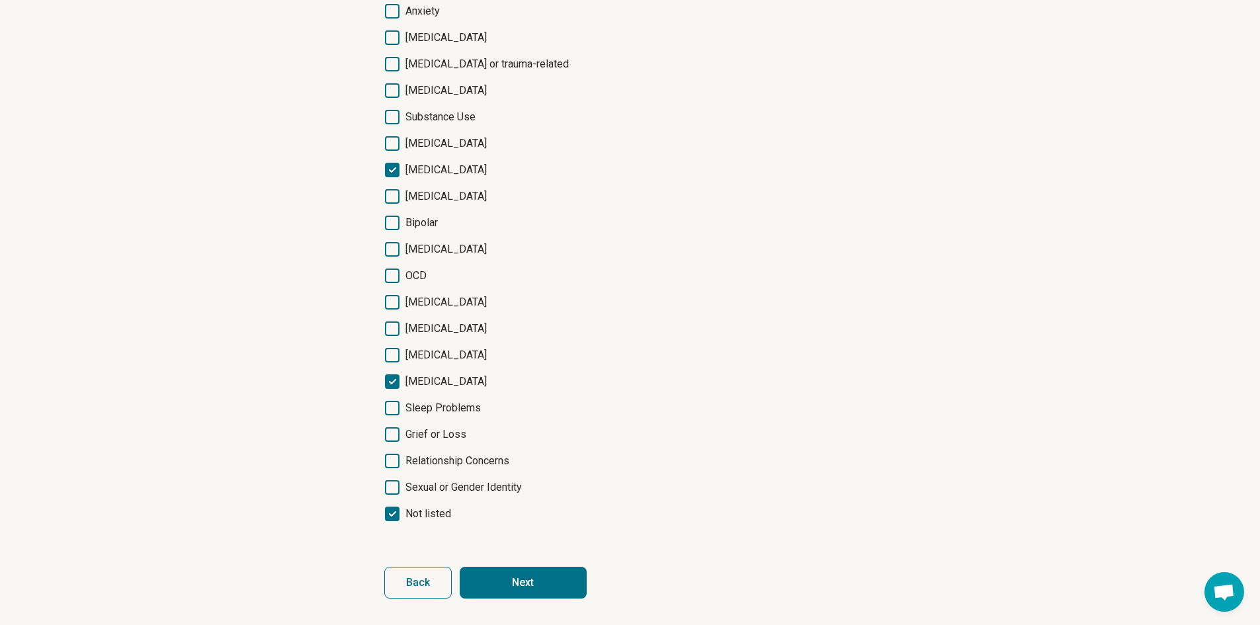
click at [445, 514] on span "Not listed" at bounding box center [428, 514] width 46 height 16
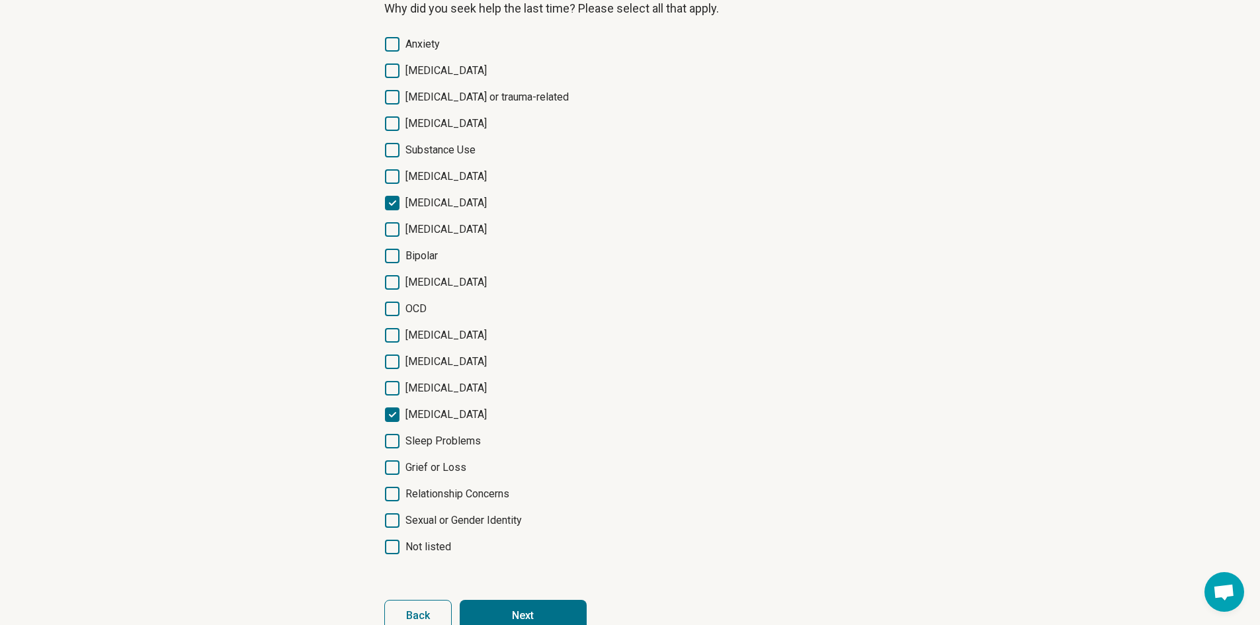
scroll to position [0, 0]
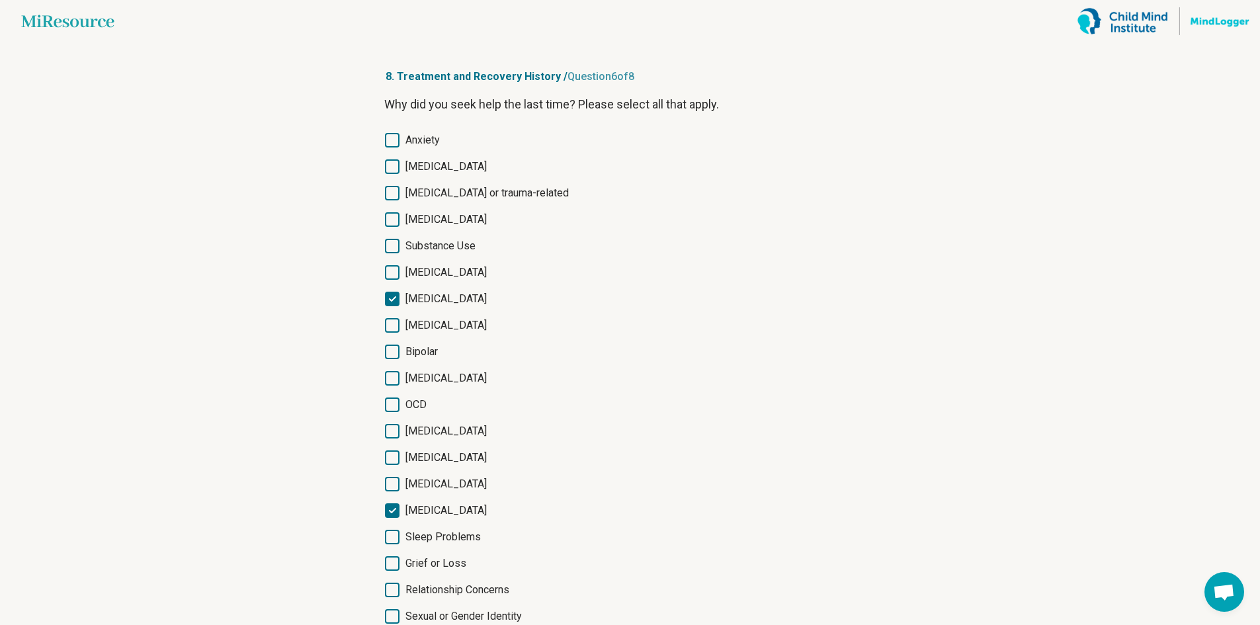
click at [434, 272] on span "[MEDICAL_DATA]" at bounding box center [445, 273] width 81 height 16
click at [458, 197] on span "[MEDICAL_DATA] or trauma-related" at bounding box center [486, 193] width 163 height 16
click at [452, 220] on span "[MEDICAL_DATA]" at bounding box center [445, 220] width 81 height 16
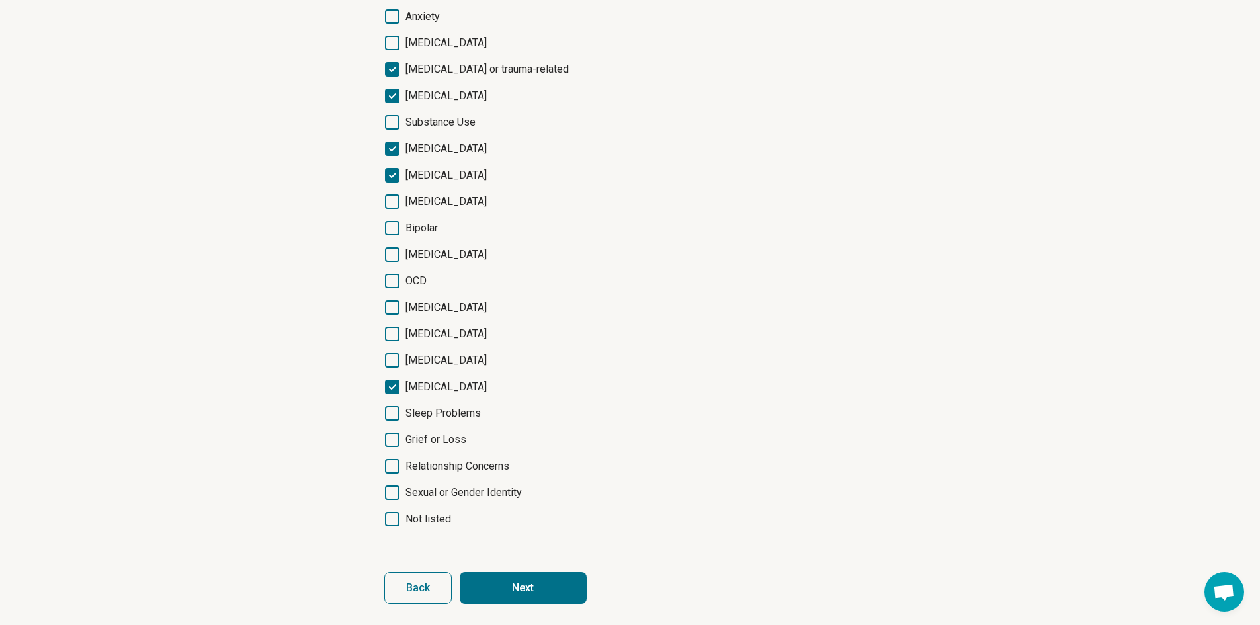
scroll to position [129, 0]
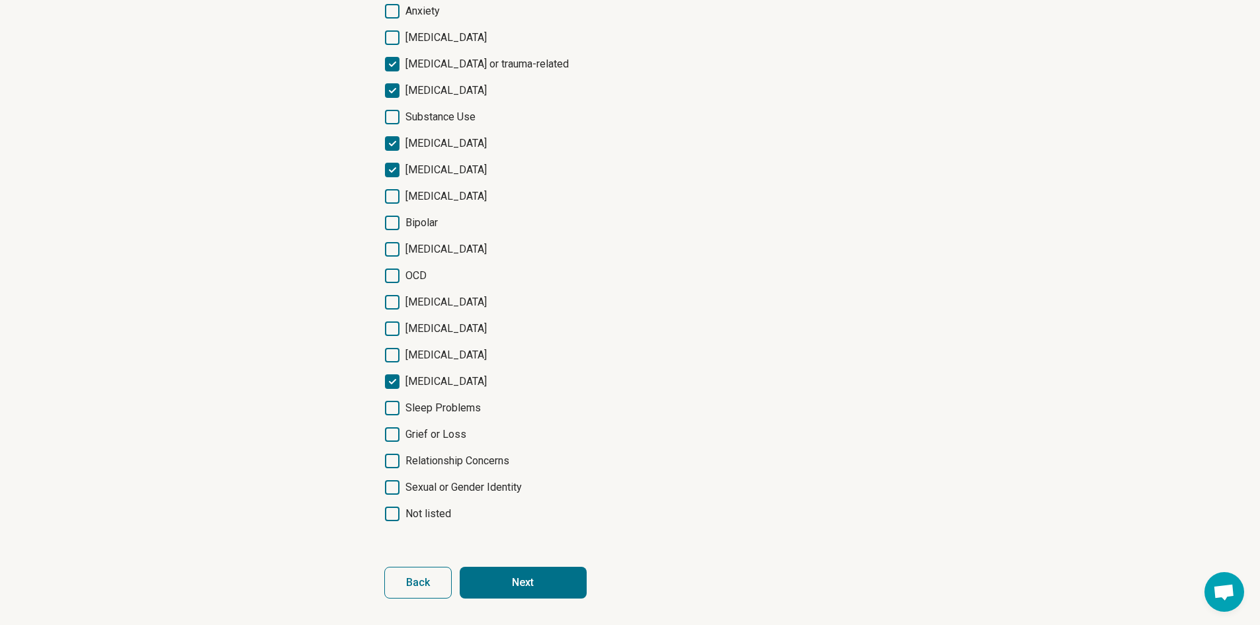
click at [541, 588] on button "Next" at bounding box center [523, 583] width 127 height 32
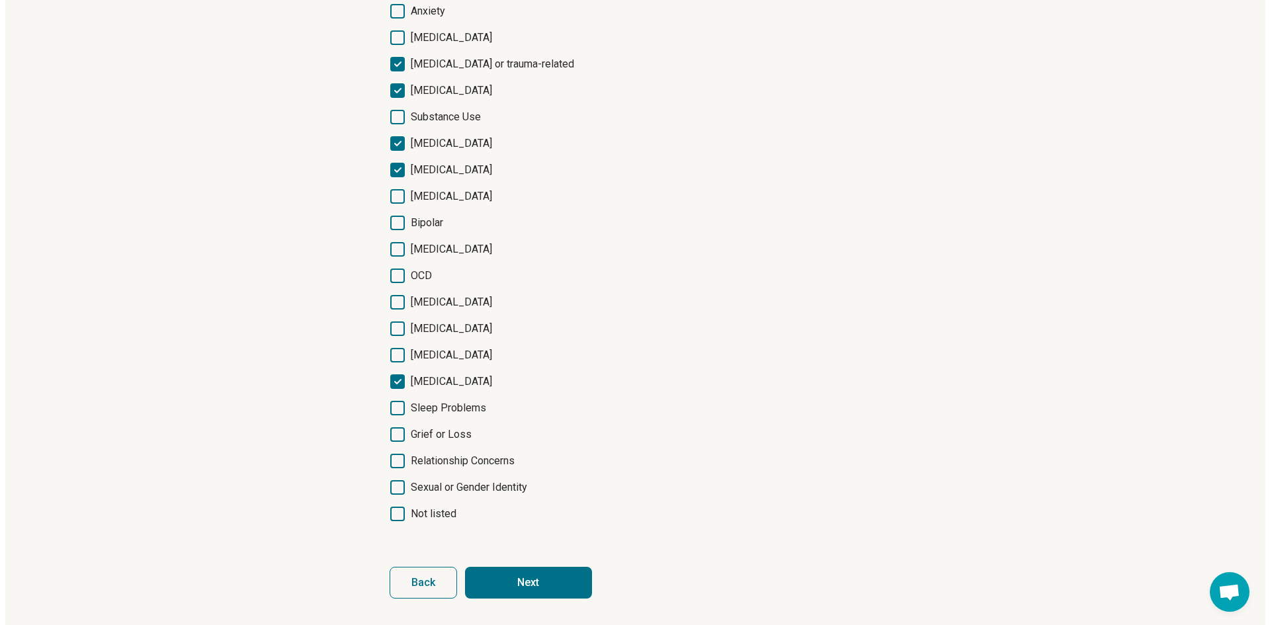
scroll to position [0, 0]
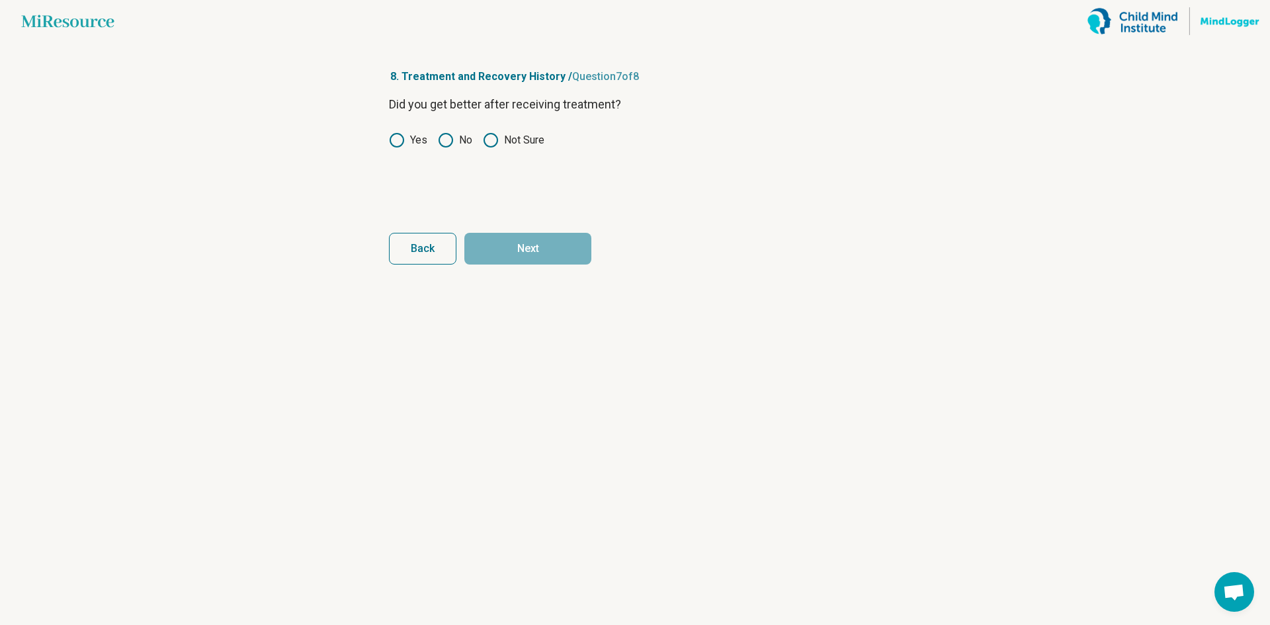
click at [492, 138] on icon at bounding box center [491, 140] width 16 height 16
click at [515, 257] on button "Next" at bounding box center [527, 249] width 127 height 32
click at [417, 138] on label "Yes" at bounding box center [408, 140] width 38 height 16
click at [513, 231] on form "Have you ever been prescribed [MEDICAL_DATA]? Yes No Back Next survey" at bounding box center [635, 179] width 492 height 169
click at [515, 238] on button "Next survey" at bounding box center [527, 249] width 127 height 32
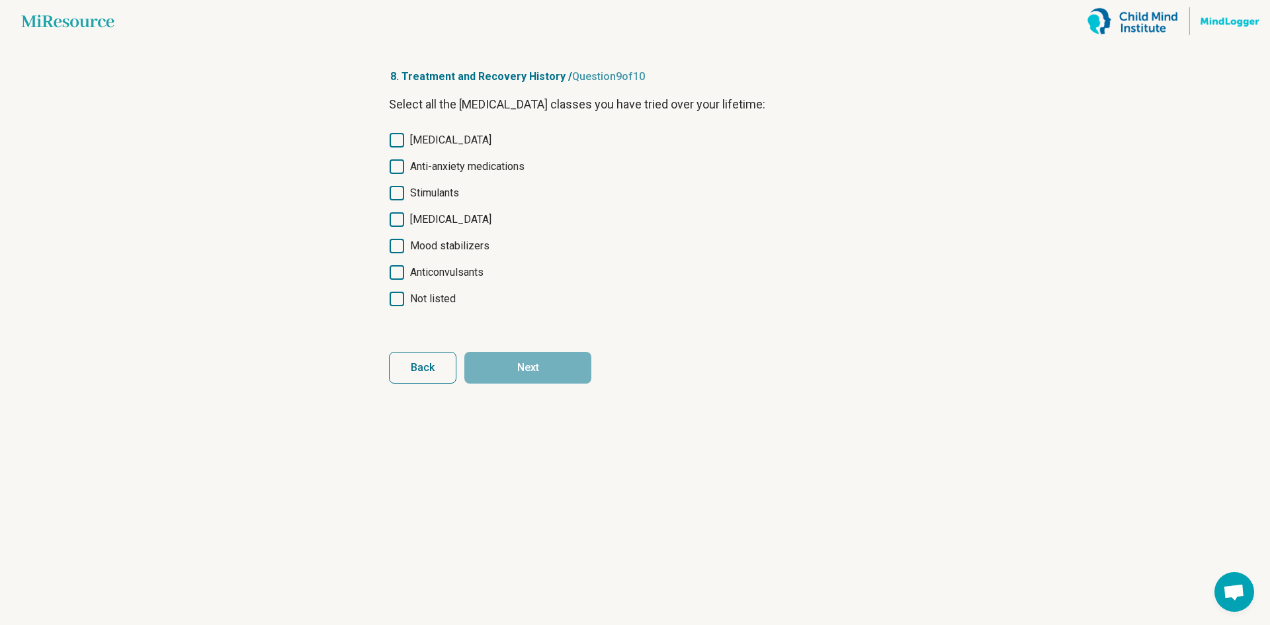
click at [470, 142] on span "[MEDICAL_DATA]" at bounding box center [450, 140] width 81 height 16
click at [470, 215] on span "[MEDICAL_DATA]" at bounding box center [450, 220] width 81 height 16
click at [530, 369] on button "Next" at bounding box center [527, 368] width 127 height 32
click at [447, 294] on span "Not listed" at bounding box center [433, 299] width 46 height 16
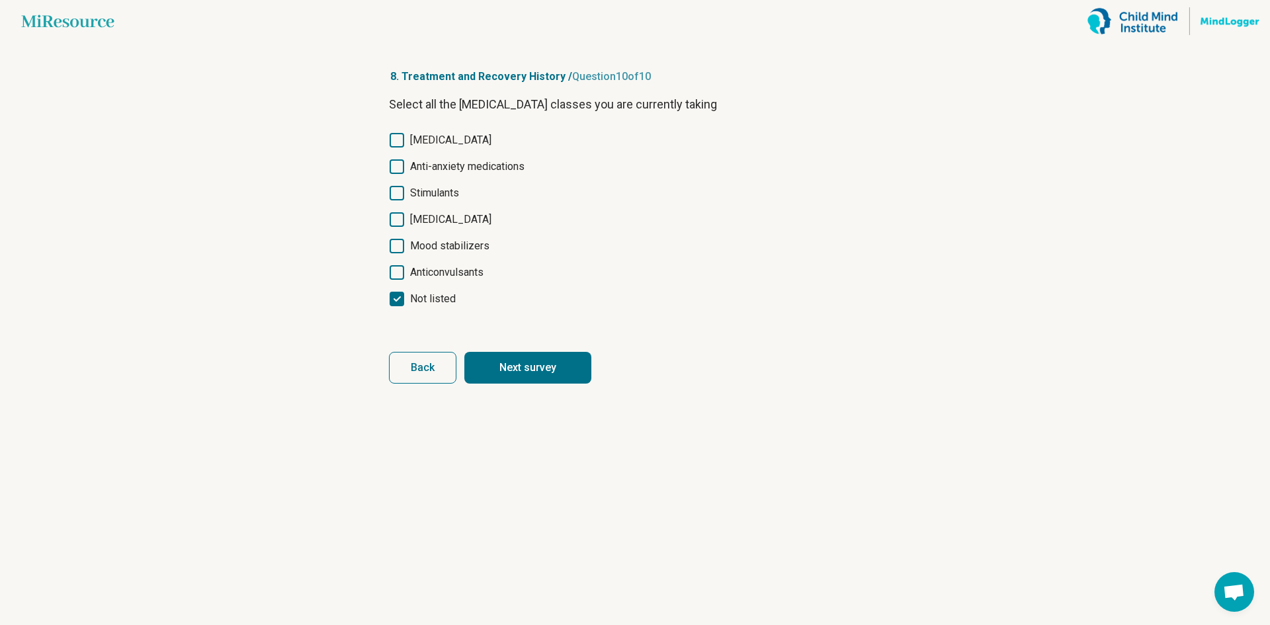
click at [508, 360] on button "Next survey" at bounding box center [527, 368] width 127 height 32
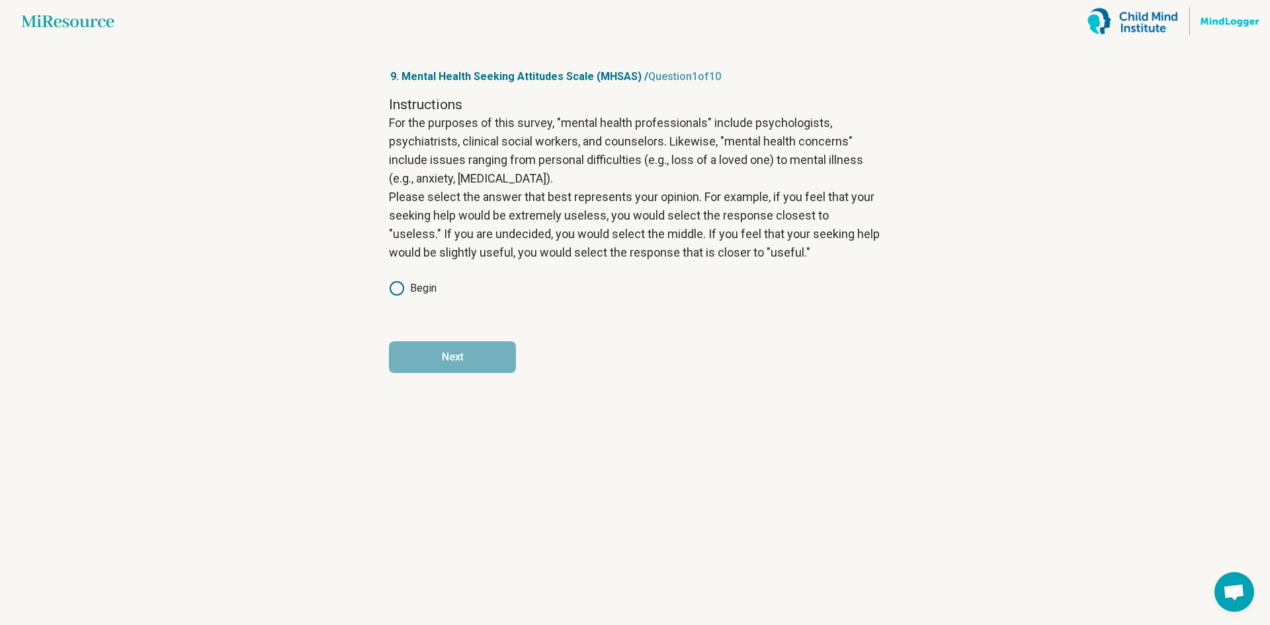
click at [436, 291] on label "Begin" at bounding box center [413, 288] width 48 height 16
click at [487, 360] on button "Next" at bounding box center [452, 357] width 127 height 32
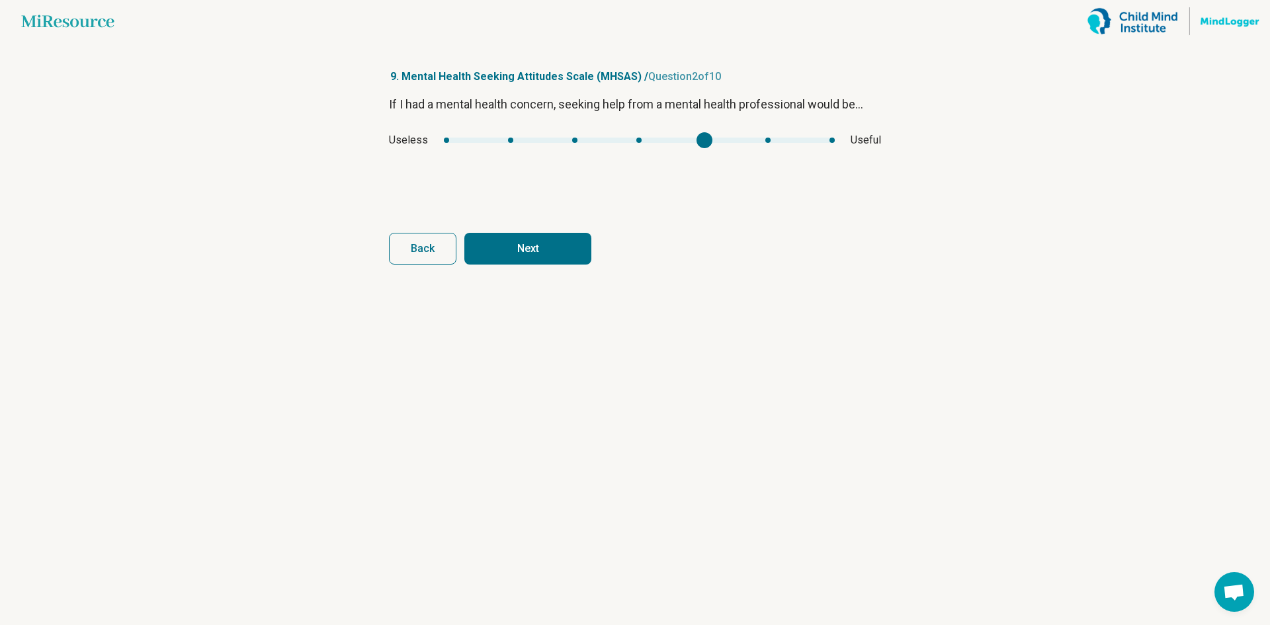
type input "*"
click at [761, 155] on div "If I had a mental health concern, seeking help from a mental health professiona…" at bounding box center [635, 150] width 492 height 111
click at [565, 259] on button "Next" at bounding box center [527, 249] width 127 height 32
drag, startPoint x: 473, startPoint y: 136, endPoint x: 493, endPoint y: 135, distance: 19.9
click at [494, 135] on div "Important Unimportant" at bounding box center [635, 140] width 492 height 16
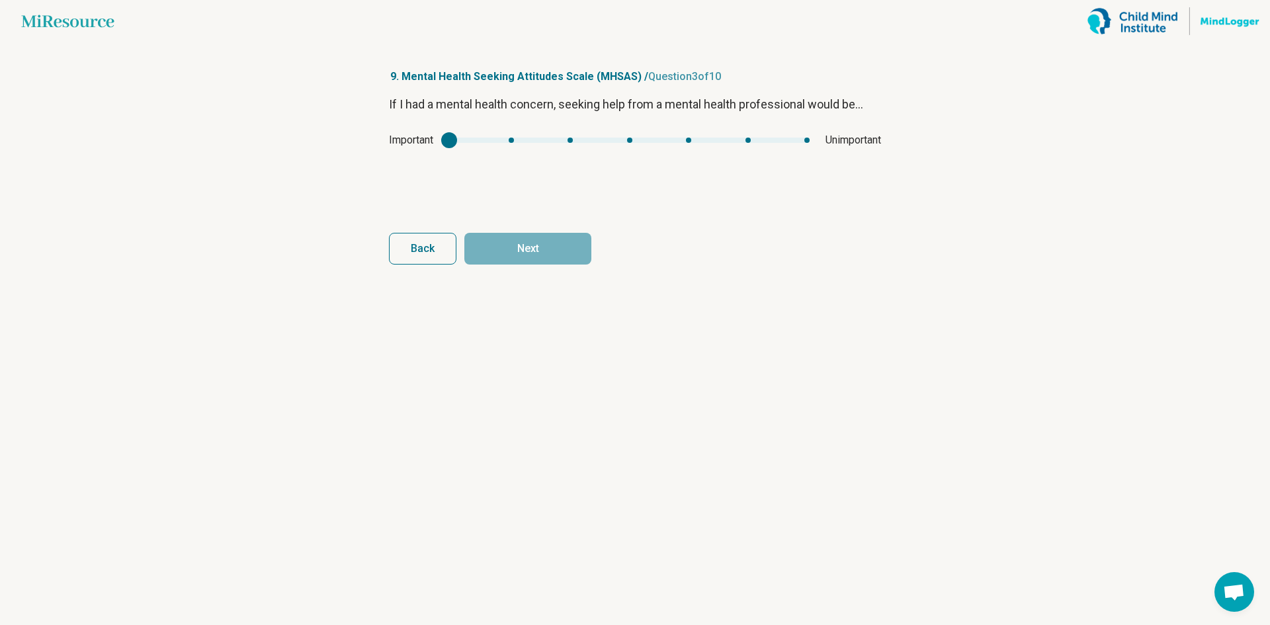
type input "*"
click at [510, 147] on div "mhsas2" at bounding box center [509, 140] width 16 height 16
click at [532, 246] on button "Next" at bounding box center [527, 249] width 127 height 32
click at [472, 139] on div "mhsas3" at bounding box center [640, 140] width 380 height 5
type input "*"
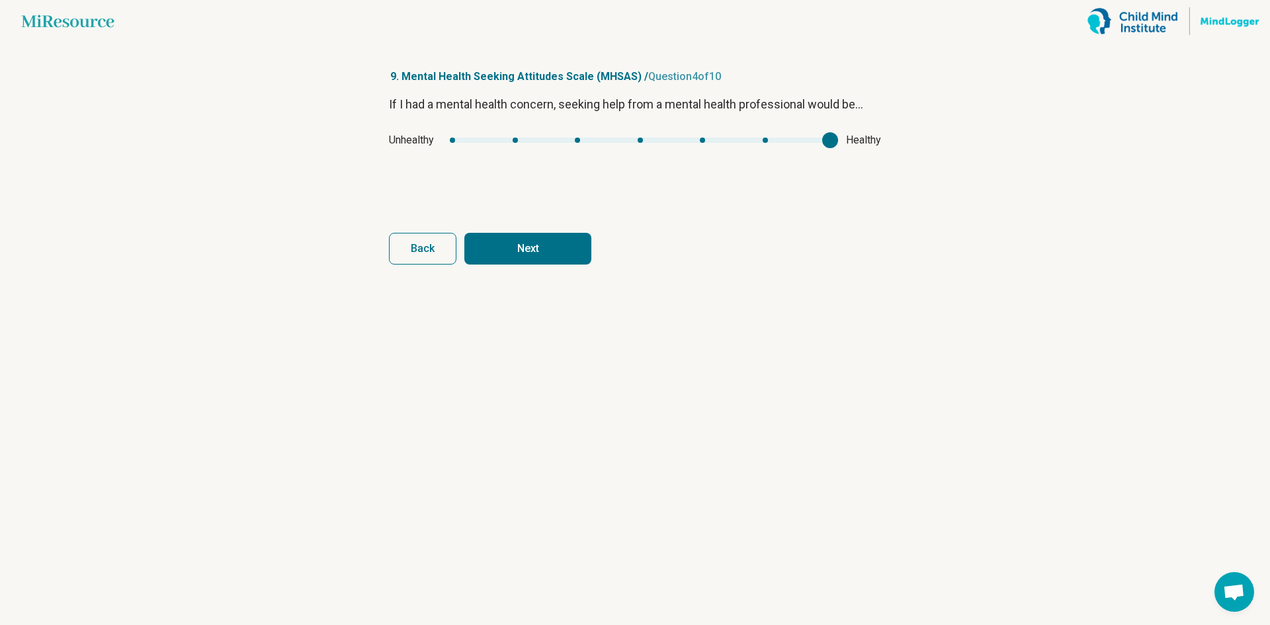
click at [833, 168] on div "If I had a mental health concern, seeking help from a mental health professiona…" at bounding box center [635, 150] width 492 height 111
click at [586, 243] on button "Next" at bounding box center [527, 249] width 127 height 32
type input "*"
click at [827, 175] on div "If I had a mental health concern, seeking help from a mental health professiona…" at bounding box center [635, 150] width 492 height 111
click at [554, 243] on button "Next" at bounding box center [527, 249] width 127 height 32
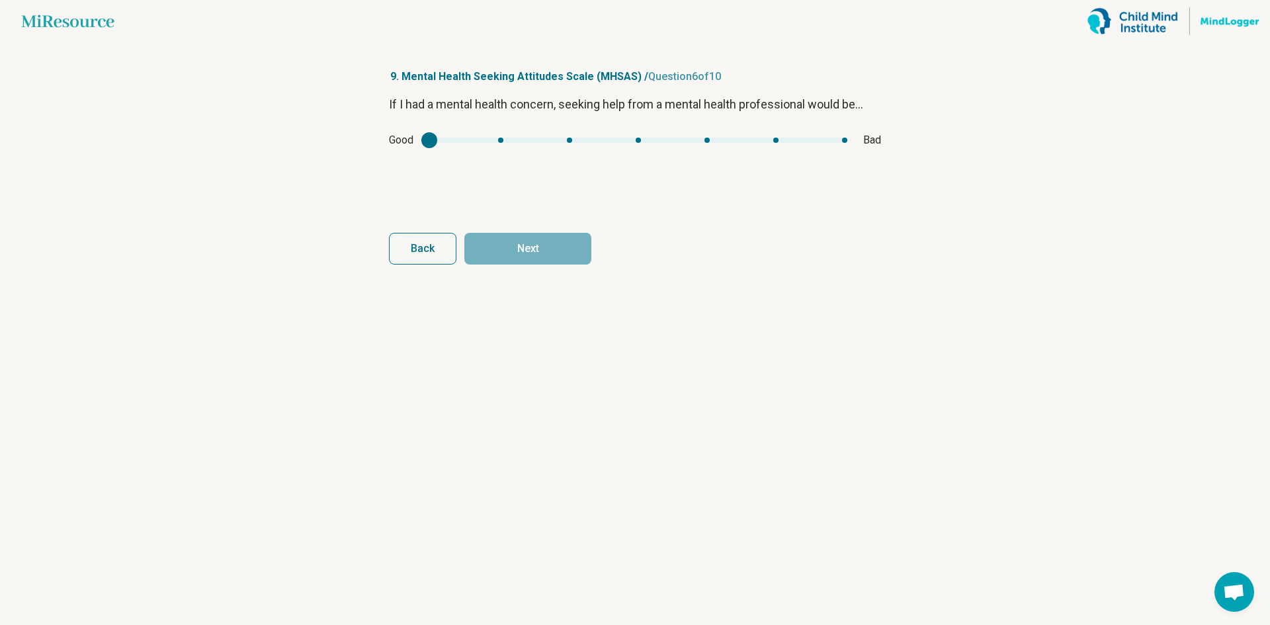
click at [438, 143] on div "Good Bad" at bounding box center [635, 140] width 492 height 16
type input "*"
click at [419, 148] on div "If I had a mental health concern, seeking help from a mental health professiona…" at bounding box center [635, 150] width 492 height 111
click at [499, 249] on button "Next" at bounding box center [527, 249] width 127 height 32
click at [485, 145] on div "Healing Hurting" at bounding box center [635, 140] width 492 height 16
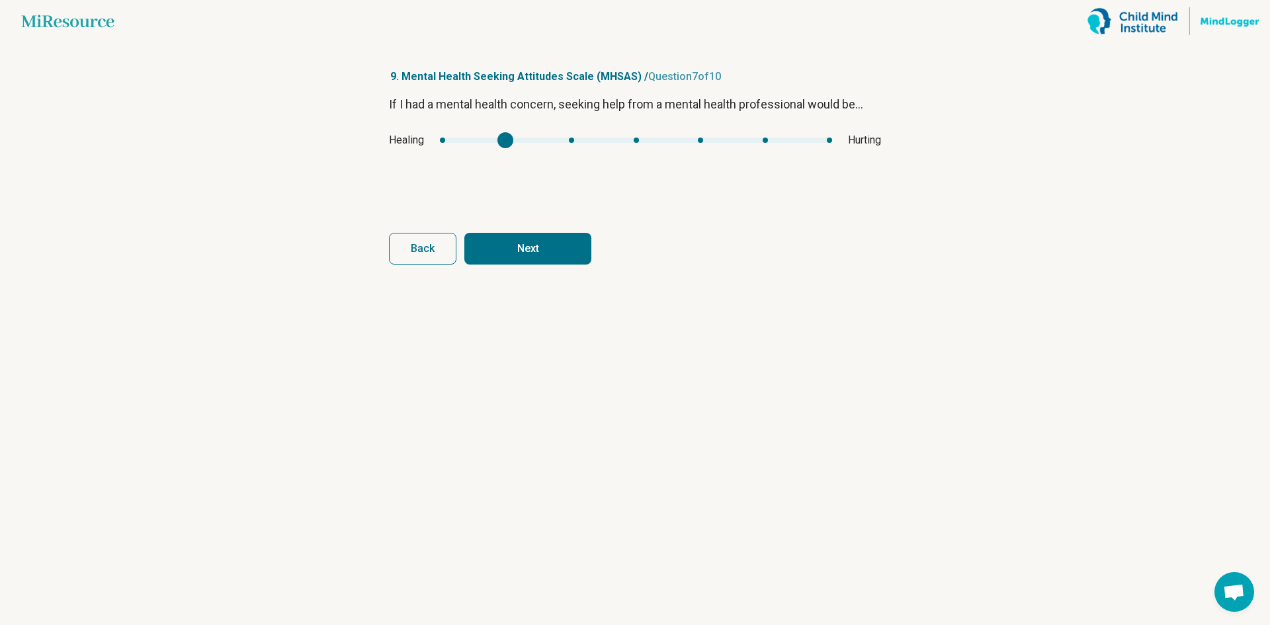
click at [495, 147] on div "Healing Hurting" at bounding box center [635, 140] width 492 height 16
type input "*"
click at [427, 145] on div "Healing Hurting" at bounding box center [635, 140] width 492 height 16
click at [523, 253] on button "Next" at bounding box center [527, 249] width 127 height 32
type input "*"
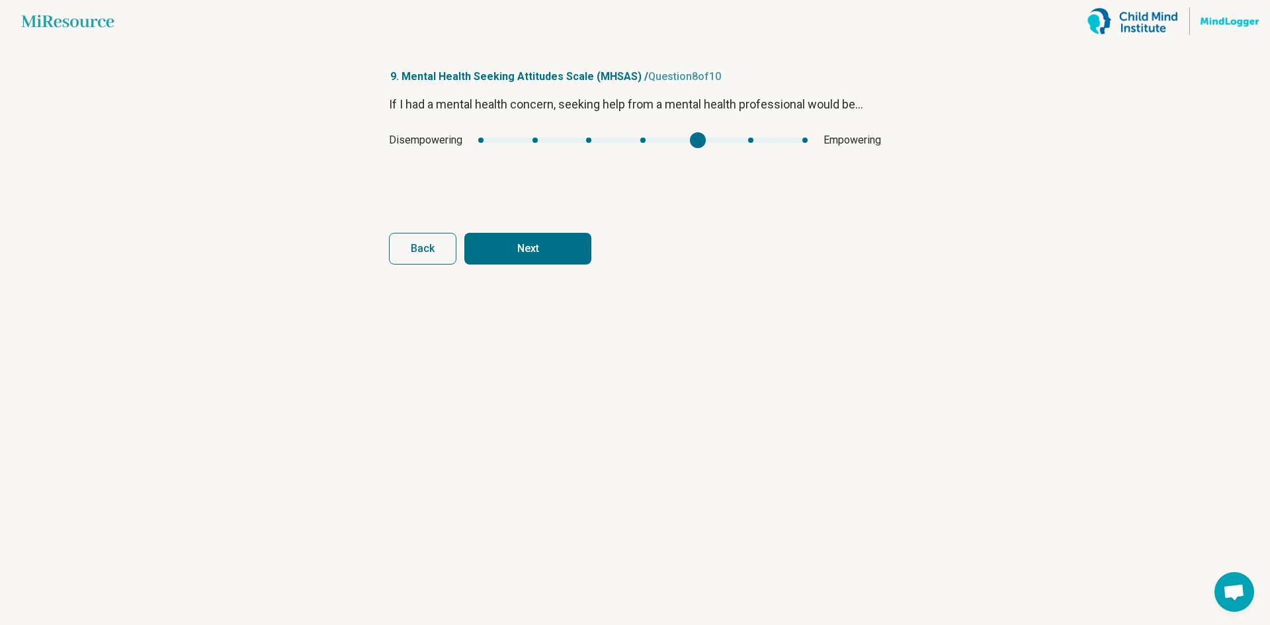
click at [710, 163] on div "If I had a mental health concern, seeking help from a mental health professiona…" at bounding box center [635, 150] width 492 height 111
click at [552, 261] on button "Next" at bounding box center [527, 249] width 127 height 32
type input "*"
click at [487, 144] on div "Satisfying Unsatisfying" at bounding box center [635, 140] width 492 height 16
click at [554, 255] on button "Next" at bounding box center [527, 249] width 127 height 32
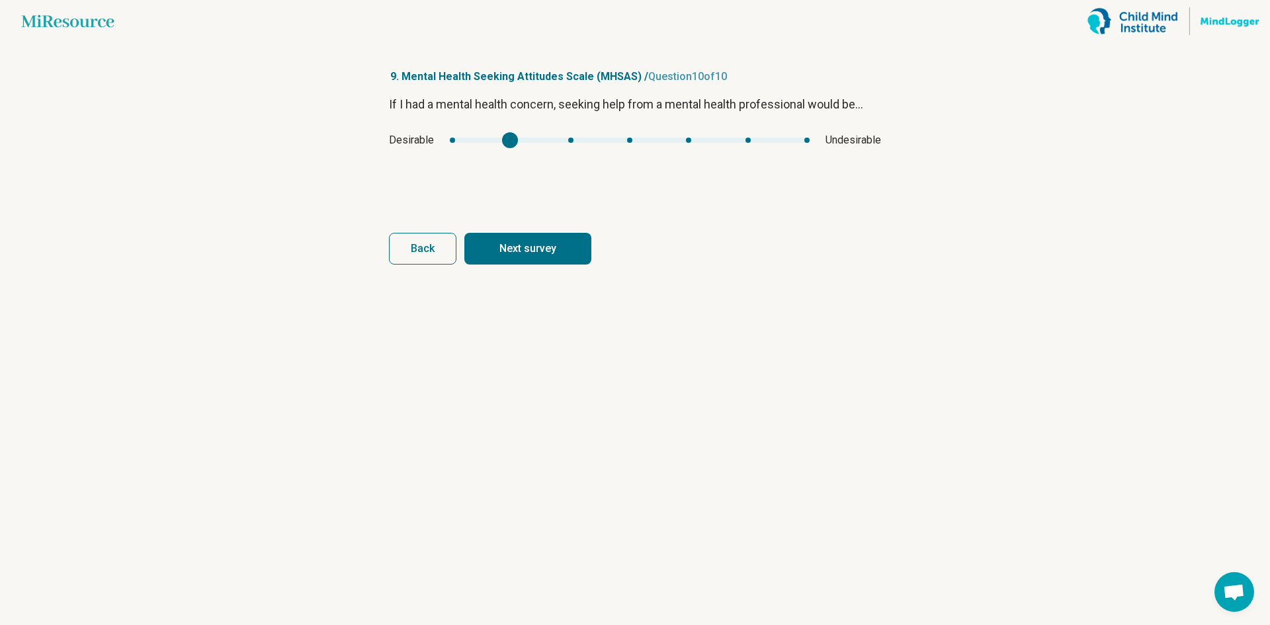
click at [507, 144] on div "mhsas9" at bounding box center [510, 140] width 16 height 16
click at [518, 255] on button "Next survey" at bounding box center [527, 249] width 127 height 32
type input "*"
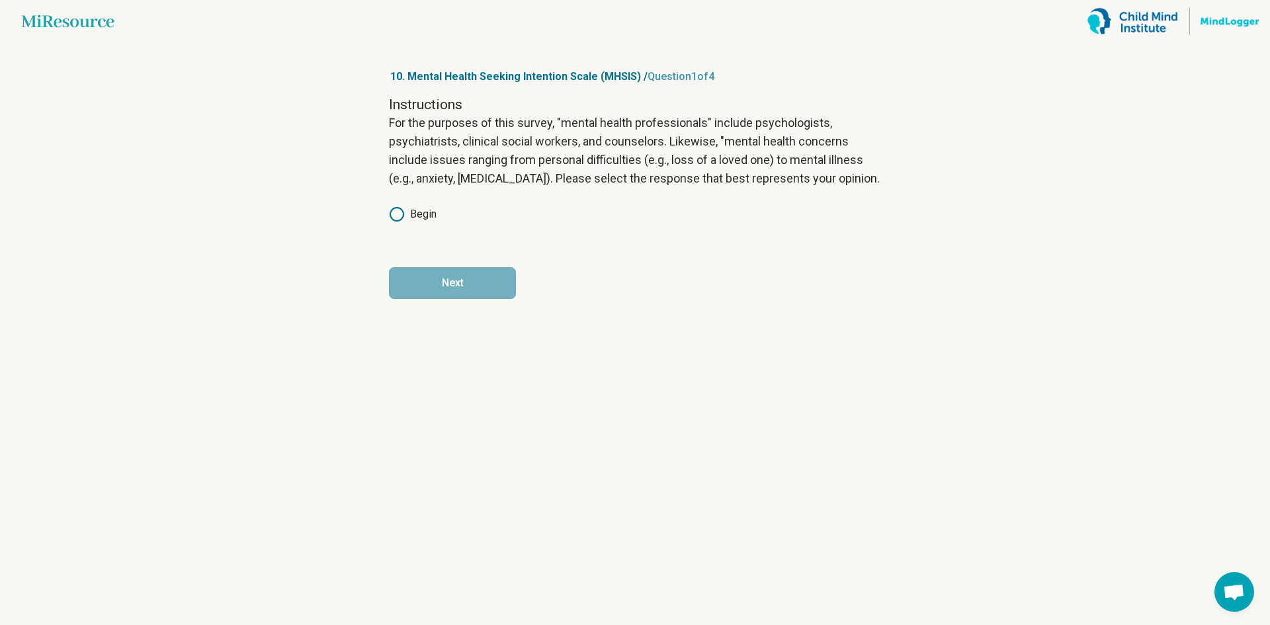
click at [407, 216] on label "Begin" at bounding box center [413, 214] width 48 height 16
click at [451, 283] on button "Next" at bounding box center [452, 283] width 127 height 32
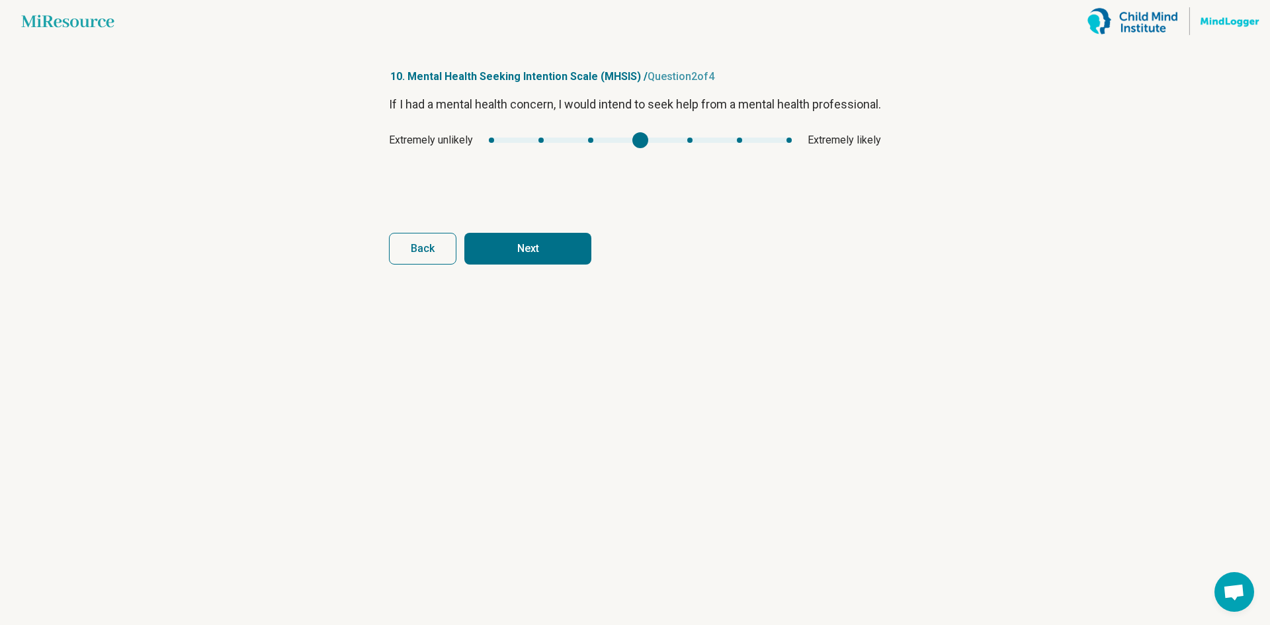
type input "*"
click at [583, 181] on div "If I had a mental health concern, I would intend to seek help from a mental hea…" at bounding box center [635, 150] width 492 height 111
click at [561, 241] on button "Next" at bounding box center [527, 249] width 127 height 32
type input "*"
click at [580, 146] on div "mhsis2" at bounding box center [584, 140] width 16 height 16
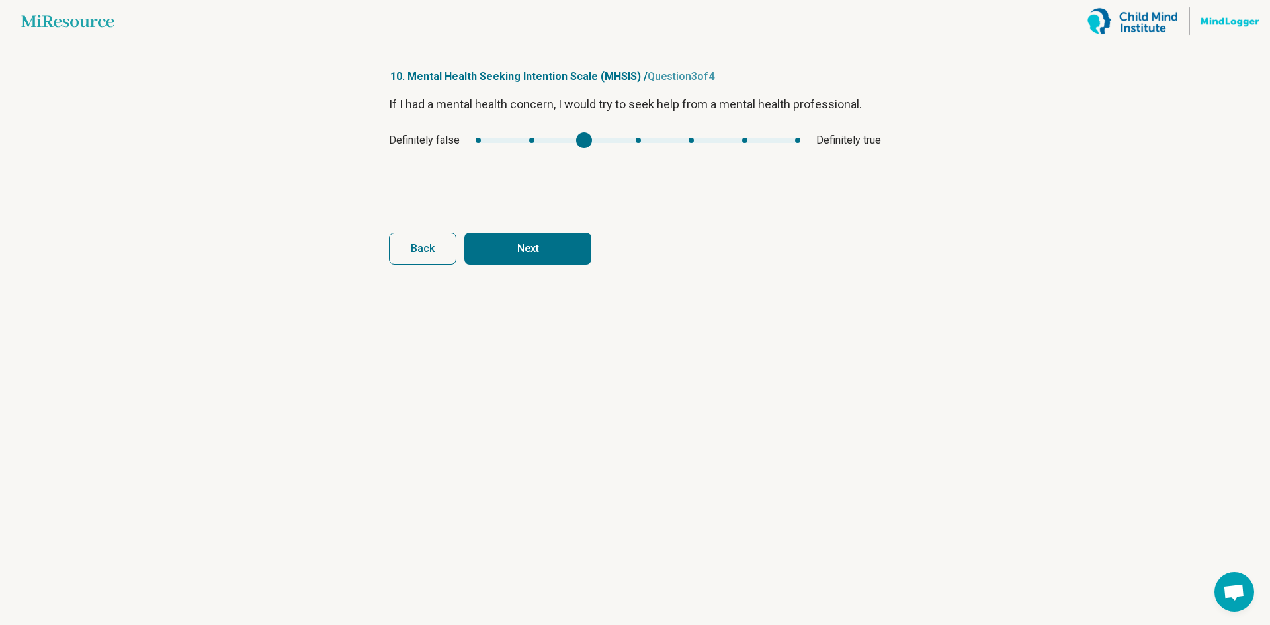
click at [543, 255] on button "Next" at bounding box center [527, 249] width 127 height 32
click at [563, 136] on div "Strongly disagree Strongly agree" at bounding box center [635, 140] width 492 height 16
click at [548, 253] on button "Finish" at bounding box center [527, 249] width 127 height 32
type input "*"
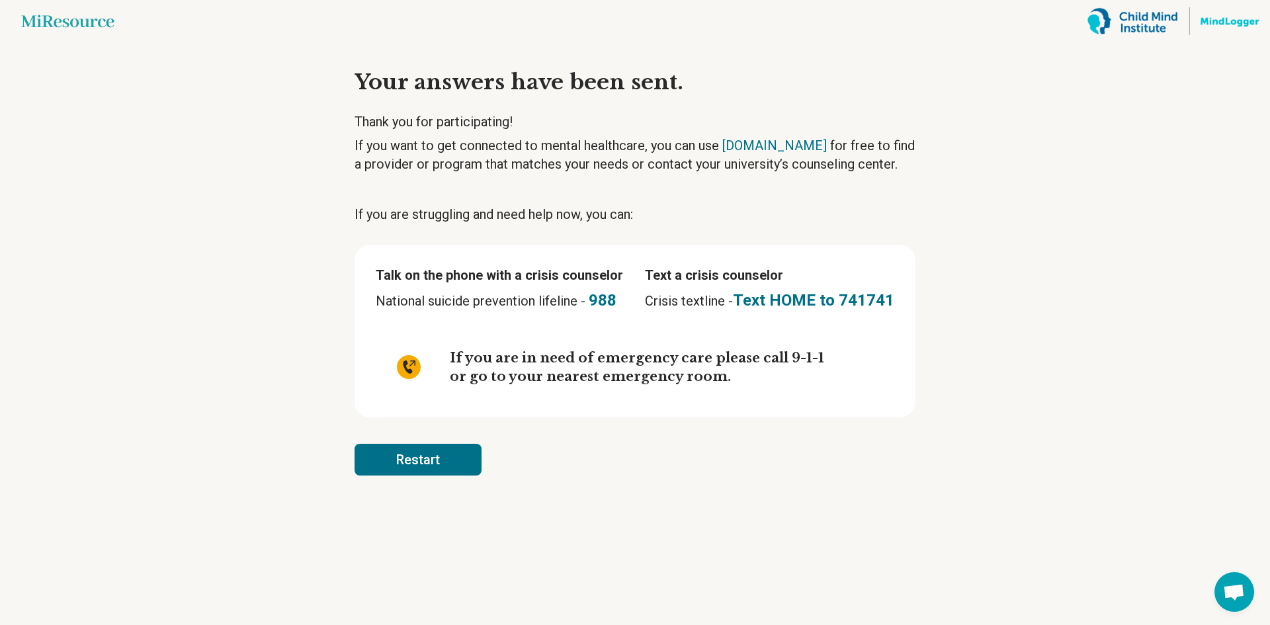
click at [454, 458] on button "Restart" at bounding box center [417, 460] width 127 height 32
